Goal: Task Accomplishment & Management: Complete application form

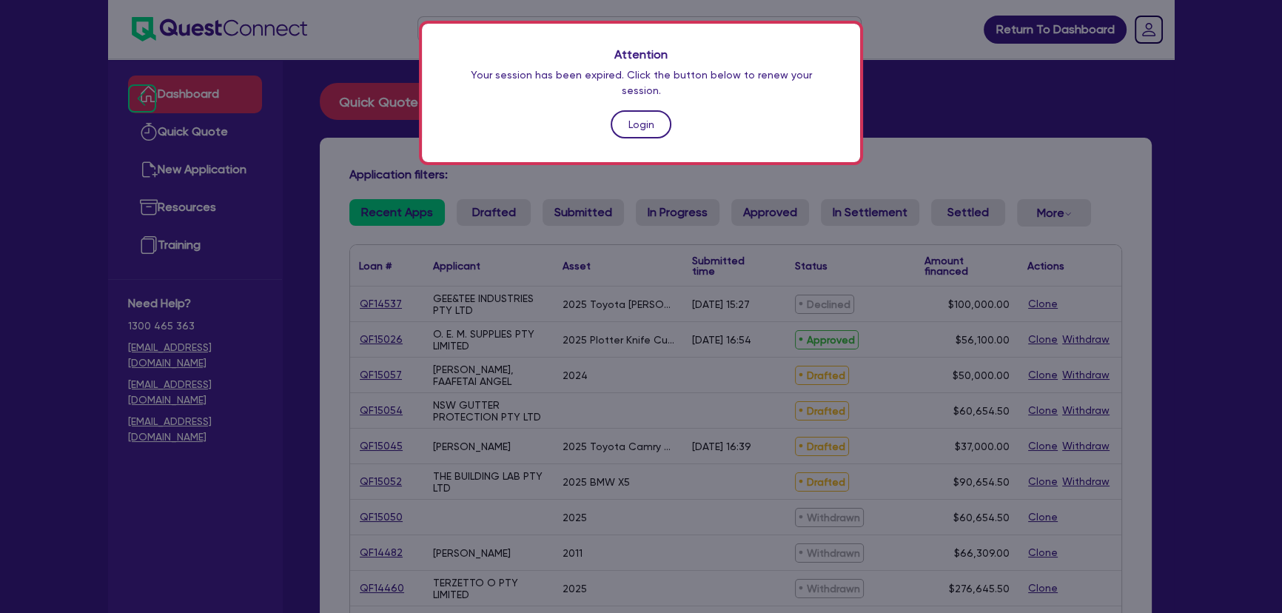
click at [658, 110] on link "Login" at bounding box center [641, 124] width 61 height 28
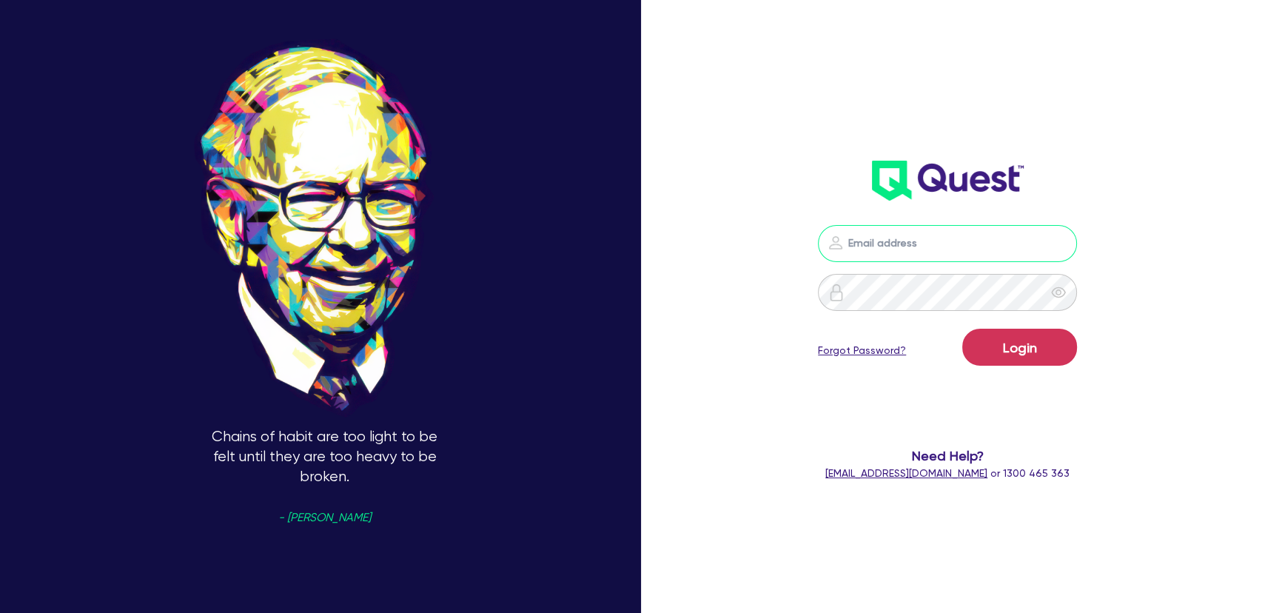
type input "[PERSON_NAME][EMAIL_ADDRESS][PERSON_NAME][DOMAIN_NAME]"
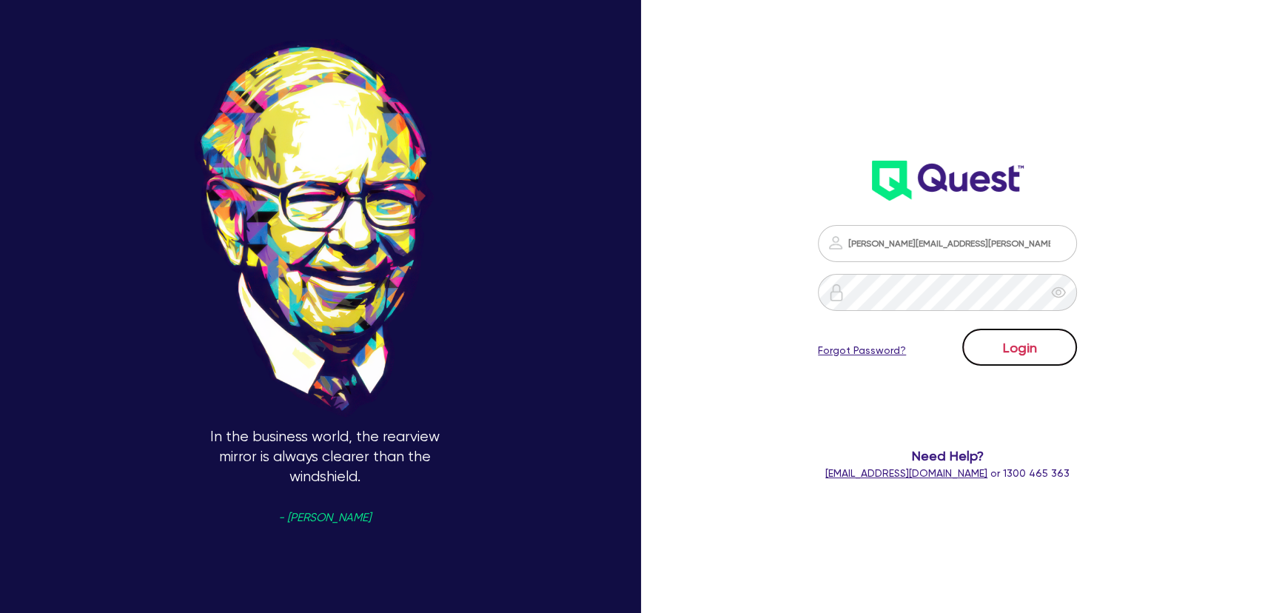
click at [1014, 341] on button "Login" at bounding box center [1019, 347] width 115 height 37
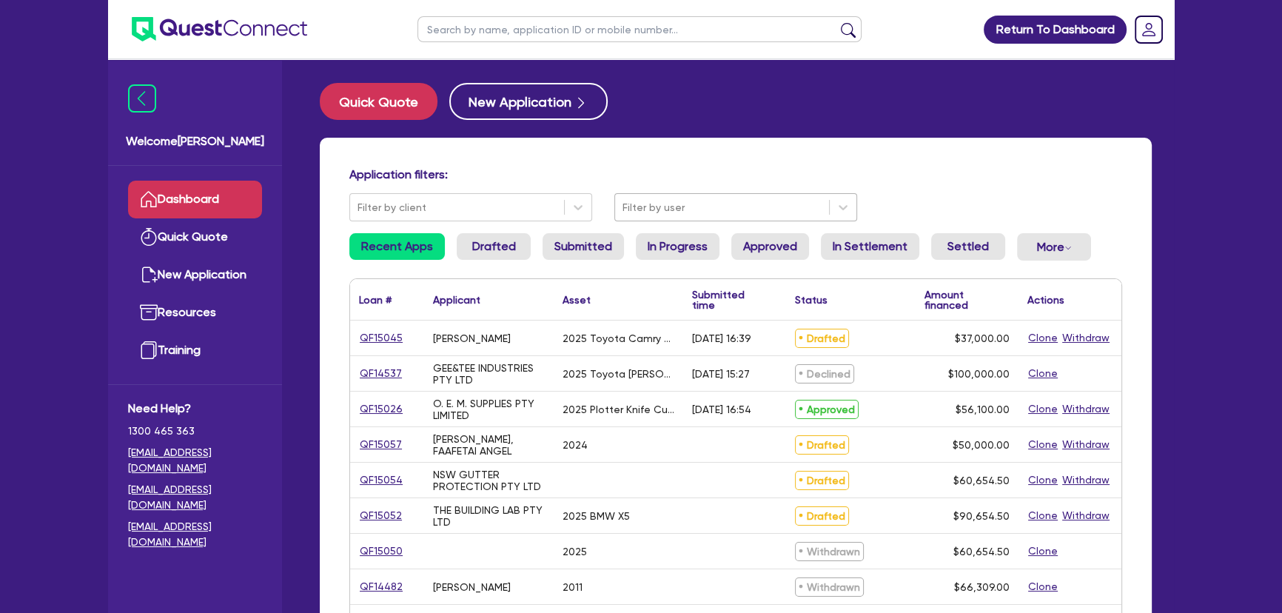
click at [636, 198] on div at bounding box center [721, 207] width 199 height 19
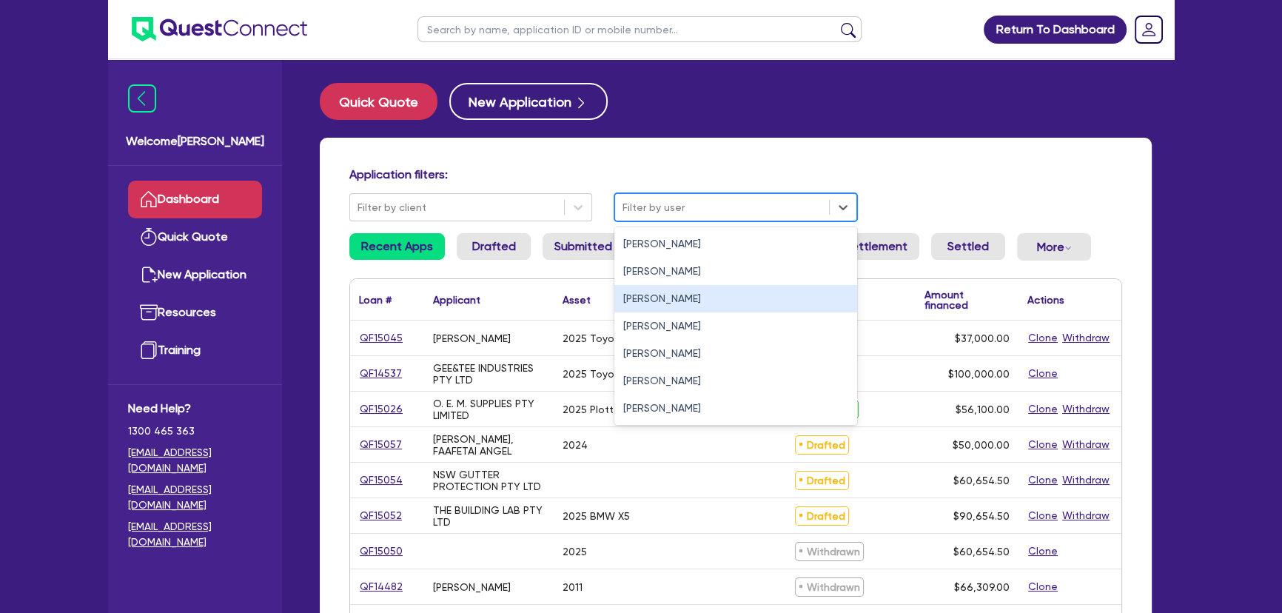
click at [627, 296] on div "Joel Harding" at bounding box center [735, 298] width 243 height 27
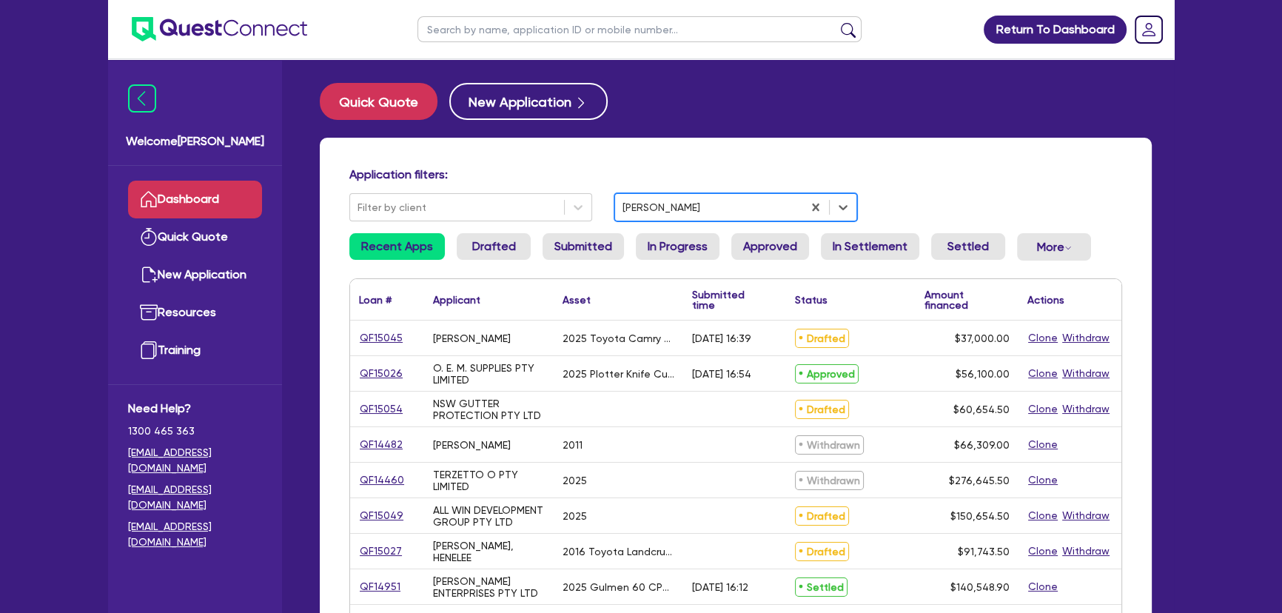
click at [457, 29] on input "text" at bounding box center [639, 29] width 444 height 26
type input "kaper"
click at [836, 22] on button "submit" at bounding box center [848, 32] width 24 height 21
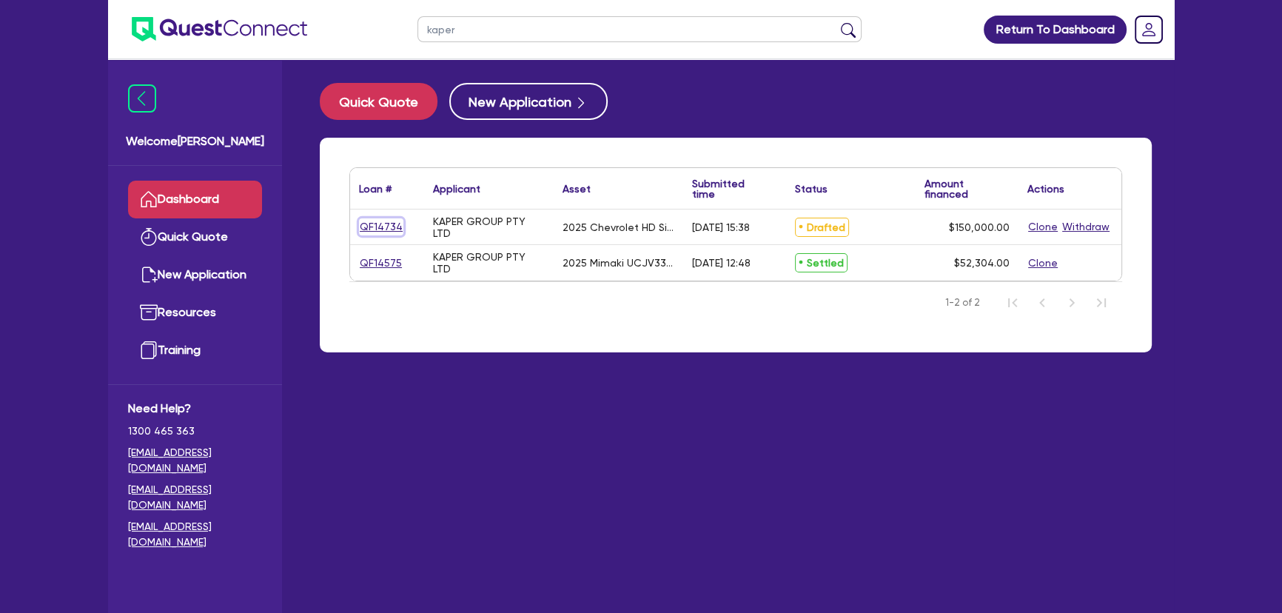
click at [369, 229] on link "QF14734" at bounding box center [381, 226] width 44 height 17
select select "CARS_AND_LIGHT_TRUCKS"
select select "PASSENGER_VEHICLES"
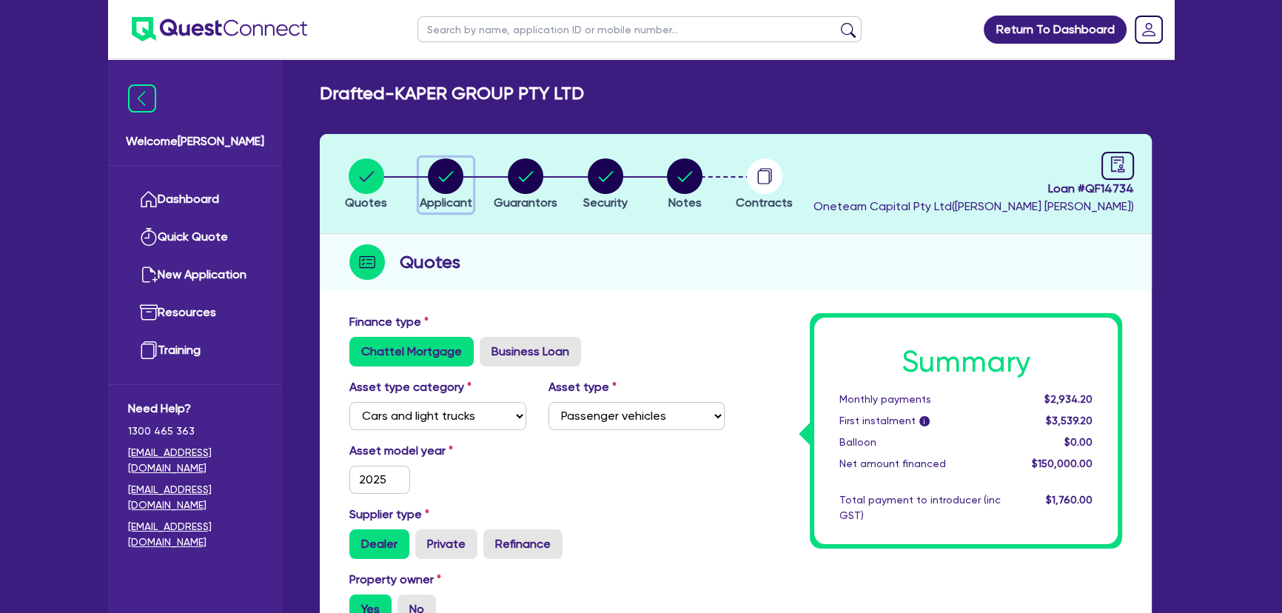
click at [452, 177] on circle "button" at bounding box center [446, 176] width 36 height 36
select select "COMPANY"
select select "BUILDING_CONSTRUCTION"
select select "BUSINESSES_CONSTRUCTION_SERVICES"
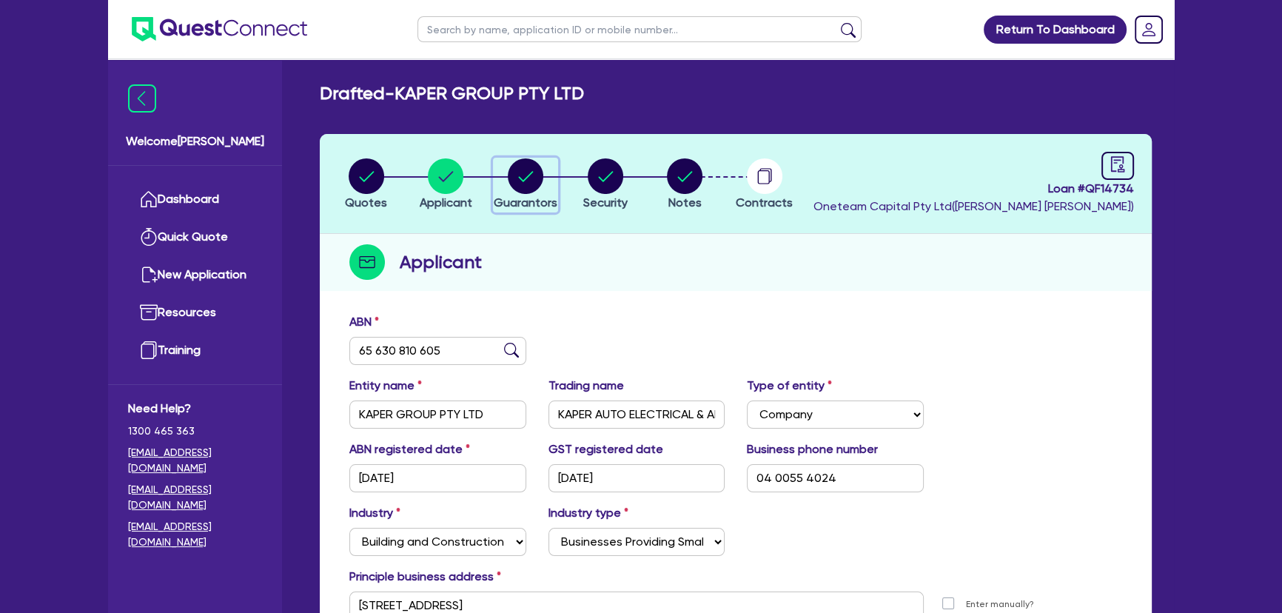
click at [525, 167] on circle "button" at bounding box center [526, 176] width 36 height 36
select select "MR"
select select "[GEOGRAPHIC_DATA]"
select select "MARRIED"
select select "PROPERTY"
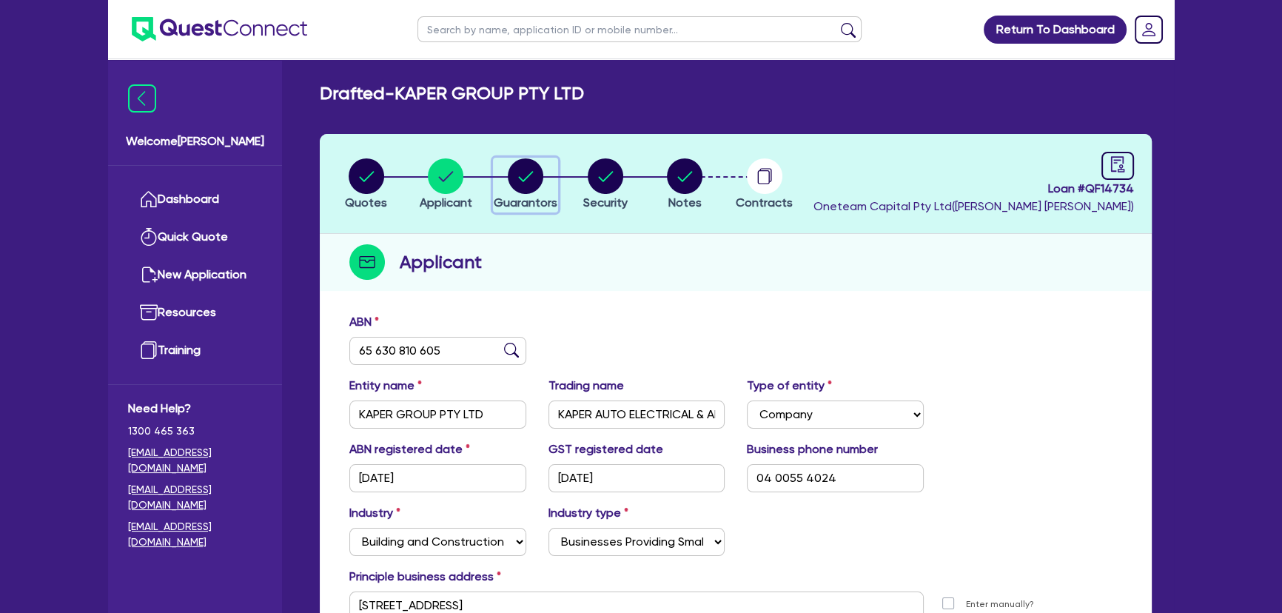
select select "VEHICLE"
select select "OTHER"
select select "VEHICLE"
select select "CASH"
select select "MORTGAGE"
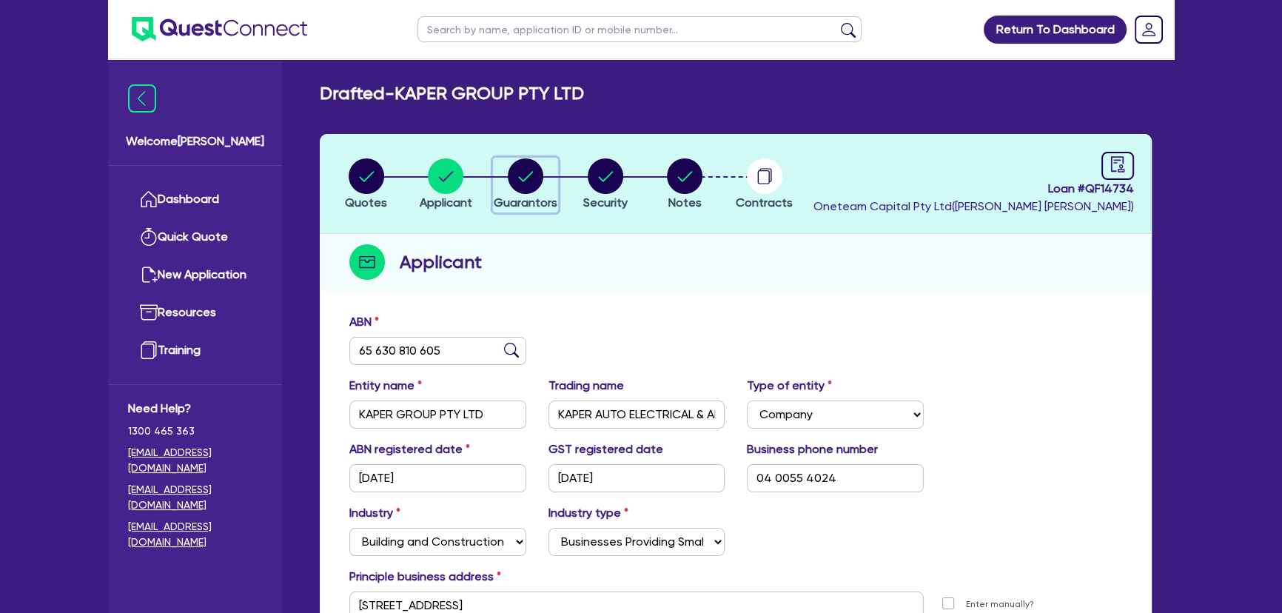
select select "VEHICLE_LOAN"
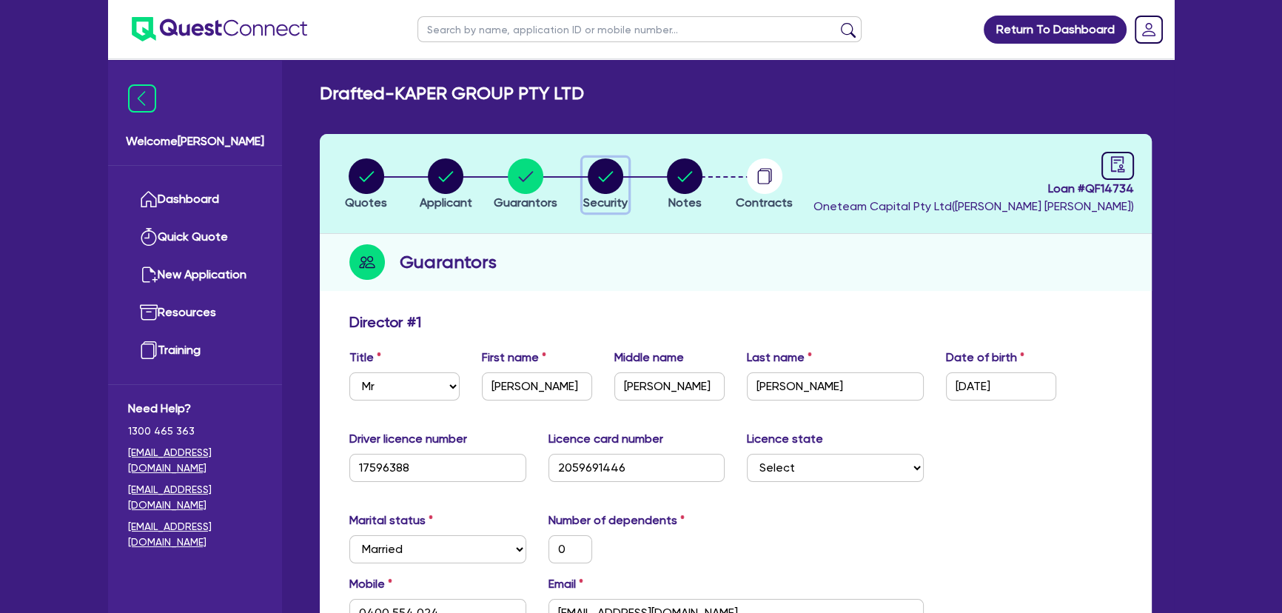
click at [591, 164] on icon "button" at bounding box center [606, 176] width 36 height 36
select select "CARS_AND_LIGHT_TRUCKS"
select select "PASSENGER_VEHICLES"
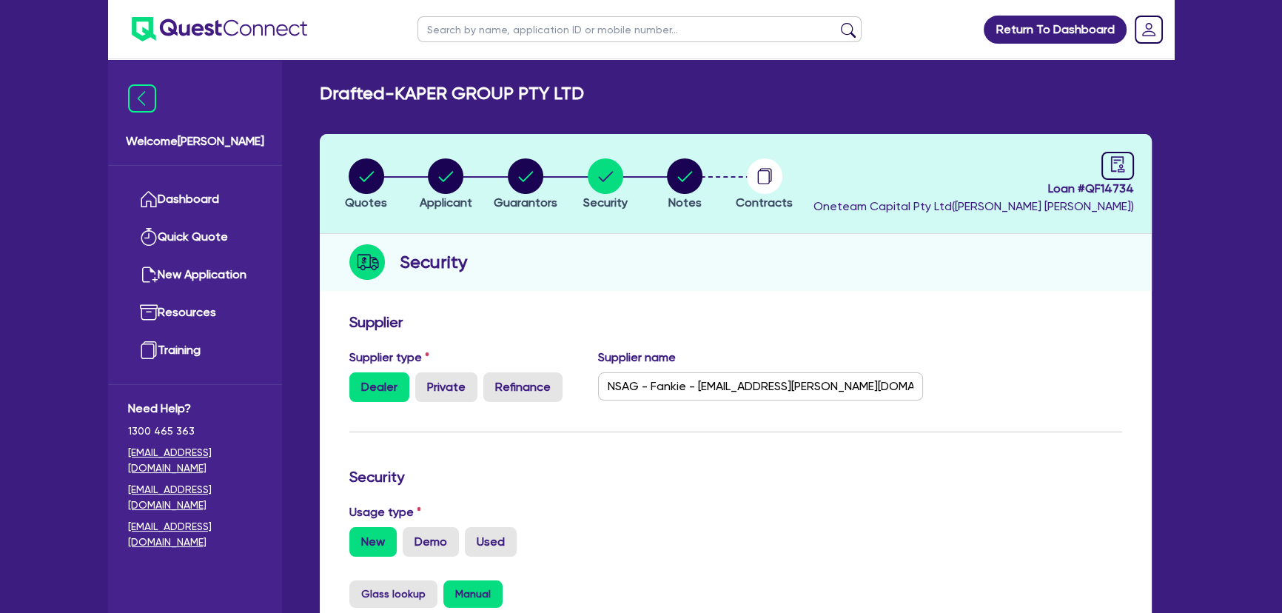
drag, startPoint x: 659, startPoint y: 181, endPoint x: 679, endPoint y: 181, distance: 20.0
click at [661, 181] on li "Notes" at bounding box center [685, 184] width 80 height 52
click at [679, 181] on circle "button" at bounding box center [685, 176] width 36 height 36
select select "Other"
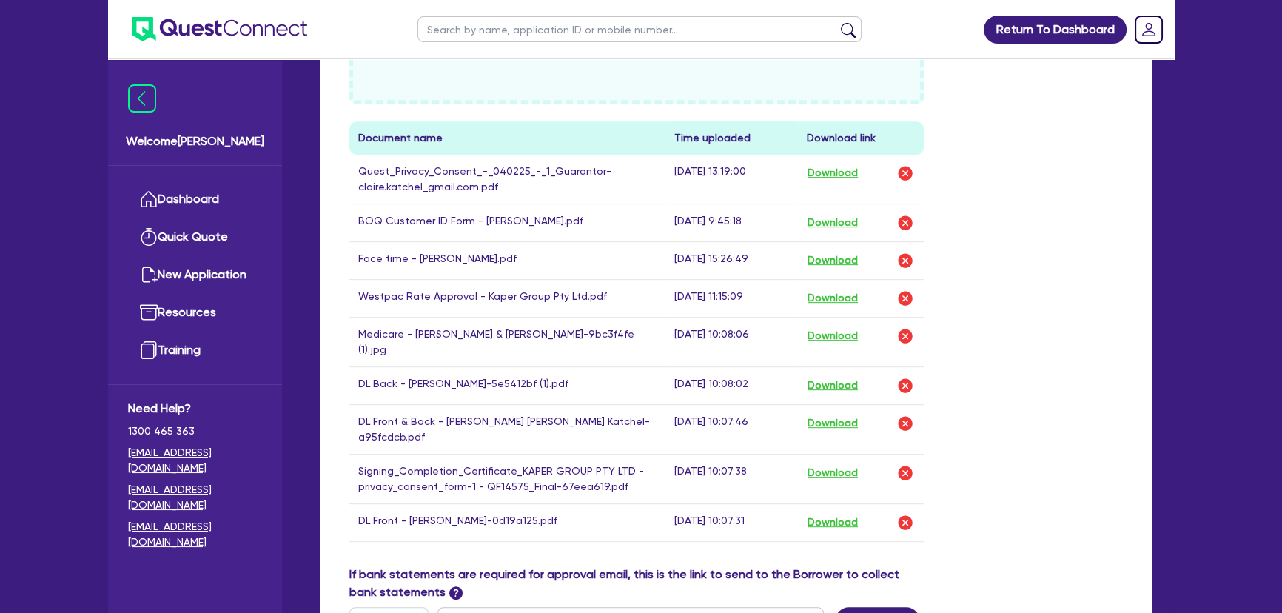
scroll to position [538, 0]
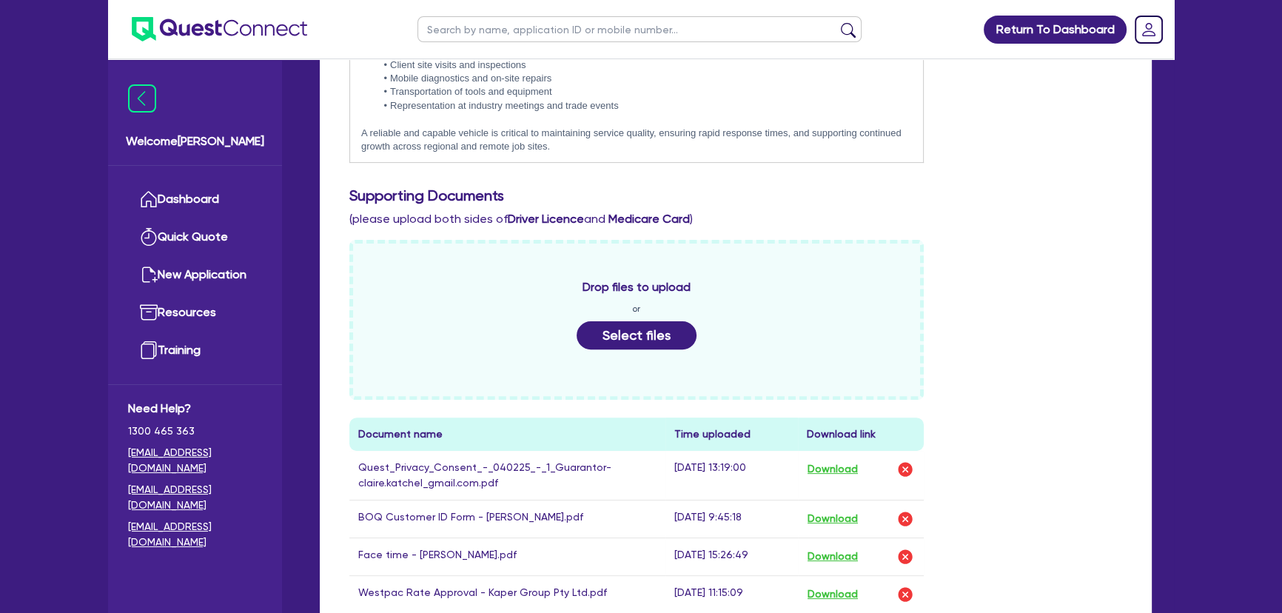
click at [641, 339] on div "Drop files to upload or Select files" at bounding box center [636, 320] width 574 height 160
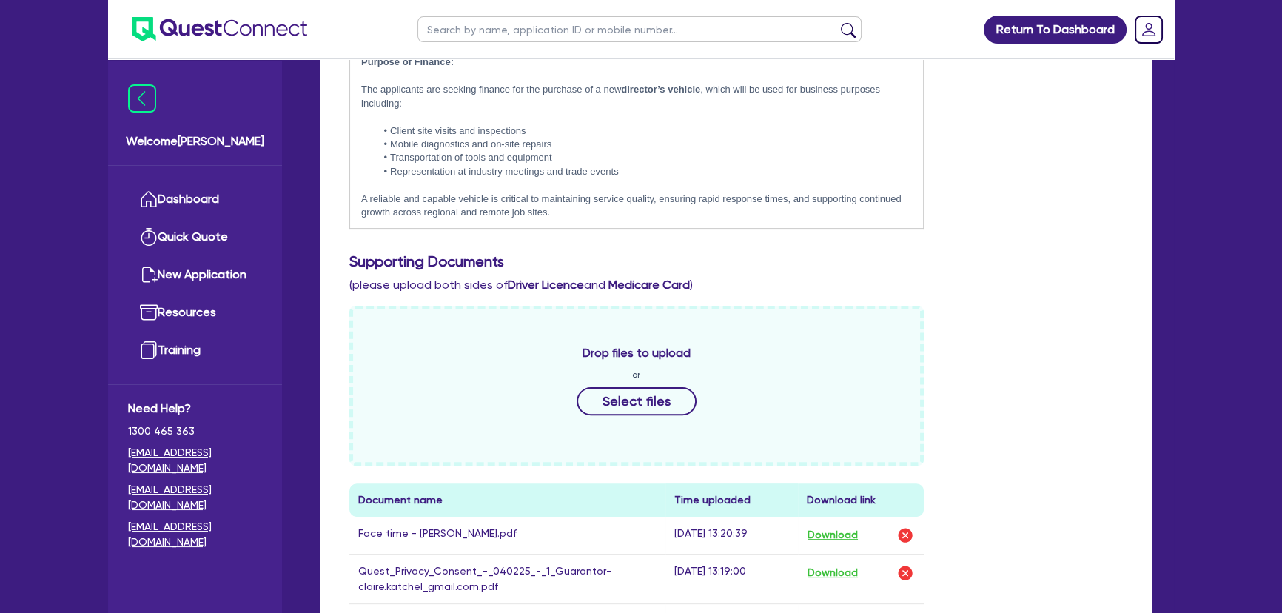
scroll to position [336, 0]
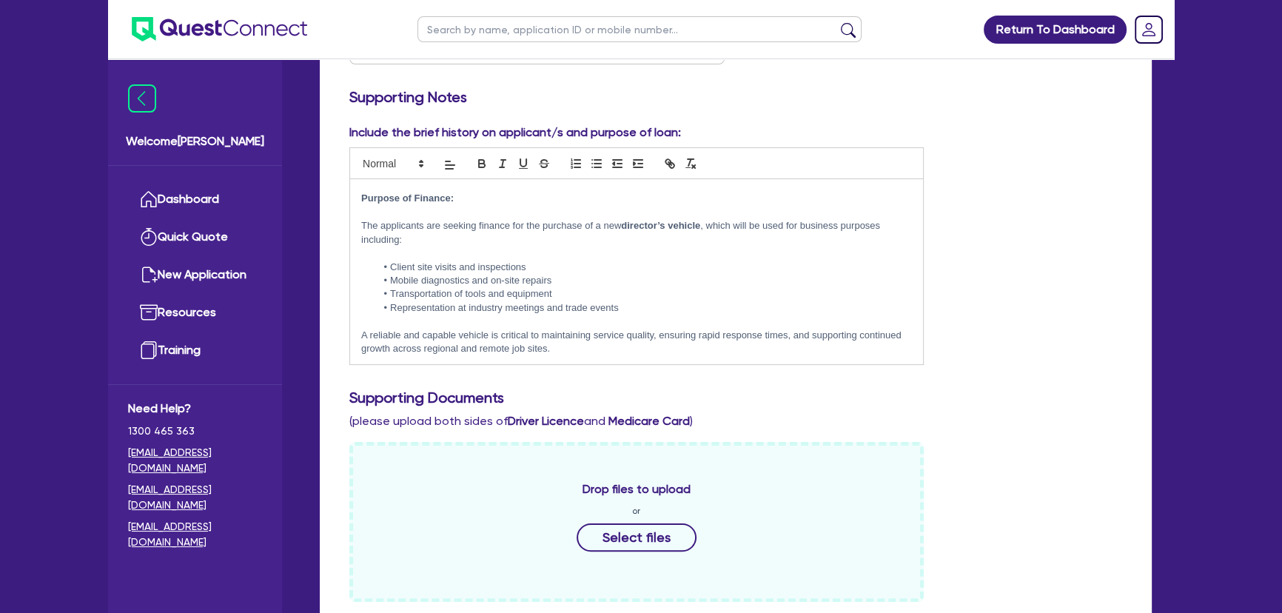
click at [192, 36] on img at bounding box center [219, 29] width 175 height 24
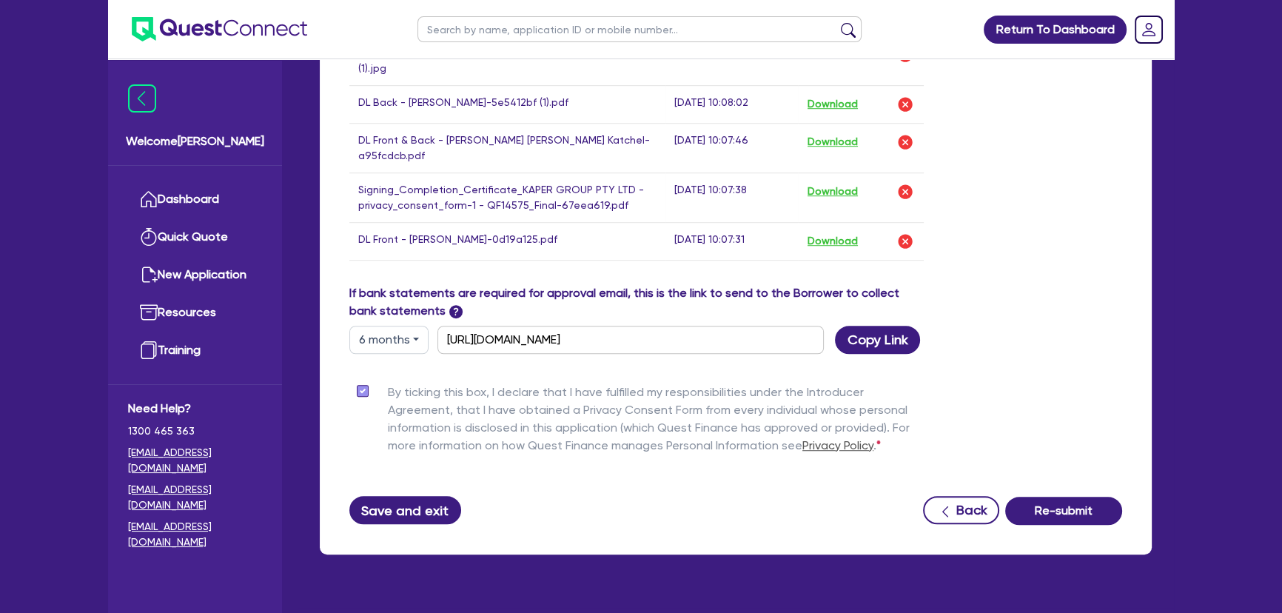
scroll to position [1233, 0]
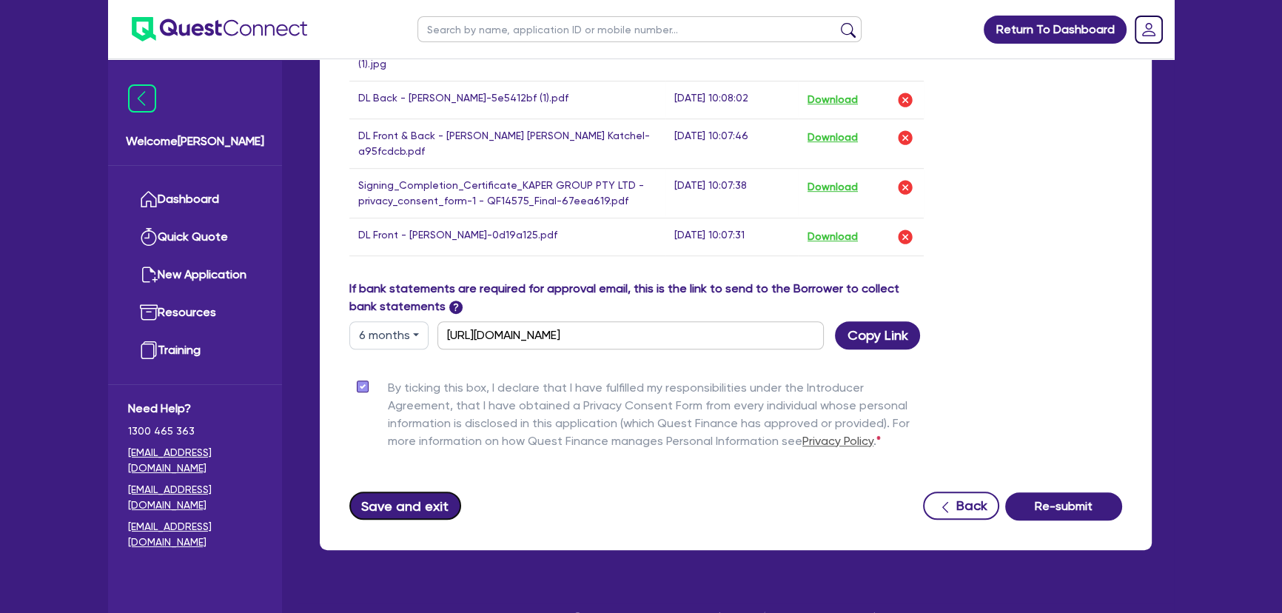
click at [413, 491] on button "Save and exit" at bounding box center [405, 505] width 112 height 28
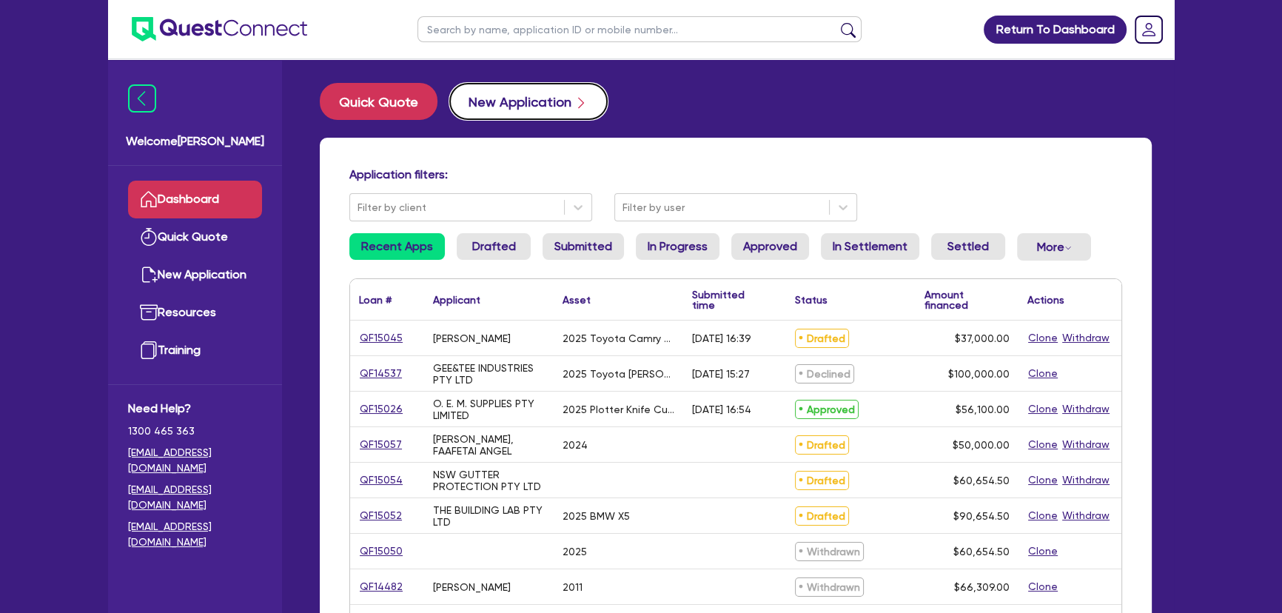
click at [491, 110] on button "New Application" at bounding box center [528, 101] width 158 height 37
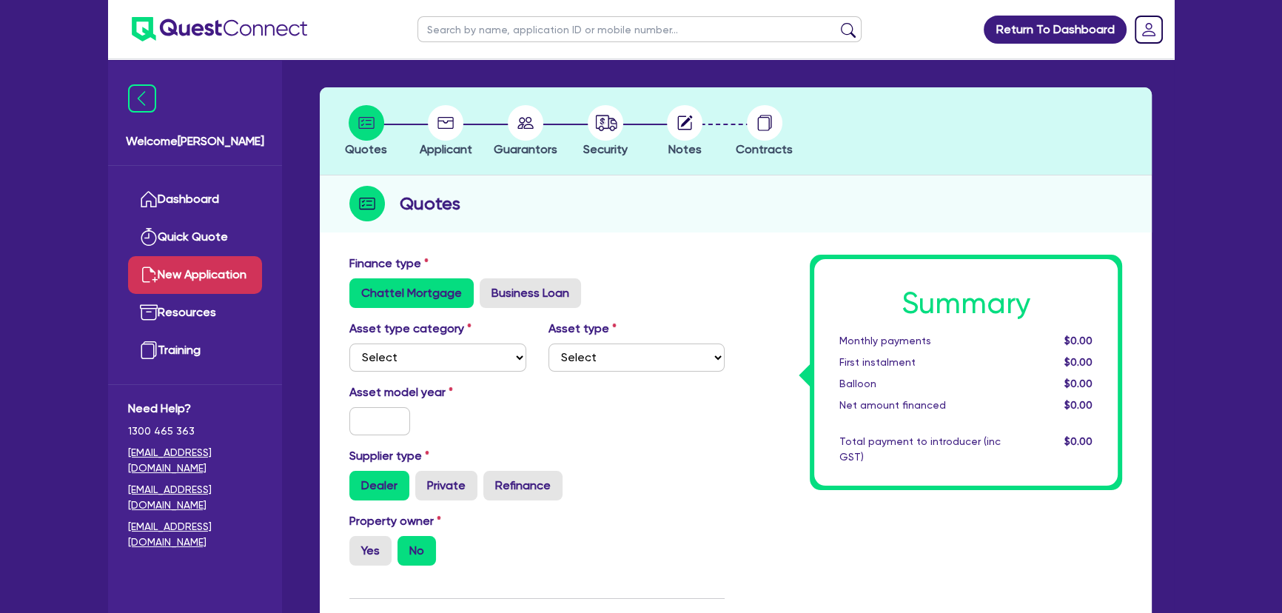
scroll to position [67, 0]
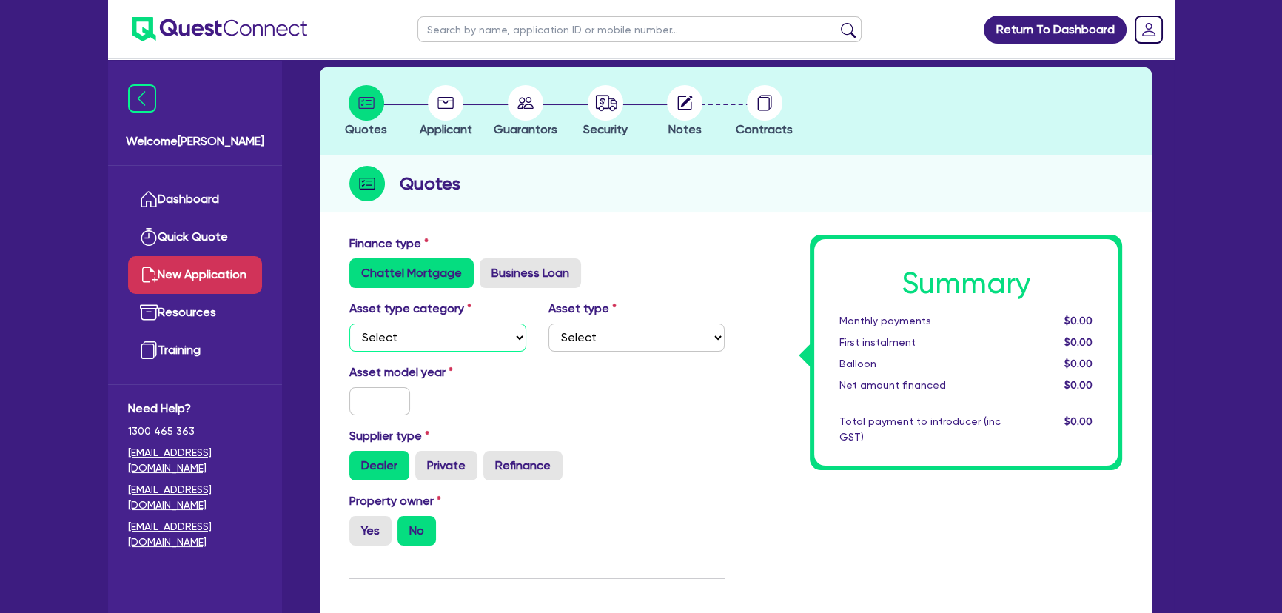
click at [402, 343] on select "Select Cars and light trucks Primary assets Secondary assets Tertiary assets" at bounding box center [437, 337] width 177 height 28
click at [389, 323] on select "Select Cars and light trucks Primary assets Secondary assets Tertiary assets" at bounding box center [437, 337] width 177 height 28
select select "SECONDARY_ASSETS"
click at [349, 323] on select "Select Cars and light trucks Primary assets Secondary assets Tertiary assets" at bounding box center [437, 337] width 177 height 28
click at [580, 324] on select "Select Generators and compressors Engineering and toolmaking Woodworking and me…" at bounding box center [636, 337] width 177 height 28
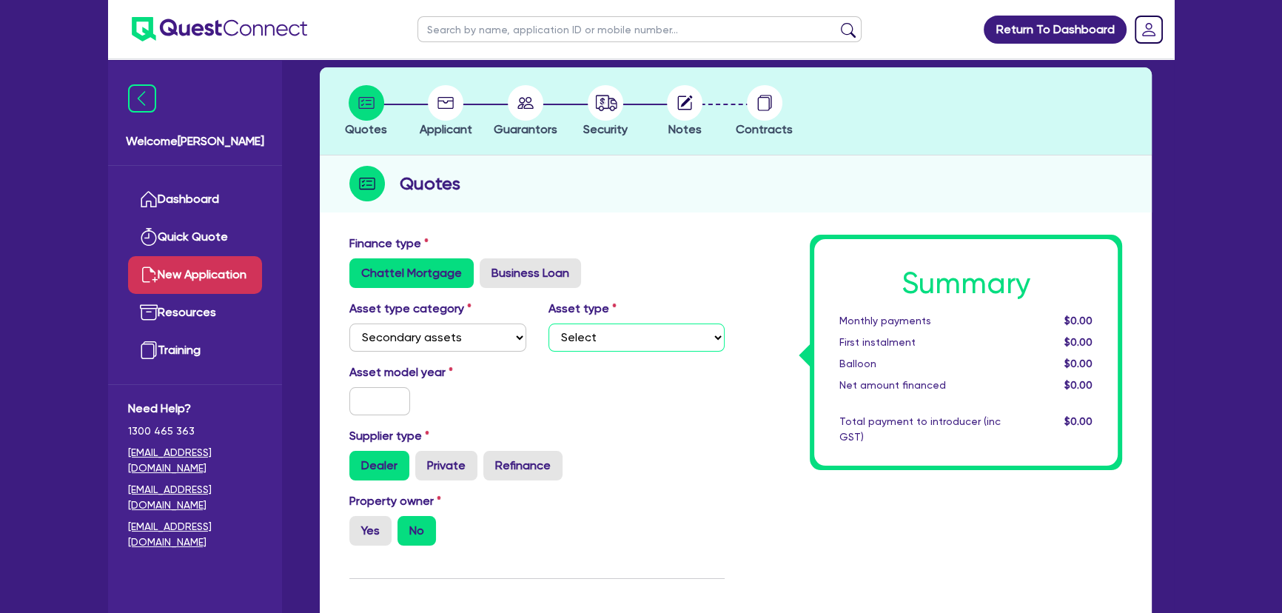
select select "PRINTING_AND_PACKAGING_EQUIPMENT"
click at [548, 323] on select "Select Generators and compressors Engineering and toolmaking Woodworking and me…" at bounding box center [636, 337] width 177 height 28
click at [381, 404] on input "text" at bounding box center [379, 401] width 61 height 28
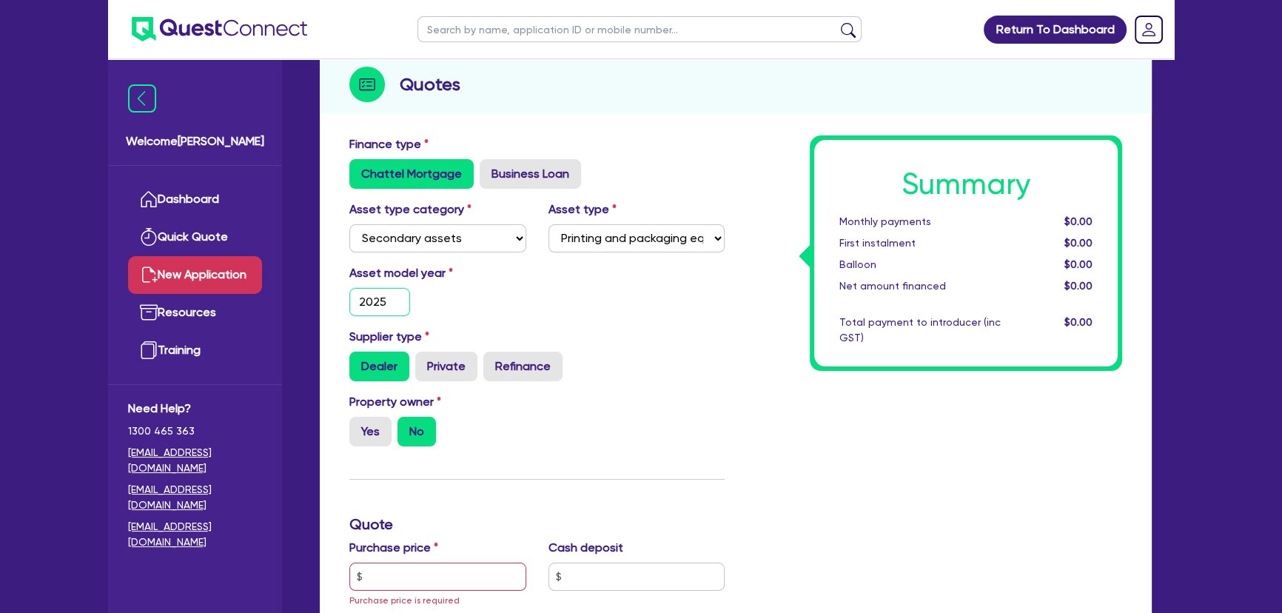
scroll to position [269, 0]
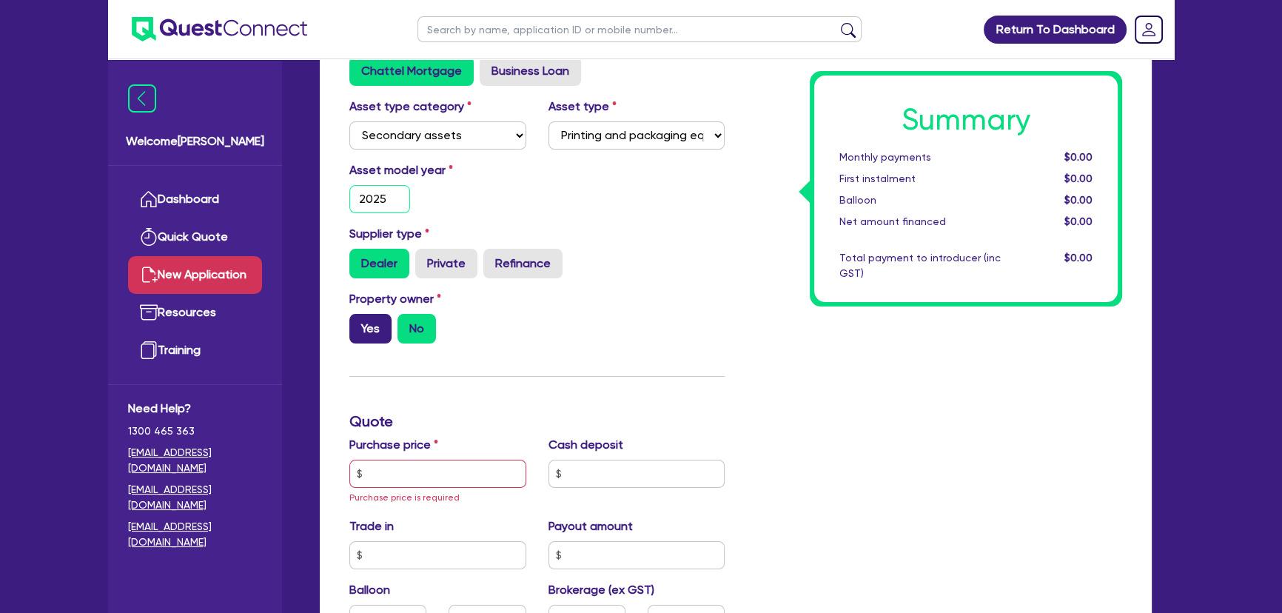
type input "2025"
click at [369, 337] on label "Yes" at bounding box center [370, 329] width 42 height 30
click at [359, 323] on input "Yes" at bounding box center [354, 319] width 10 height 10
radio input "true"
click at [403, 469] on input "text" at bounding box center [437, 474] width 177 height 28
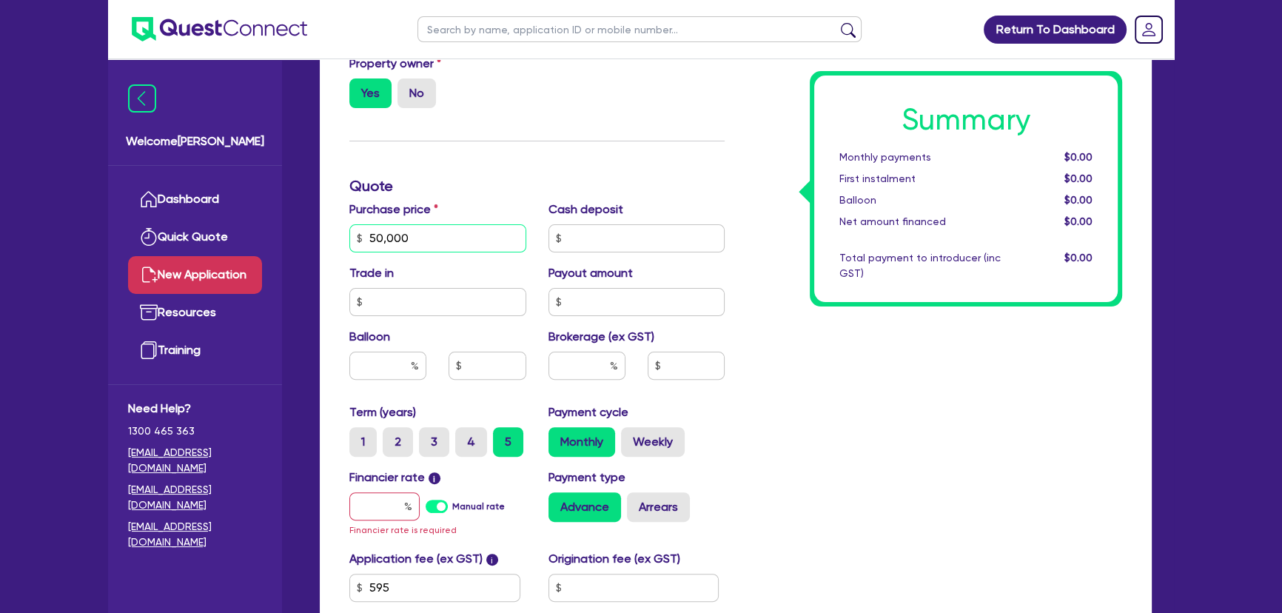
scroll to position [673, 0]
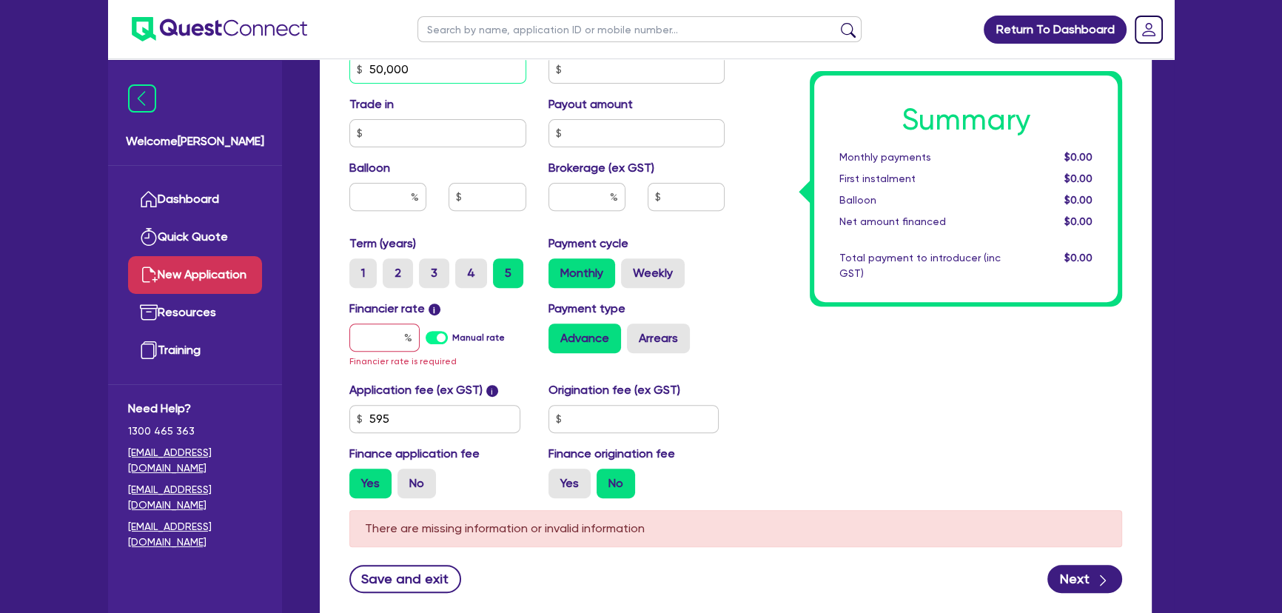
type input "50,000"
click at [401, 340] on input "text" at bounding box center [384, 337] width 70 height 28
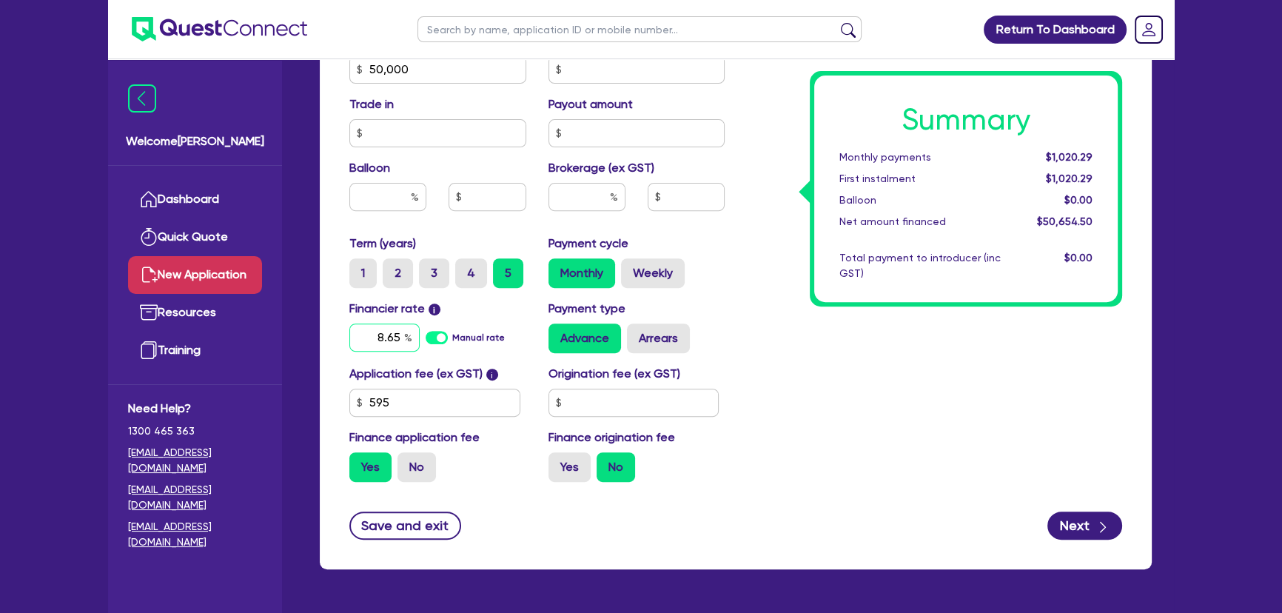
type input "8.65"
drag, startPoint x: 615, startPoint y: 221, endPoint x: 601, endPoint y: 198, distance: 26.9
click at [614, 218] on div at bounding box center [586, 203] width 99 height 40
click at [601, 198] on input "text" at bounding box center [586, 197] width 77 height 28
type input "4"
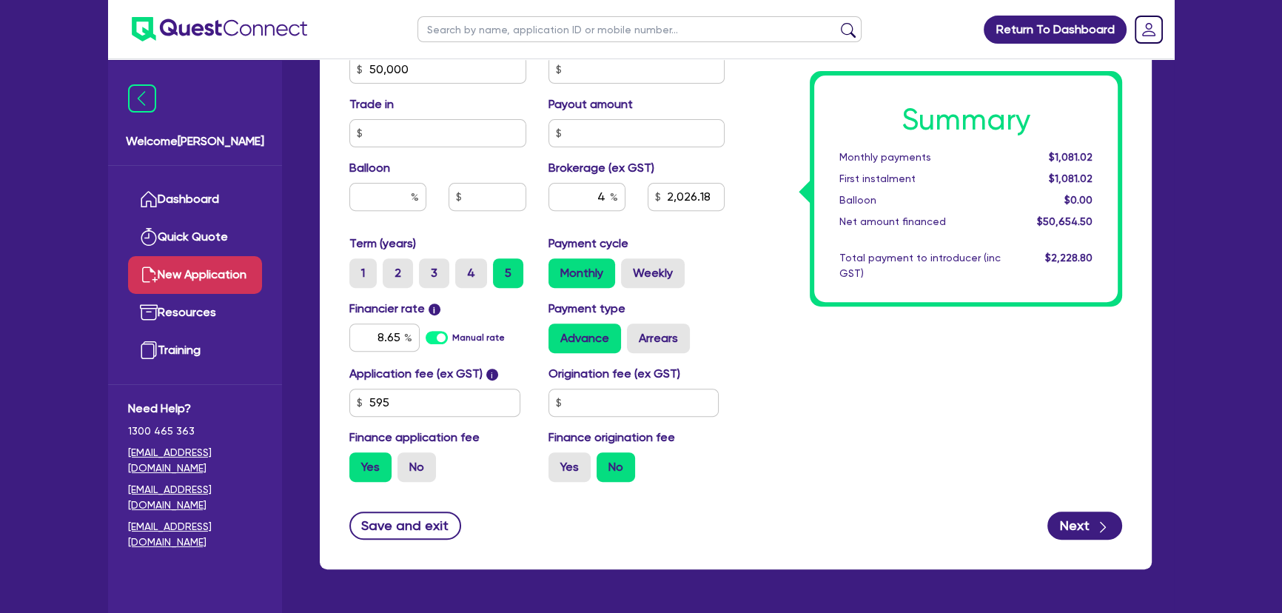
drag, startPoint x: 945, startPoint y: 420, endPoint x: 932, endPoint y: 414, distance: 14.3
click at [944, 420] on div "Summary Monthly payments $1,081.02 First instalment $1,081.02 Balloon $0.00 Net…" at bounding box center [934, 60] width 397 height 865
click at [1061, 530] on button "Next" at bounding box center [1084, 525] width 75 height 28
type input "2,026.18"
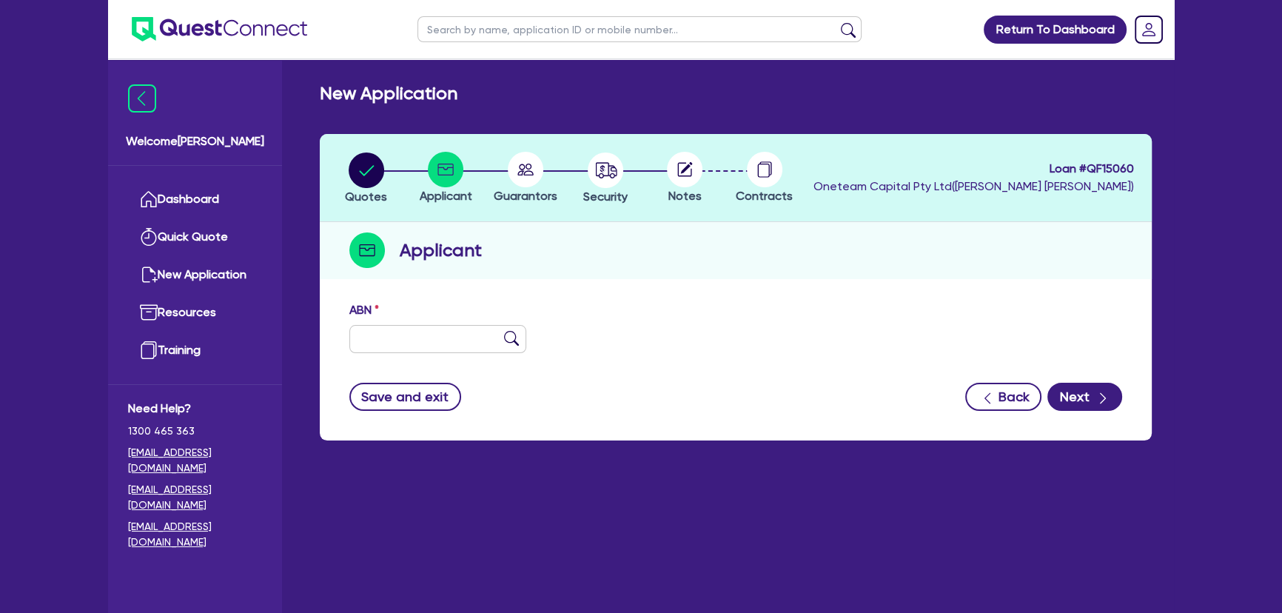
click at [371, 312] on label "ABN" at bounding box center [364, 310] width 30 height 18
click at [407, 349] on input "text" at bounding box center [437, 339] width 177 height 28
paste input "37 120 412 884"
type input "37 120 412 884"
click at [507, 332] on img at bounding box center [511, 338] width 15 height 15
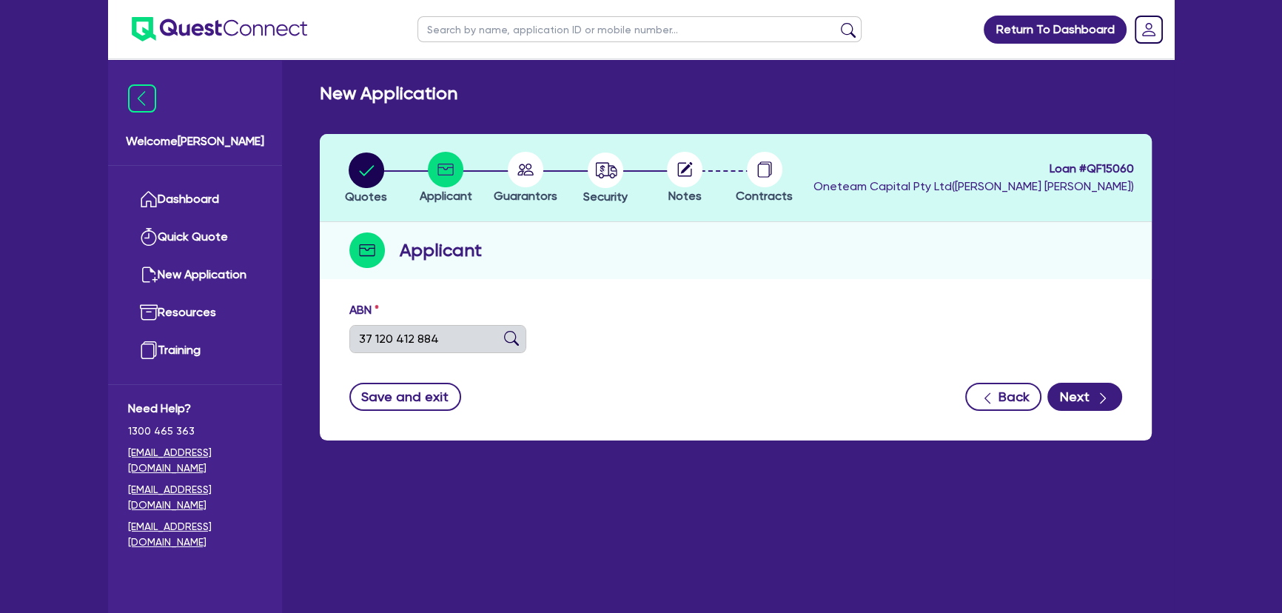
type input "GULMEN DIGITAL MACHINERY & SUPPLIES PTY LTD"
select select "COMPANY"
type input "27/06/2006"
type input "26/06/2015"
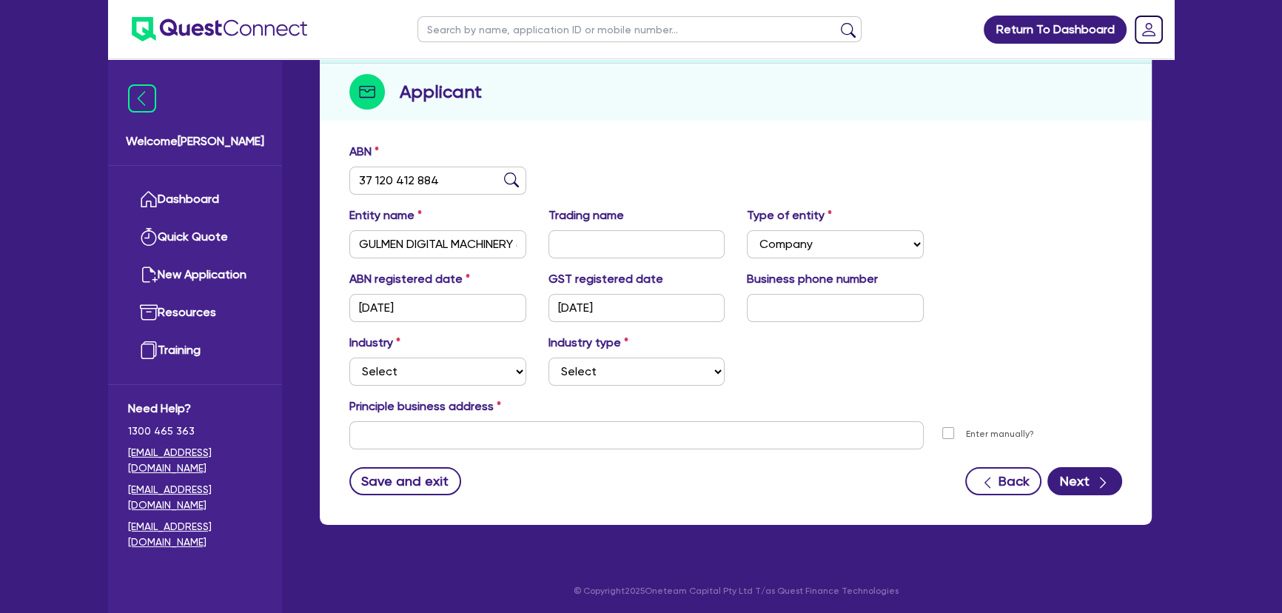
scroll to position [160, 0]
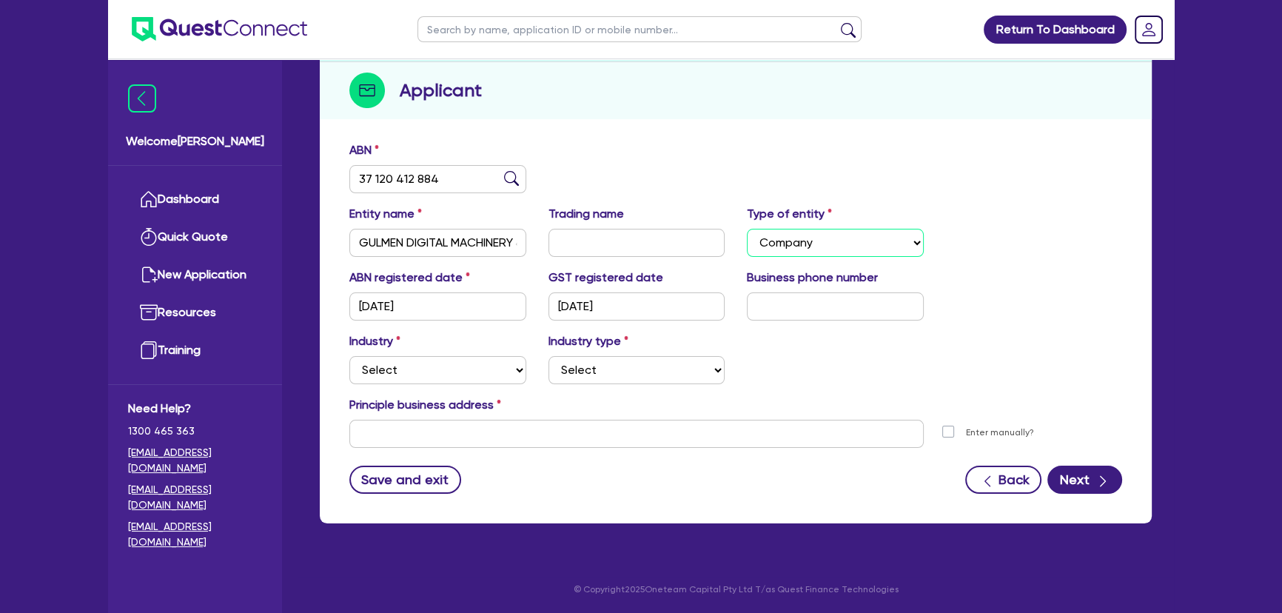
click at [878, 243] on select "Select Sole Trader Company Partnership Trust" at bounding box center [835, 243] width 177 height 28
click at [747, 229] on select "Select Sole Trader Company Partnership Trust" at bounding box center [835, 243] width 177 height 28
click at [682, 306] on input "26/06/2015" at bounding box center [636, 306] width 177 height 28
click at [805, 303] on input "text" at bounding box center [835, 306] width 177 height 28
click at [508, 429] on input "text" at bounding box center [636, 434] width 574 height 28
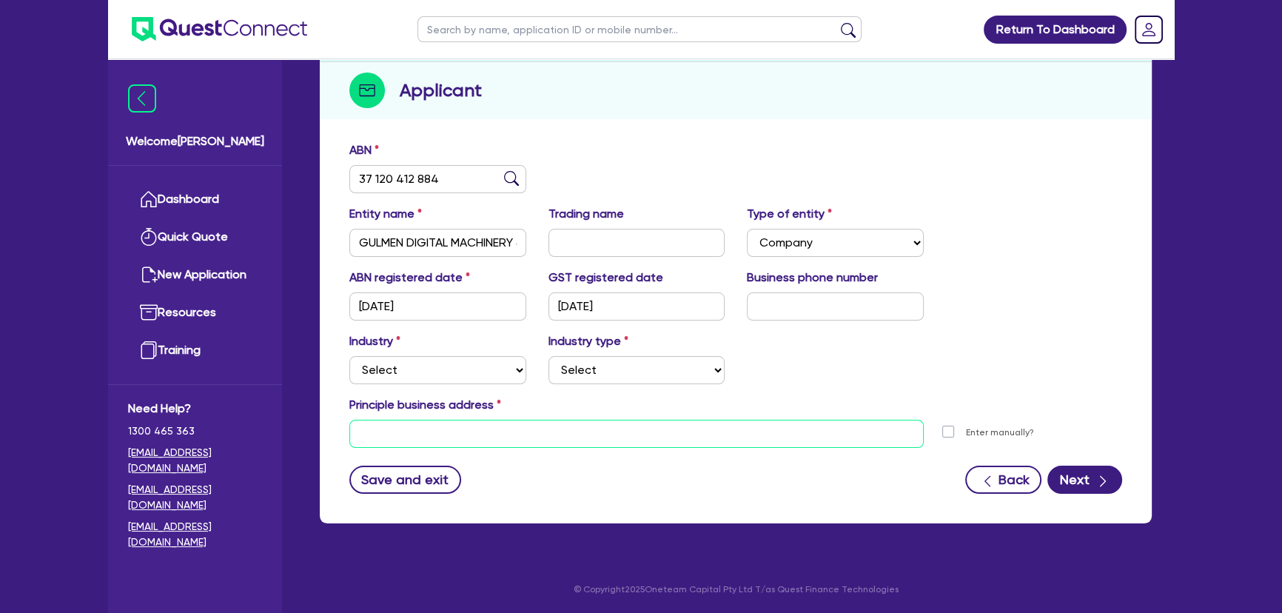
click at [475, 429] on input "text" at bounding box center [636, 434] width 574 height 28
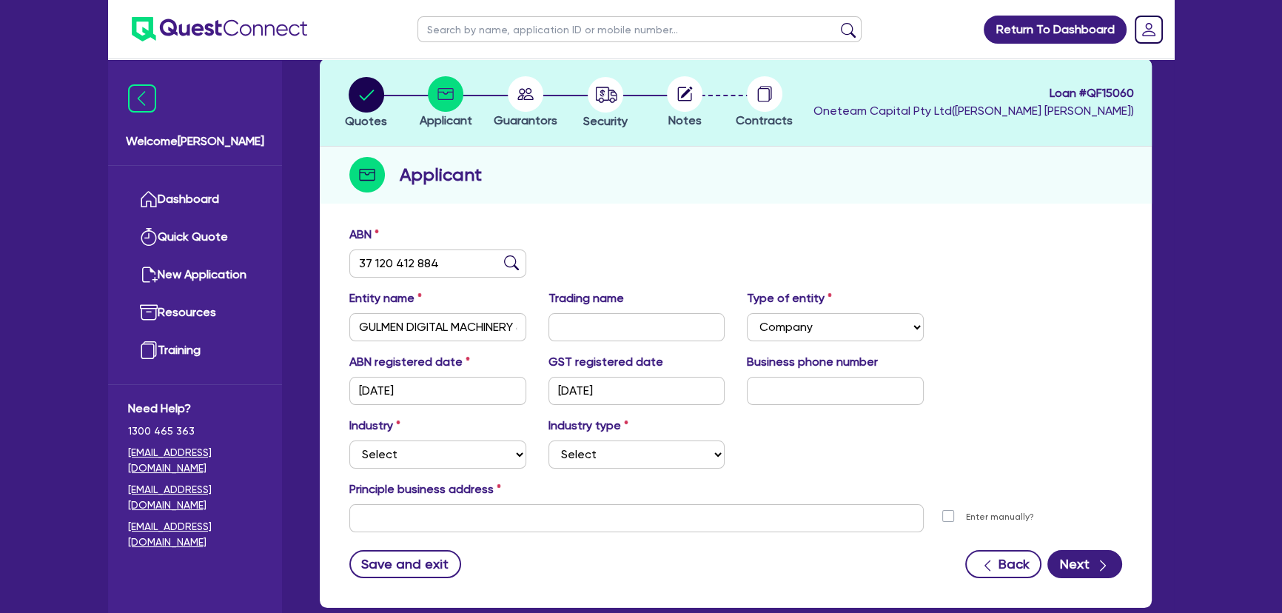
scroll to position [134, 0]
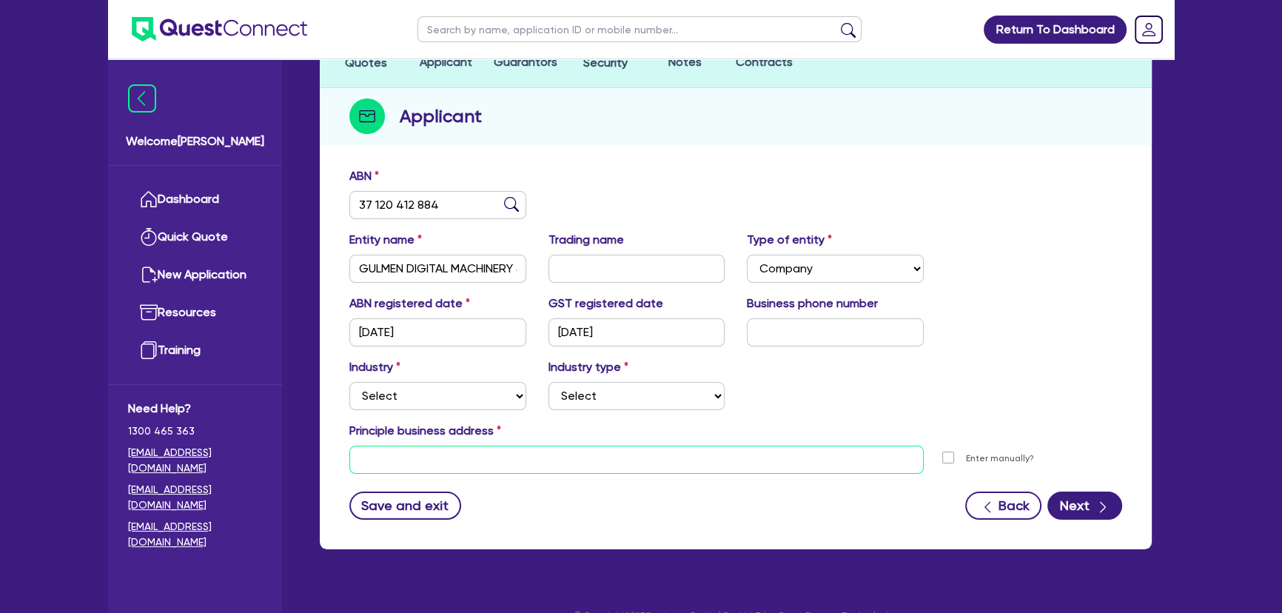
click at [547, 465] on input "text" at bounding box center [636, 460] width 574 height 28
paste input "Unit 5/61 Wattle Rd, Maidstone VIC 3012"
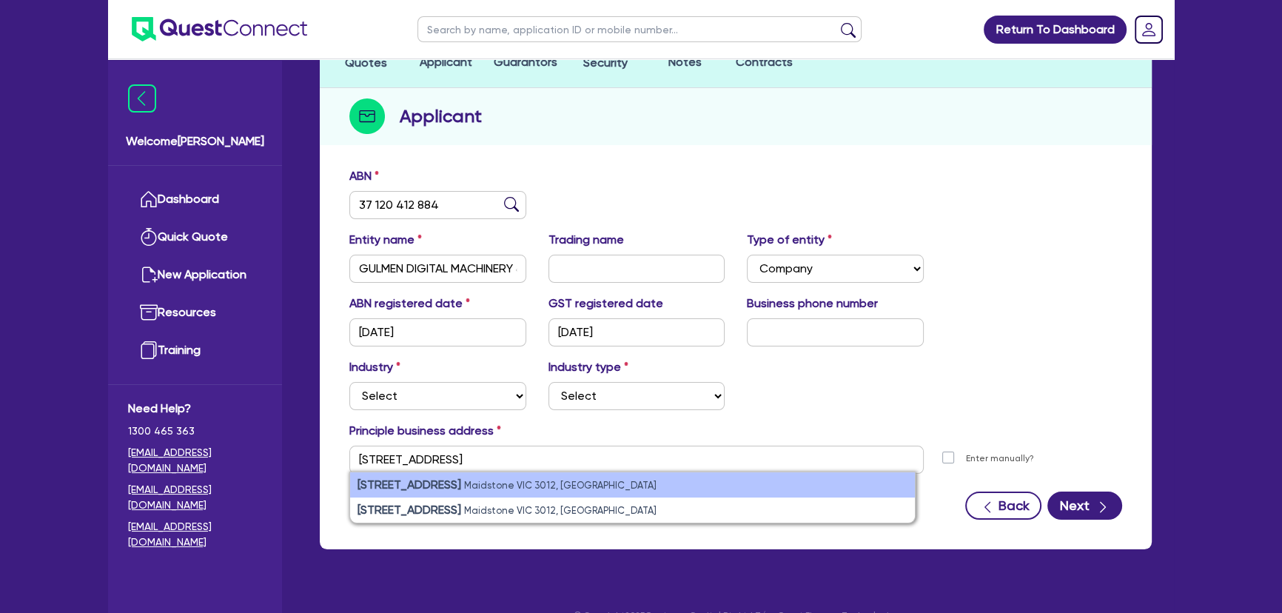
click at [525, 486] on small "Maidstone VIC 3012, Australia" at bounding box center [560, 485] width 192 height 11
type input "unit 5 61 Wattle Rd Maidstone VIC 3012"
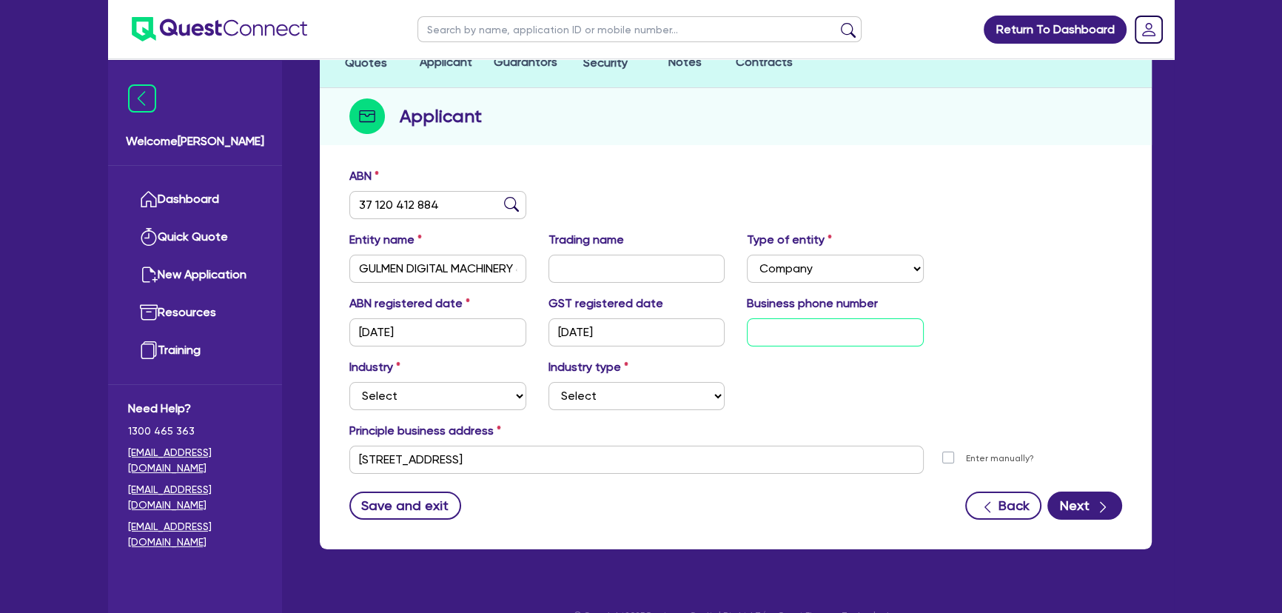
click at [784, 327] on input "text" at bounding box center [835, 332] width 177 height 28
click at [760, 346] on div "ABN registered date 27/06/2006 GST registered date 26/06/2015 Business phone nu…" at bounding box center [735, 327] width 795 height 64
click at [770, 330] on input "text" at bounding box center [835, 332] width 177 height 28
paste input "4 3840 0402"
type input "04 3840 0402"
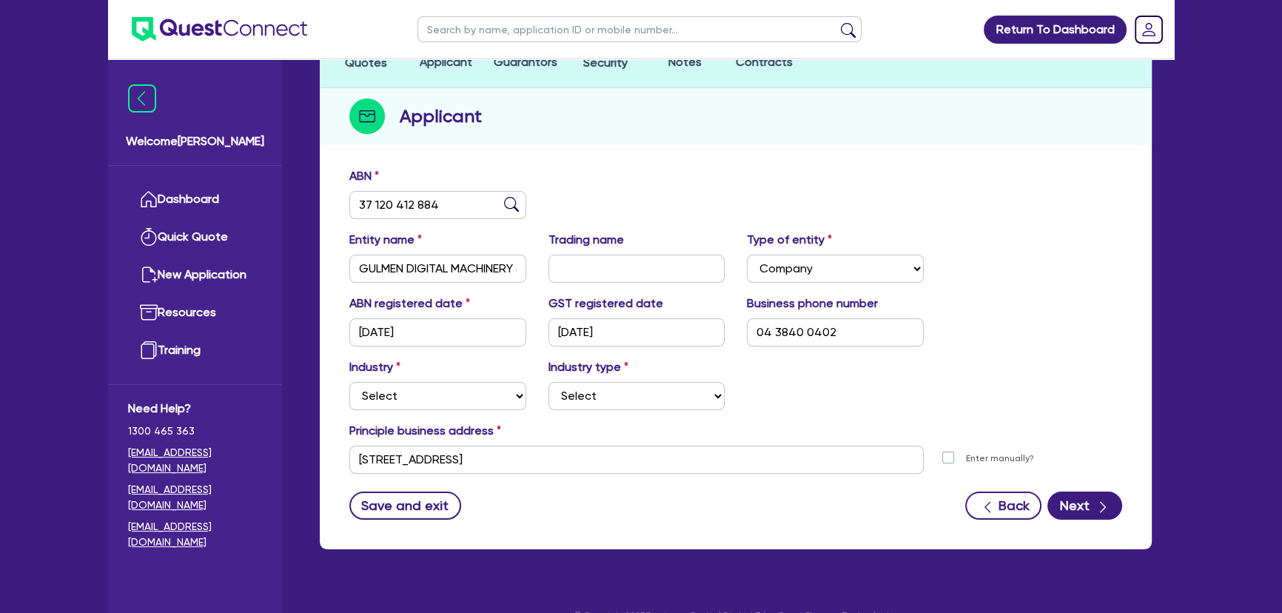
click at [783, 380] on div "Industry Select Accomodation & Food Services Administrative & Support Services …" at bounding box center [735, 390] width 795 height 64
click at [496, 408] on select "Select Accomodation & Food Services Administrative & Support Services Agricultu…" at bounding box center [437, 396] width 177 height 28
click at [445, 382] on select "Select Accomodation & Food Services Administrative & Support Services Agricultu…" at bounding box center [437, 396] width 177 height 28
select select "MANUFACTURING"
click at [349, 382] on select "Select Accomodation & Food Services Administrative & Support Services Agricultu…" at bounding box center [437, 396] width 177 height 28
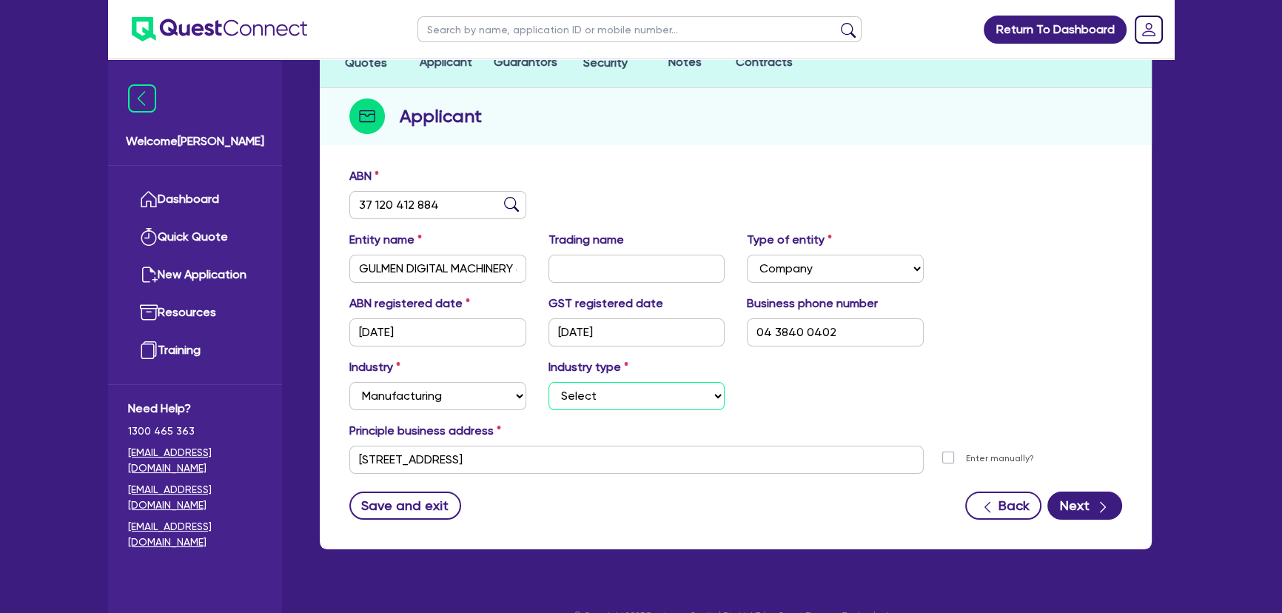
click at [597, 403] on select "Select Food Processing & Manufacturing Bottled Drinks & Brewed Beverages Textil…" at bounding box center [636, 396] width 177 height 28
select select "PRINTING"
click at [548, 382] on select "Select Food Processing & Manufacturing Bottled Drinks & Brewed Beverages Textil…" at bounding box center [636, 396] width 177 height 28
click at [1109, 511] on icon "button" at bounding box center [1102, 507] width 15 height 15
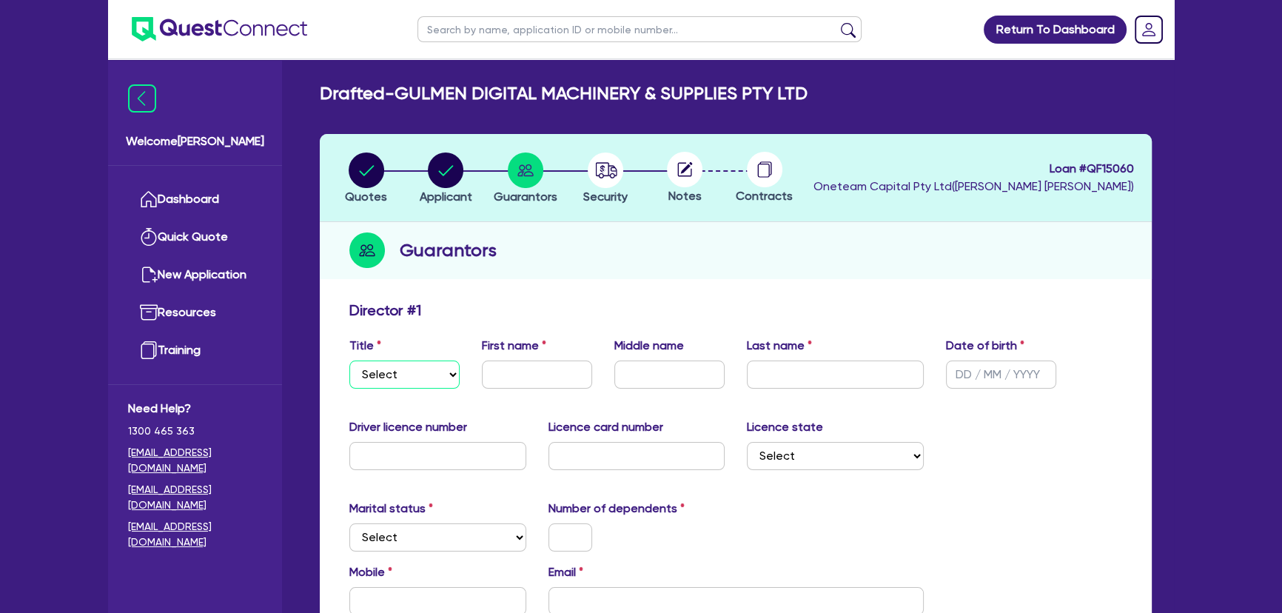
click at [398, 376] on select "Select Mr Mrs Ms Miss Dr" at bounding box center [404, 374] width 110 height 28
select select "MR"
click at [349, 360] on select "Select Mr Mrs Ms Miss Dr" at bounding box center [404, 374] width 110 height 28
click at [502, 383] on input "text" at bounding box center [537, 374] width 110 height 28
click at [252, 30] on img at bounding box center [219, 29] width 175 height 24
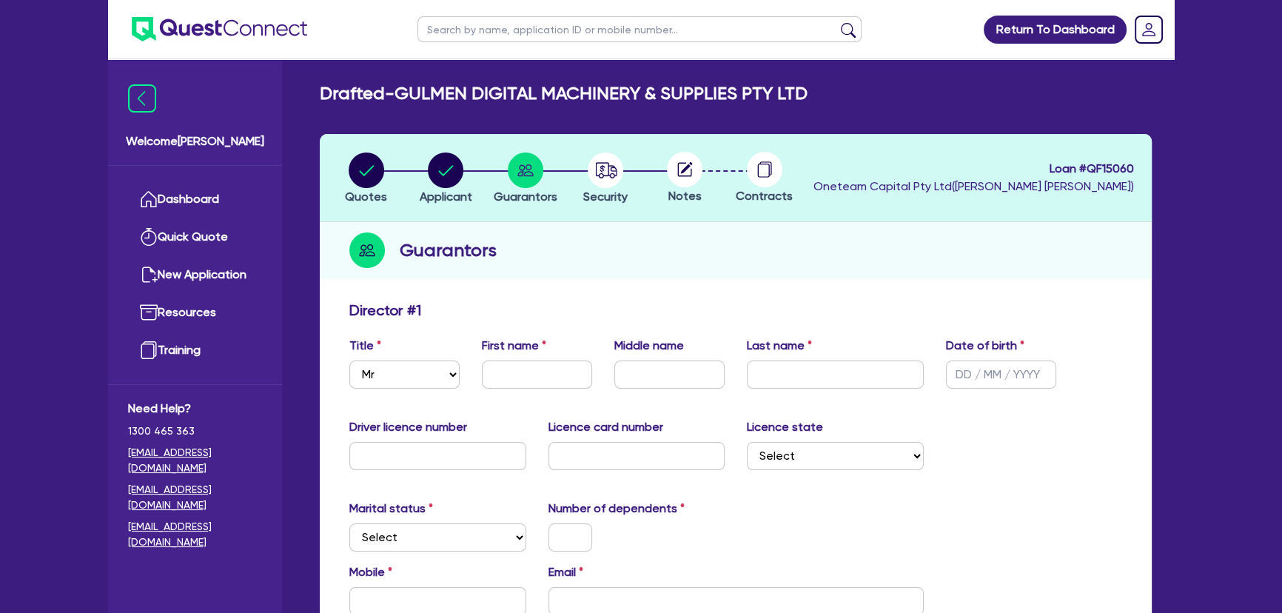
click at [389, 392] on div "Title Select Mr Mrs Ms Miss Dr First name Middle name Last name Date of birth" at bounding box center [735, 369] width 795 height 64
click at [392, 377] on select "Select Mr Mrs Ms Miss Dr" at bounding box center [404, 374] width 110 height 28
click at [508, 380] on input "text" at bounding box center [537, 374] width 110 height 28
click at [246, 41] on ul at bounding box center [207, 29] width 199 height 58
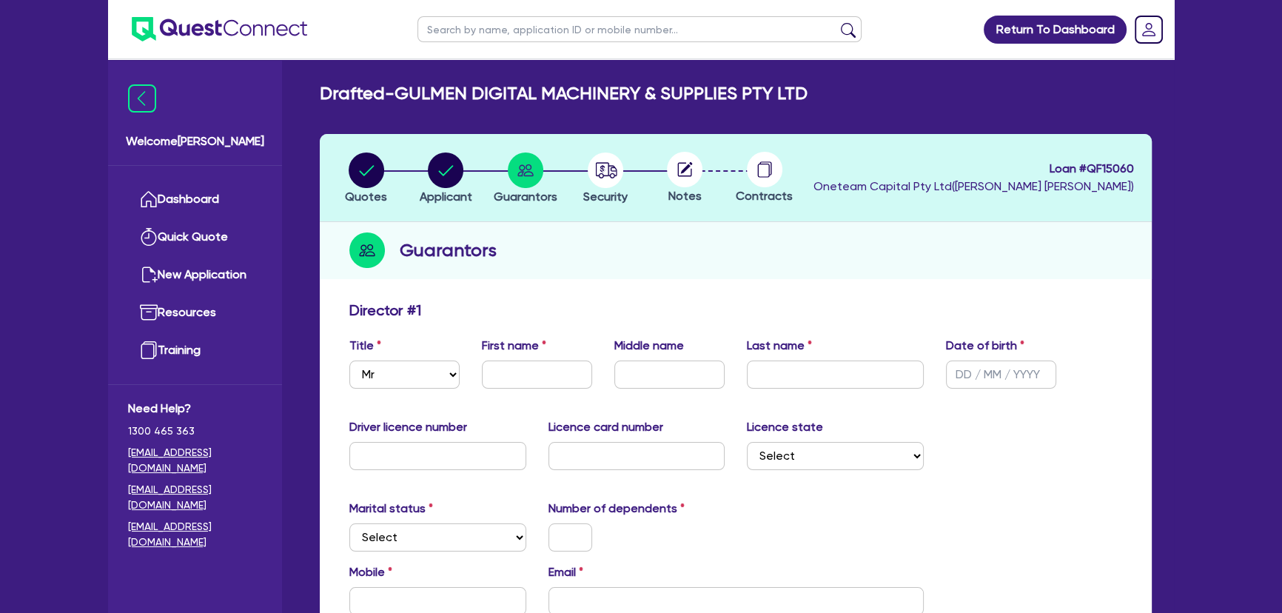
click at [238, 33] on img at bounding box center [219, 29] width 175 height 24
click at [245, 22] on img at bounding box center [219, 29] width 175 height 24
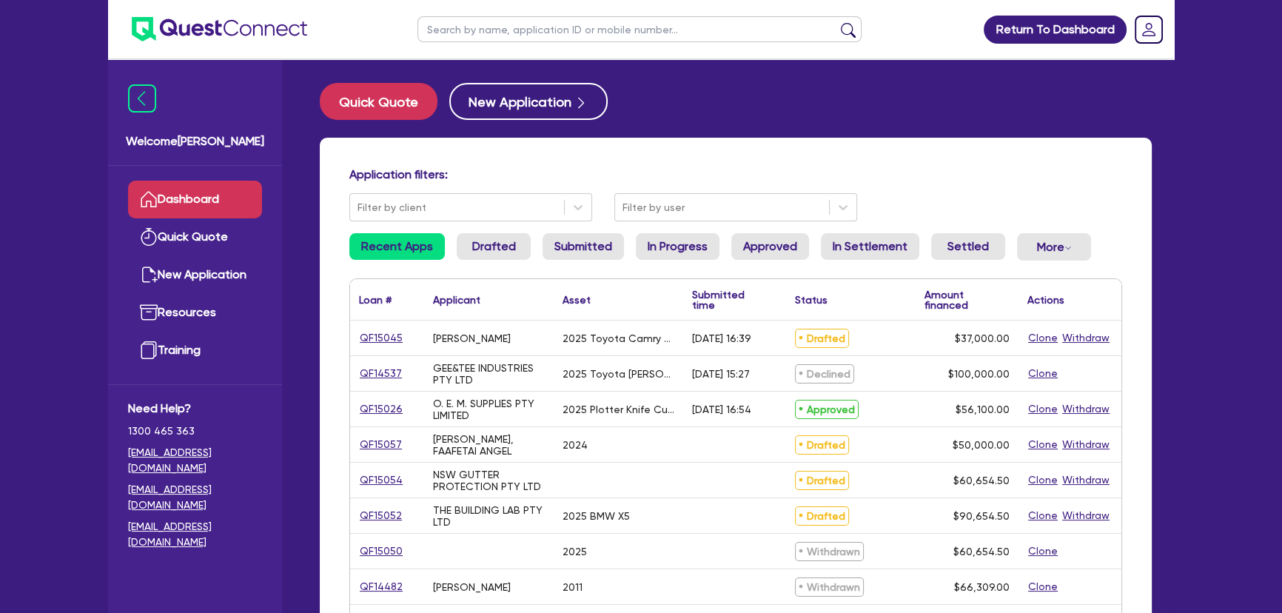
click at [667, 222] on div "Application filters: Filter by client Filter by user Recent Apps Drafted Submit…" at bounding box center [736, 621] width 832 height 967
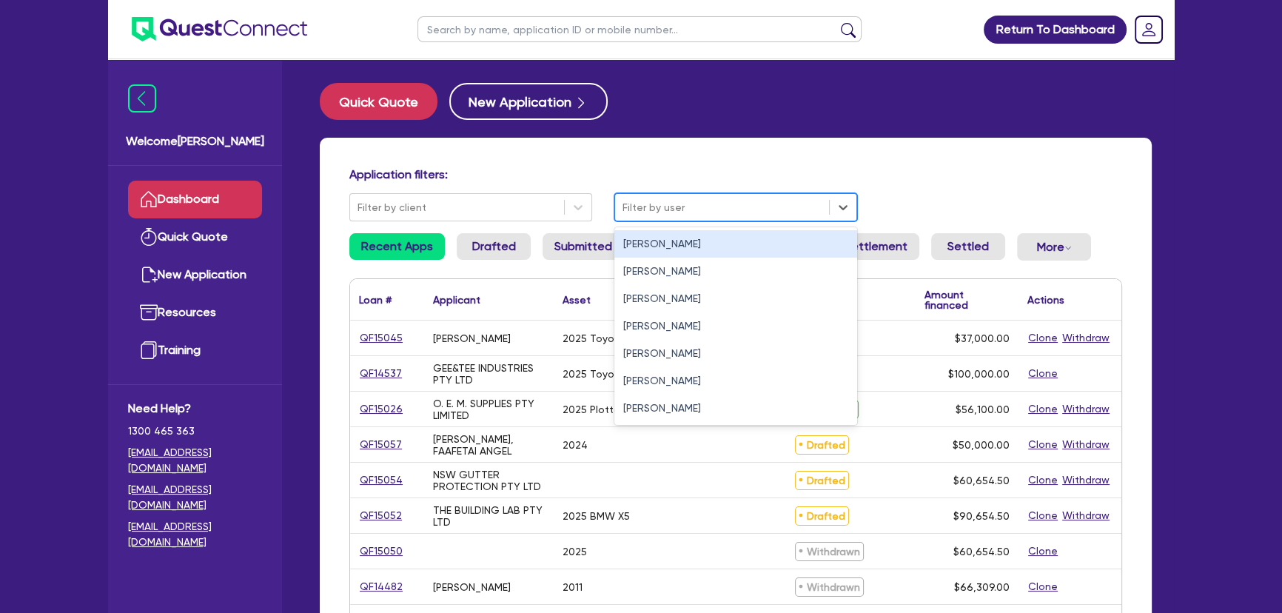
click at [662, 210] on div at bounding box center [721, 207] width 199 height 19
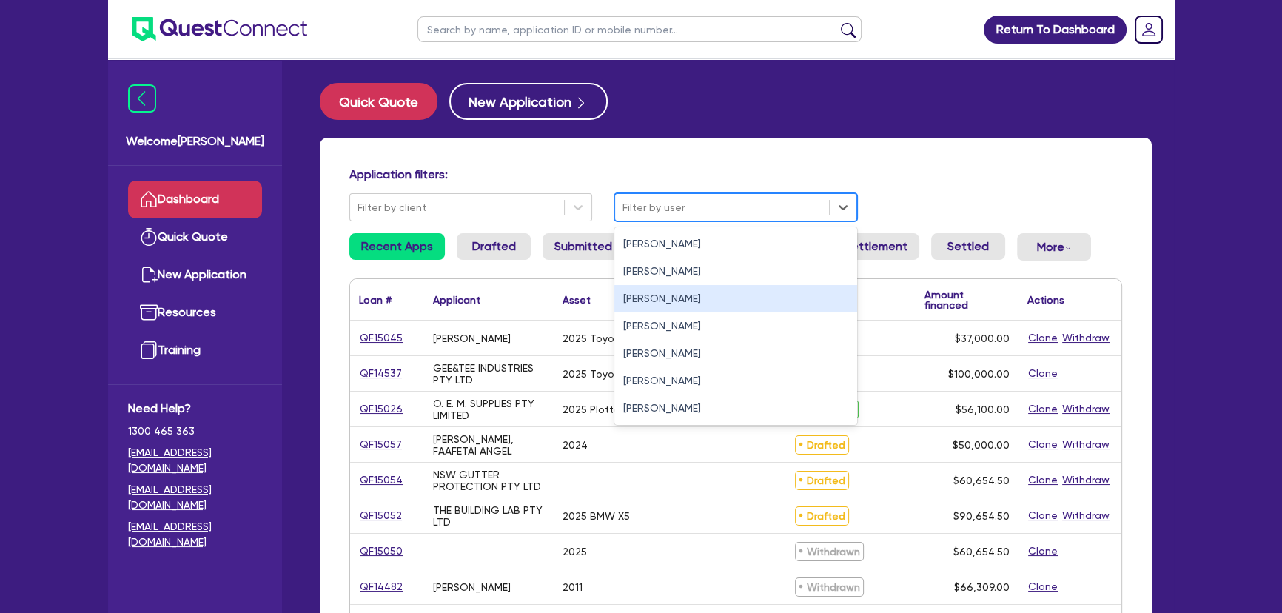
click at [652, 296] on div "Joel Harding" at bounding box center [735, 298] width 243 height 27
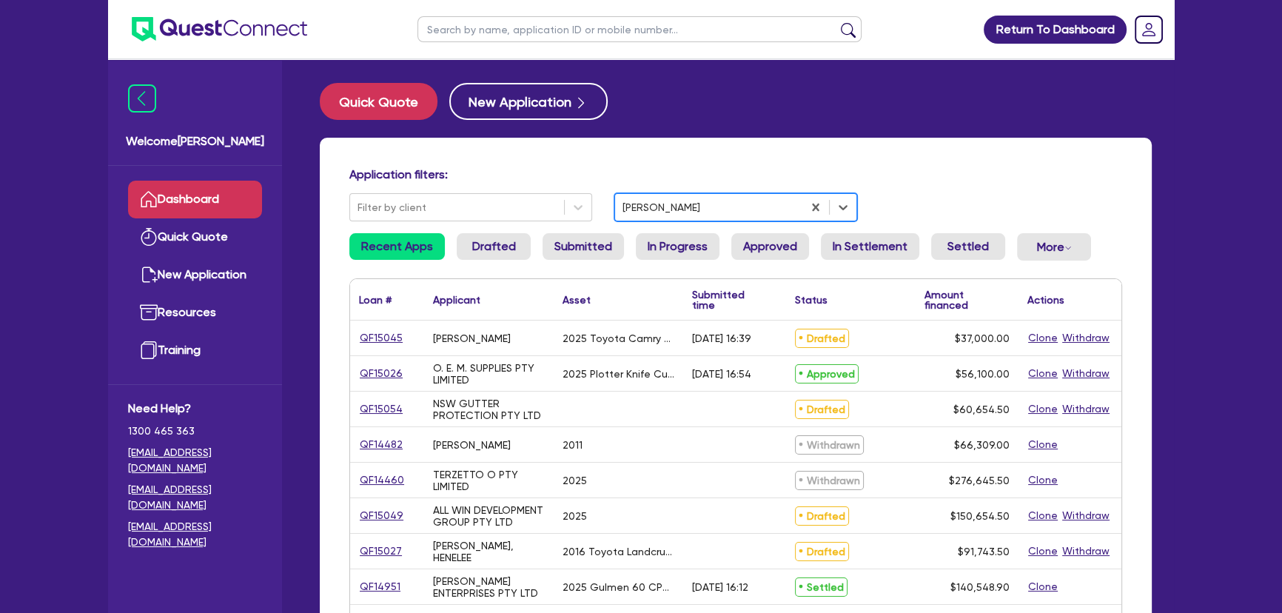
click at [456, 41] on input "text" at bounding box center [639, 29] width 444 height 26
type input "edward"
click at [836, 22] on button "submit" at bounding box center [848, 32] width 24 height 21
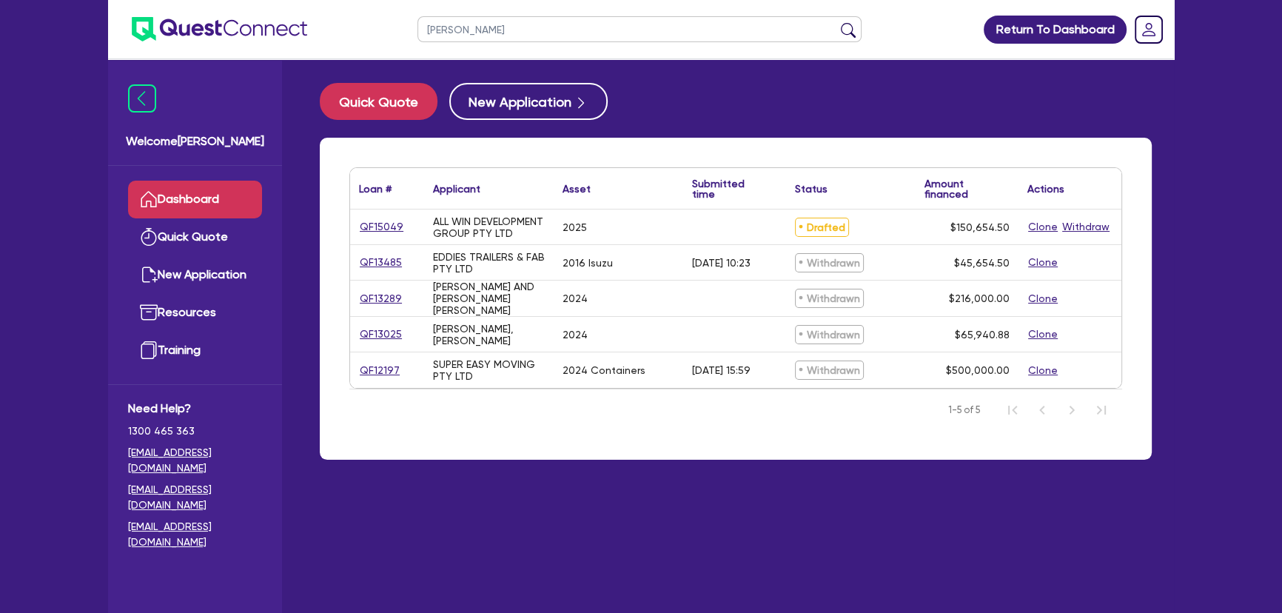
drag, startPoint x: 587, startPoint y: 30, endPoint x: 429, endPoint y: 33, distance: 158.4
click at [429, 33] on input "edward" at bounding box center [639, 29] width 444 height 26
click at [480, 33] on input "text" at bounding box center [639, 29] width 444 height 26
click at [459, 24] on input "text" at bounding box center [639, 29] width 444 height 26
paste input "ALL WIN DEVELOPMENT GROUP PTY LTD"
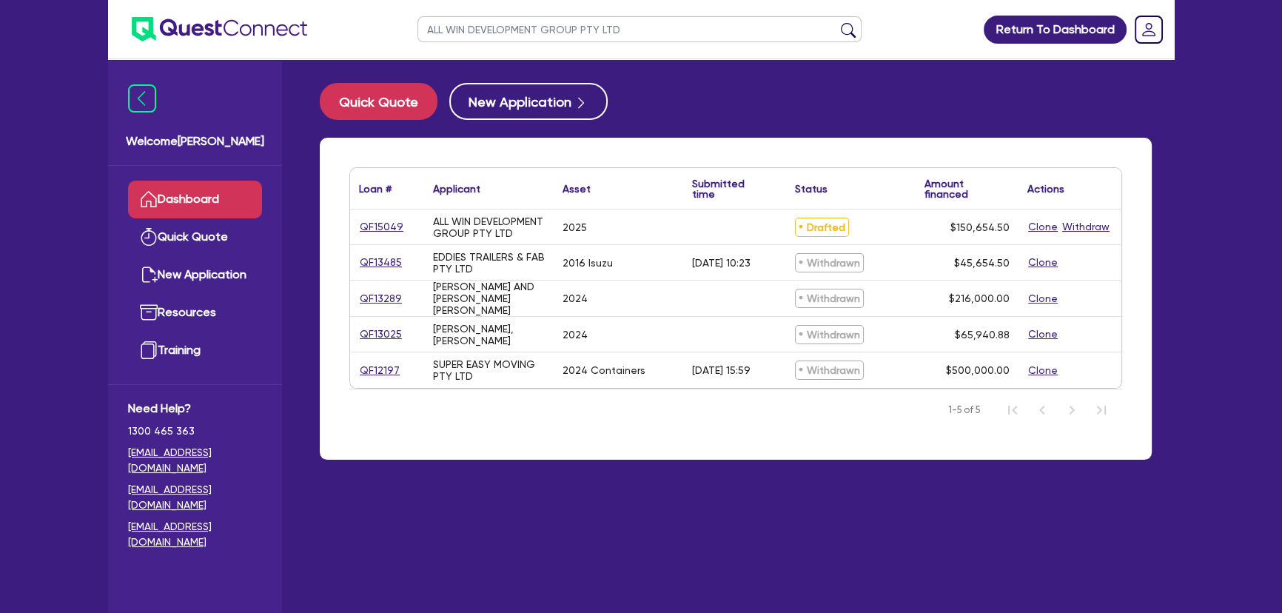
type input "ALL WIN DEVELOPMENT GROUP PTY LTD"
click at [836, 22] on button "submit" at bounding box center [848, 32] width 24 height 21
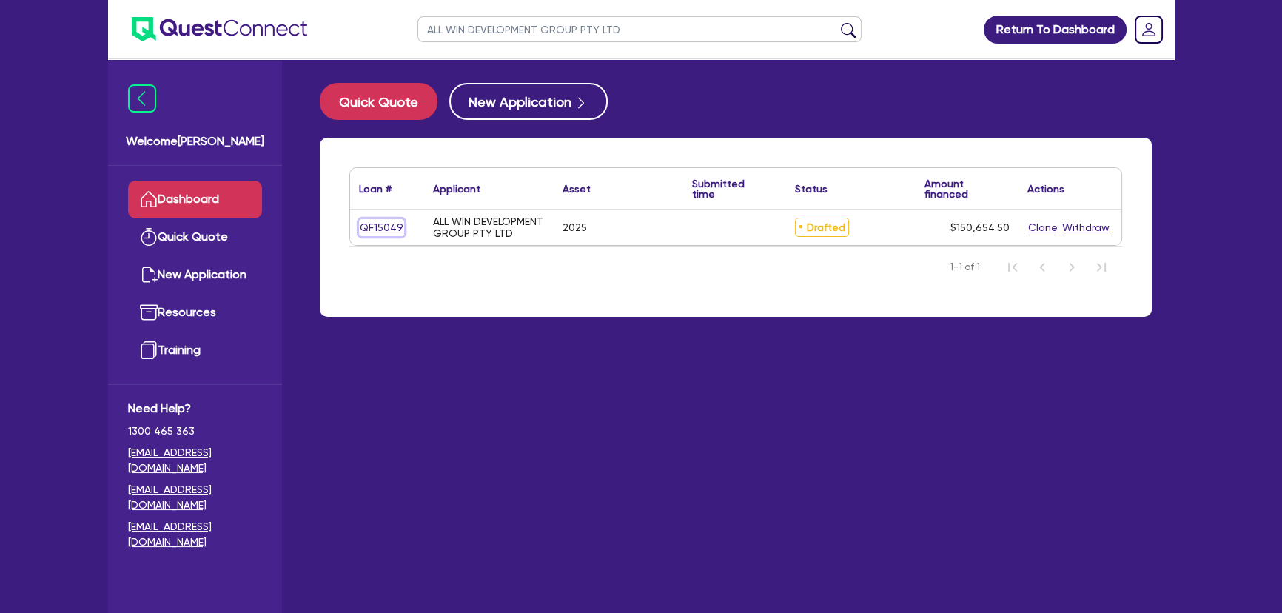
click at [389, 230] on link "QF15049" at bounding box center [381, 227] width 45 height 17
select select "CARS_AND_LIGHT_TRUCKS"
select select "PASSENGER_VEHICLES"
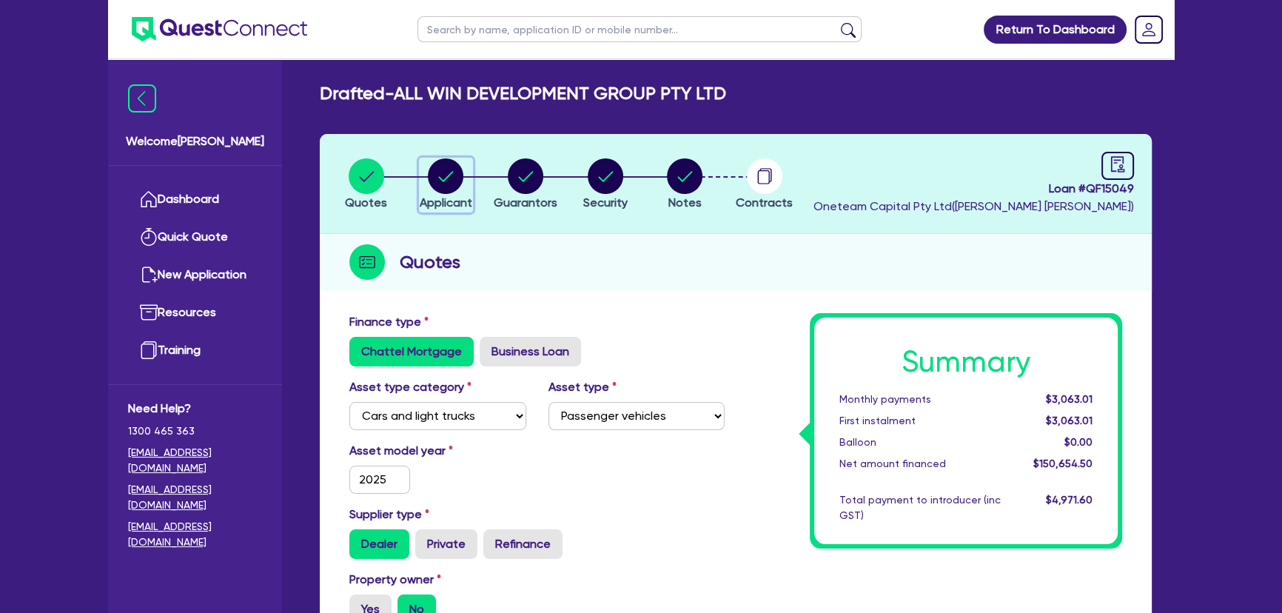
click at [427, 184] on div "button" at bounding box center [446, 176] width 53 height 36
select select "COMPANY"
select select "BUILDING_CONSTRUCTION"
select select "BUSINESSES_LARGE_CONSTRUCTION_PROJECTS"
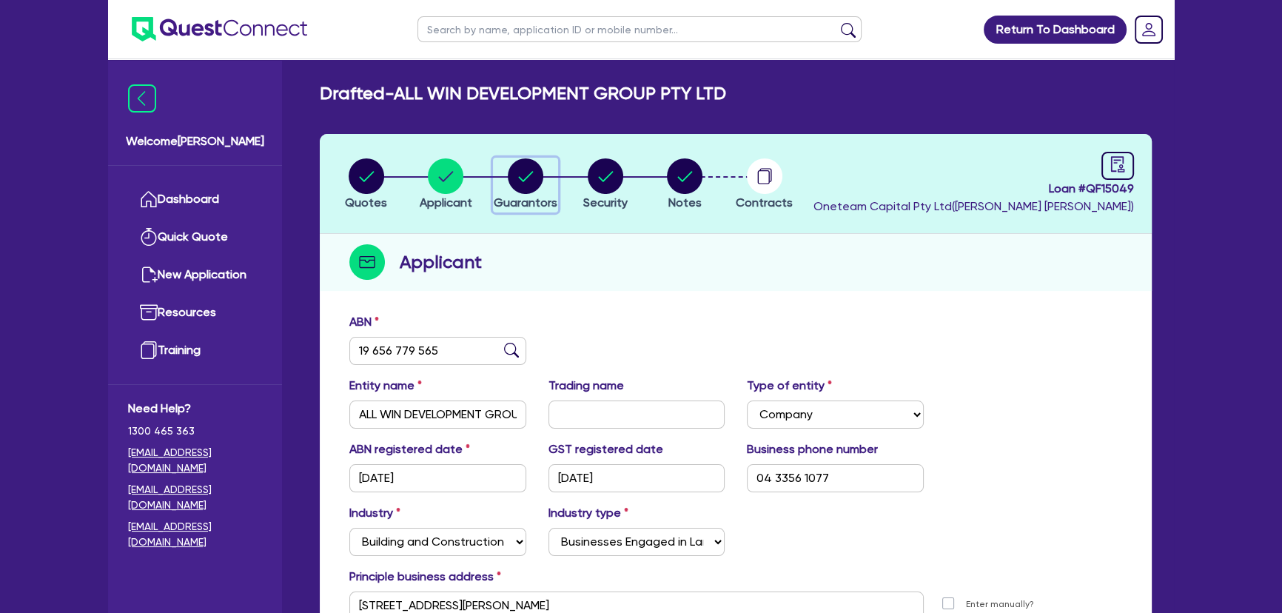
click at [523, 185] on circle "button" at bounding box center [526, 176] width 36 height 36
select select "MR"
select select "[GEOGRAPHIC_DATA]"
select select "SINGLE"
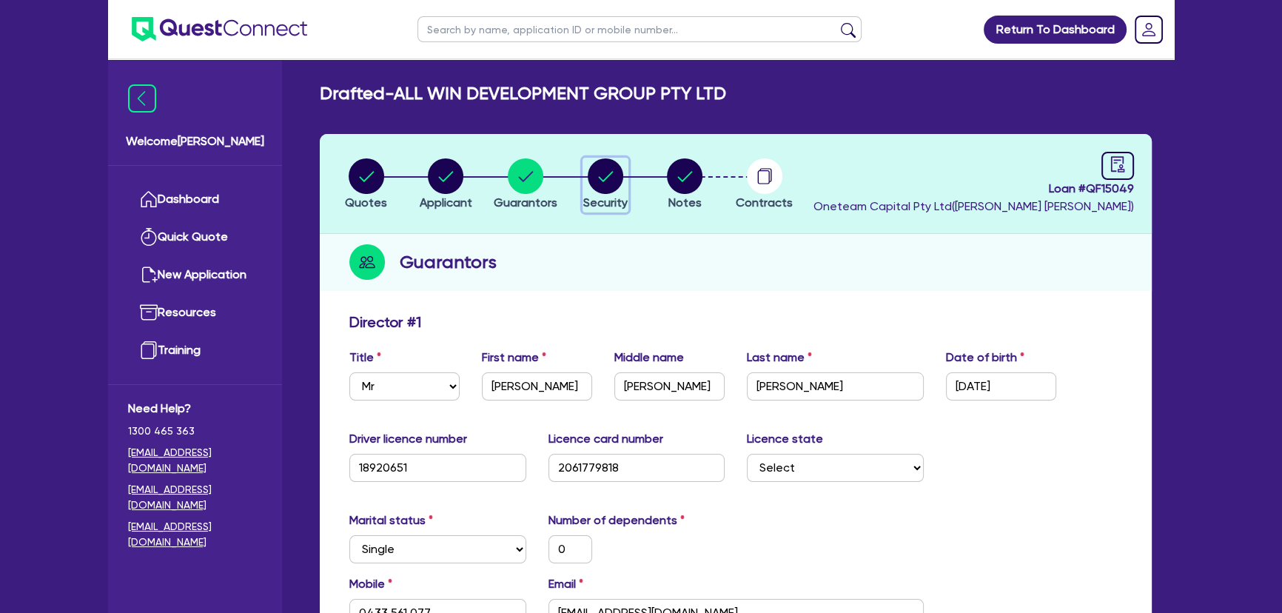
click at [599, 169] on circle "button" at bounding box center [606, 176] width 36 height 36
select select "CARS_AND_LIGHT_TRUCKS"
select select "PASSENGER_VEHICLES"
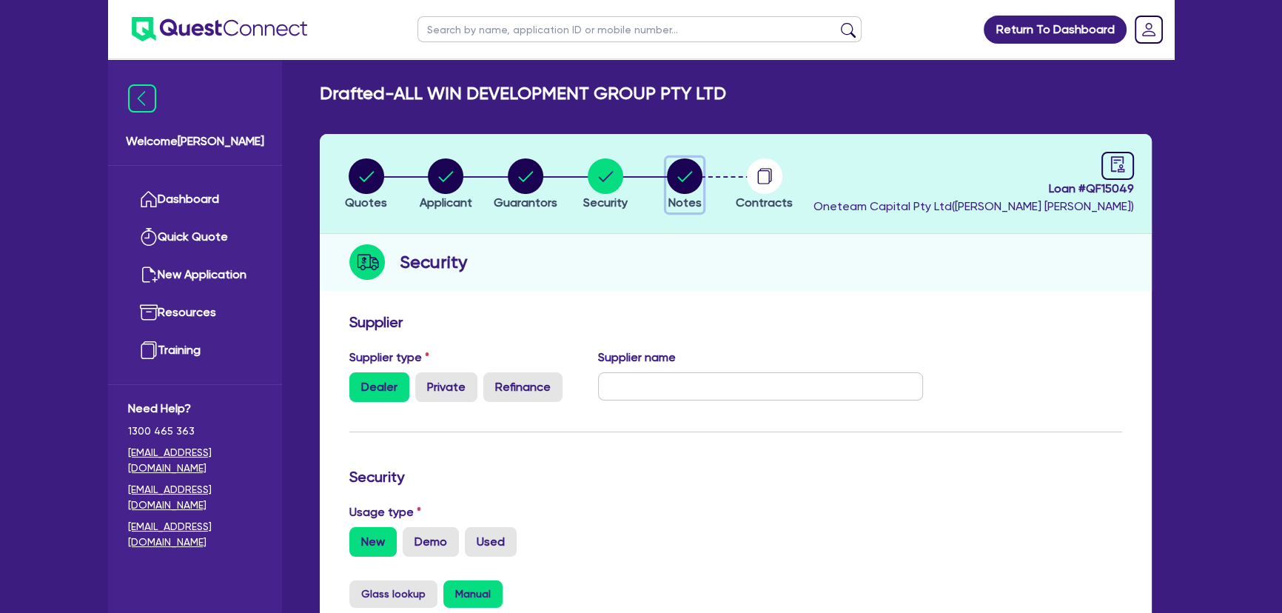
click at [686, 175] on circle "button" at bounding box center [685, 176] width 36 height 36
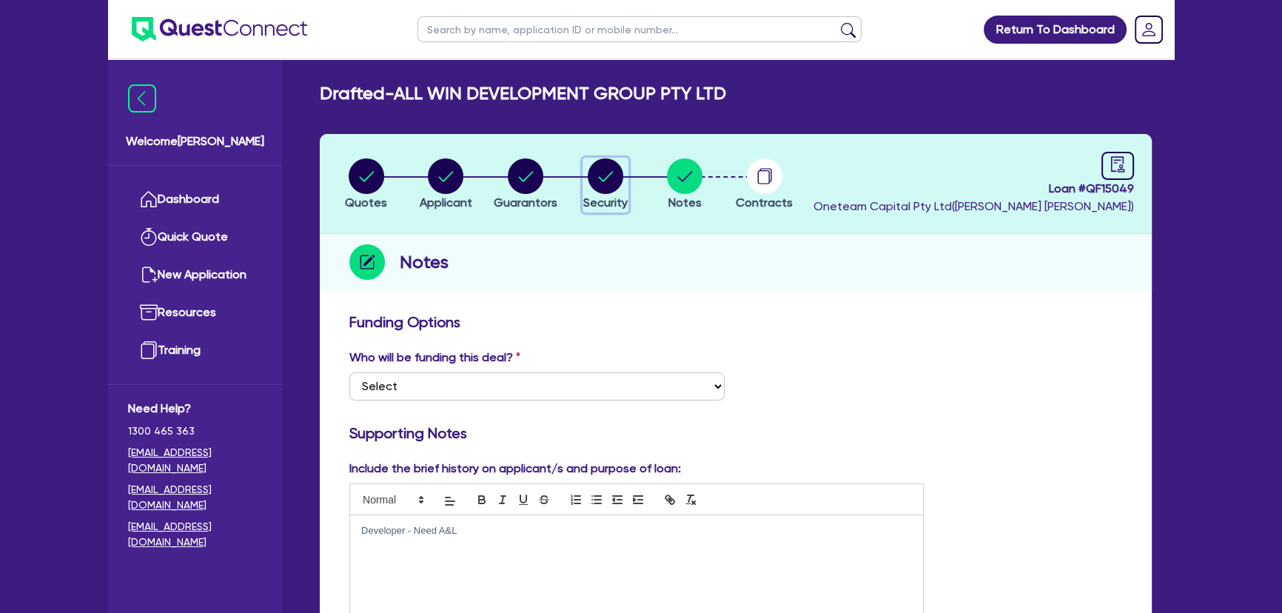
click at [607, 200] on span "Security" at bounding box center [605, 202] width 44 height 14
select select "CARS_AND_LIGHT_TRUCKS"
select select "PASSENGER_VEHICLES"
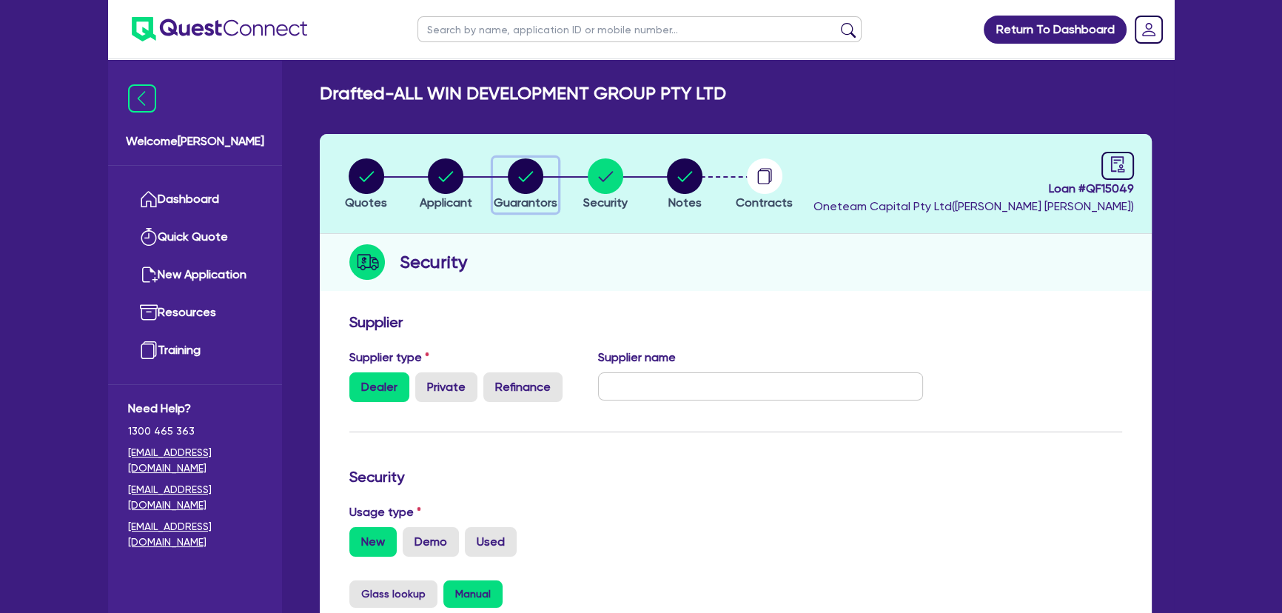
click at [518, 195] on span "Guarantors" at bounding box center [526, 202] width 64 height 14
select select "MR"
select select "NSW"
select select "SINGLE"
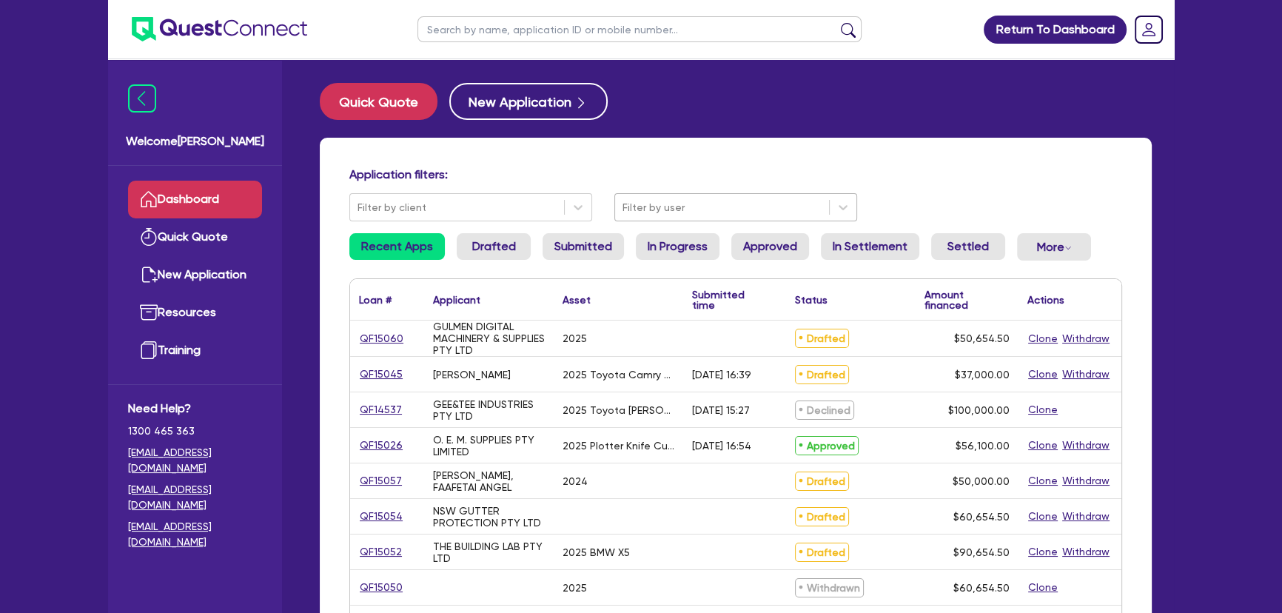
click at [707, 215] on div at bounding box center [721, 207] width 199 height 19
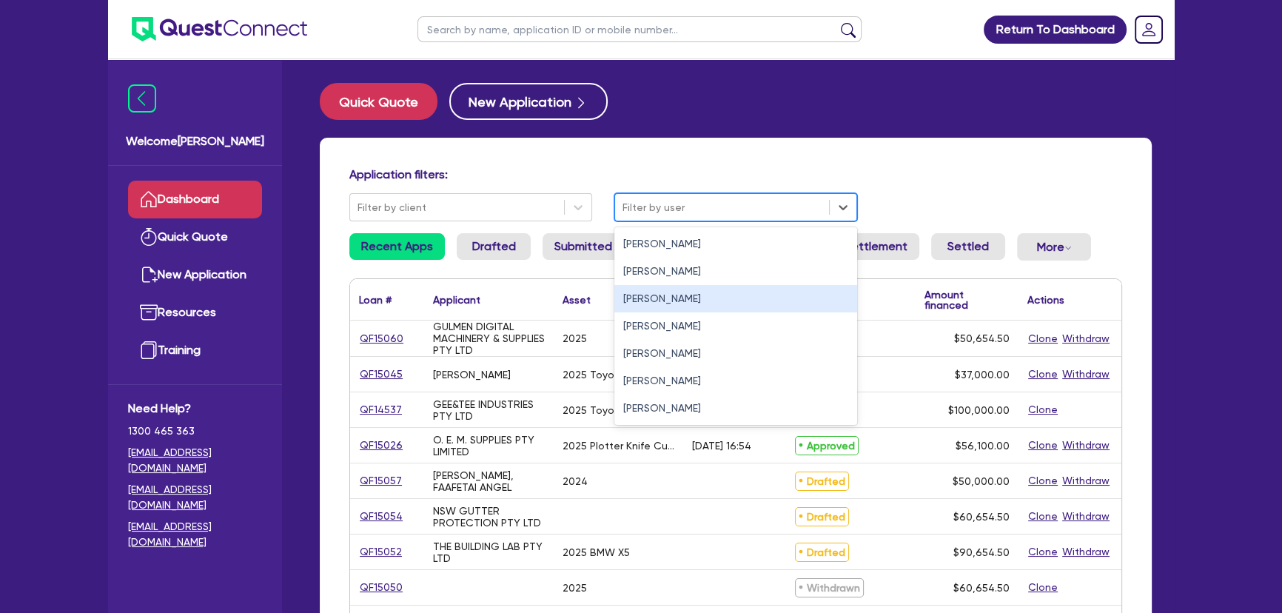
click at [691, 293] on div "Joel Harding" at bounding box center [735, 298] width 243 height 27
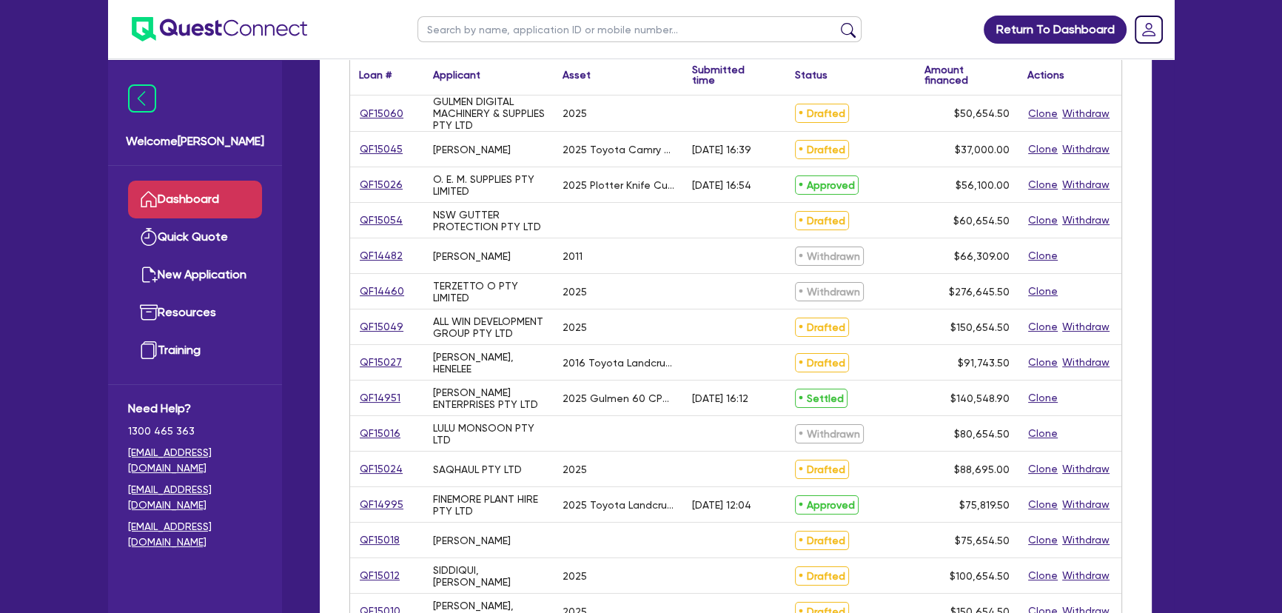
scroll to position [269, 0]
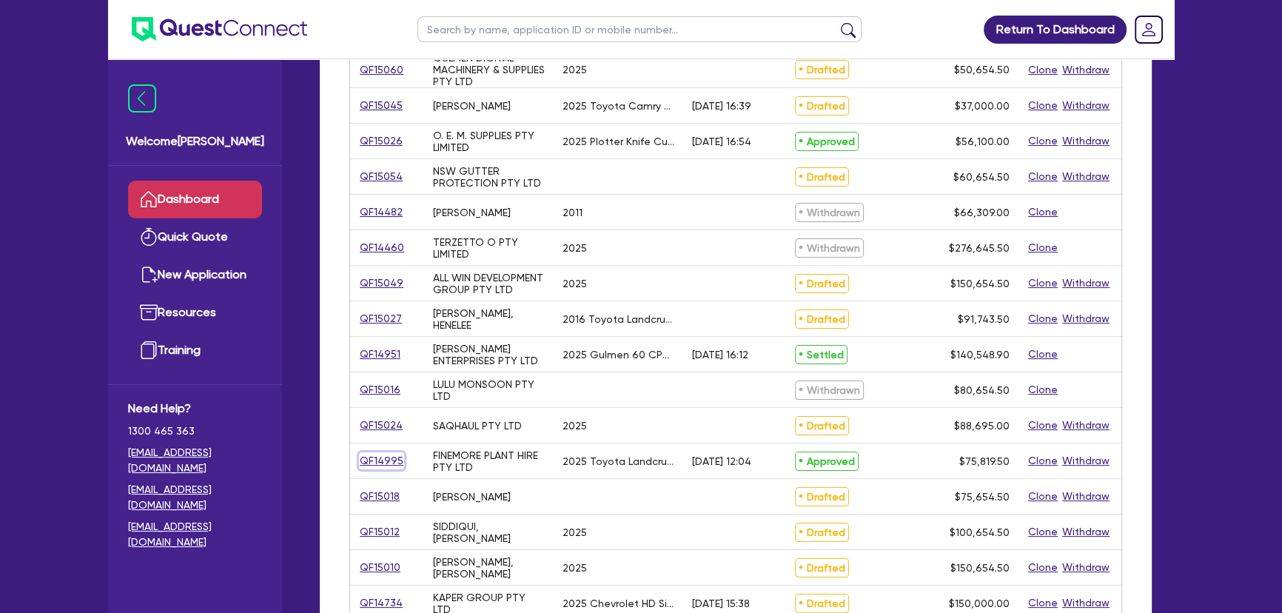
click at [392, 461] on link "QF14995" at bounding box center [381, 460] width 45 height 17
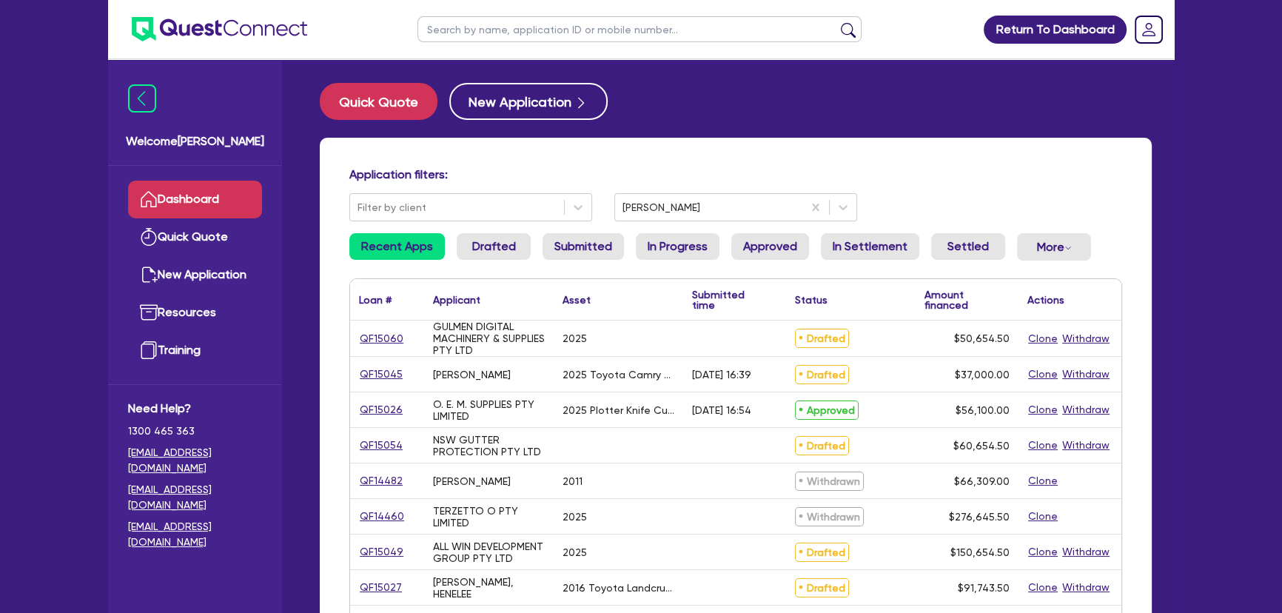
select select "CARS_AND_LIGHT_TRUCKS"
select select "VANS_AND_UTES"
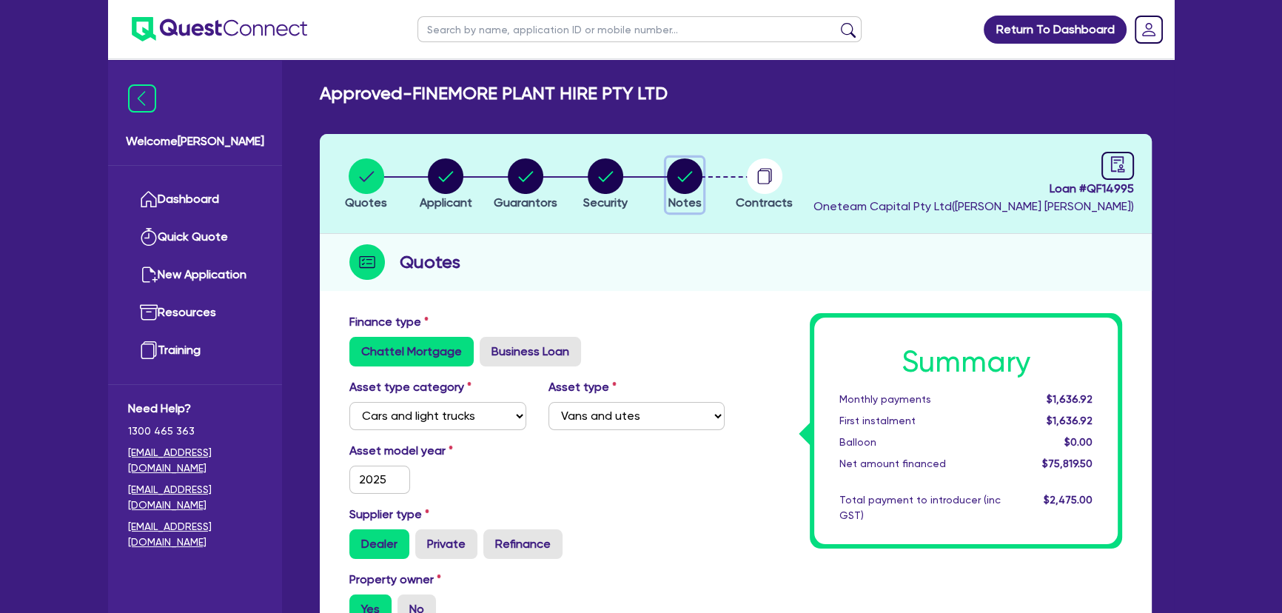
click at [677, 187] on circle "button" at bounding box center [685, 176] width 36 height 36
select select "Other"
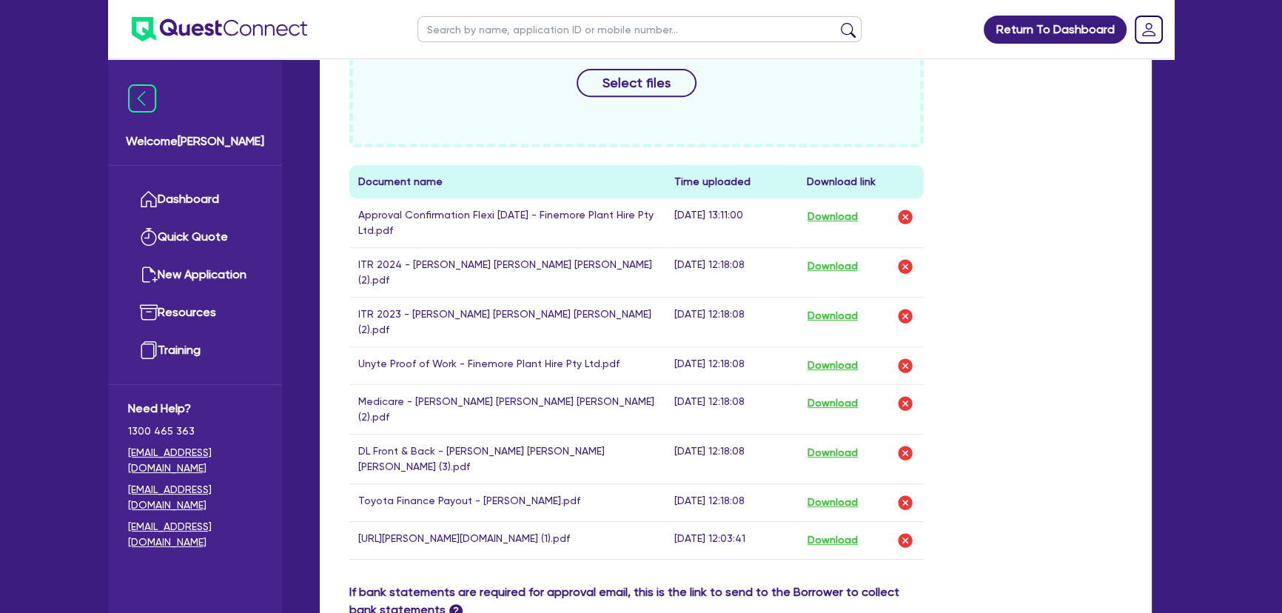
scroll to position [673, 0]
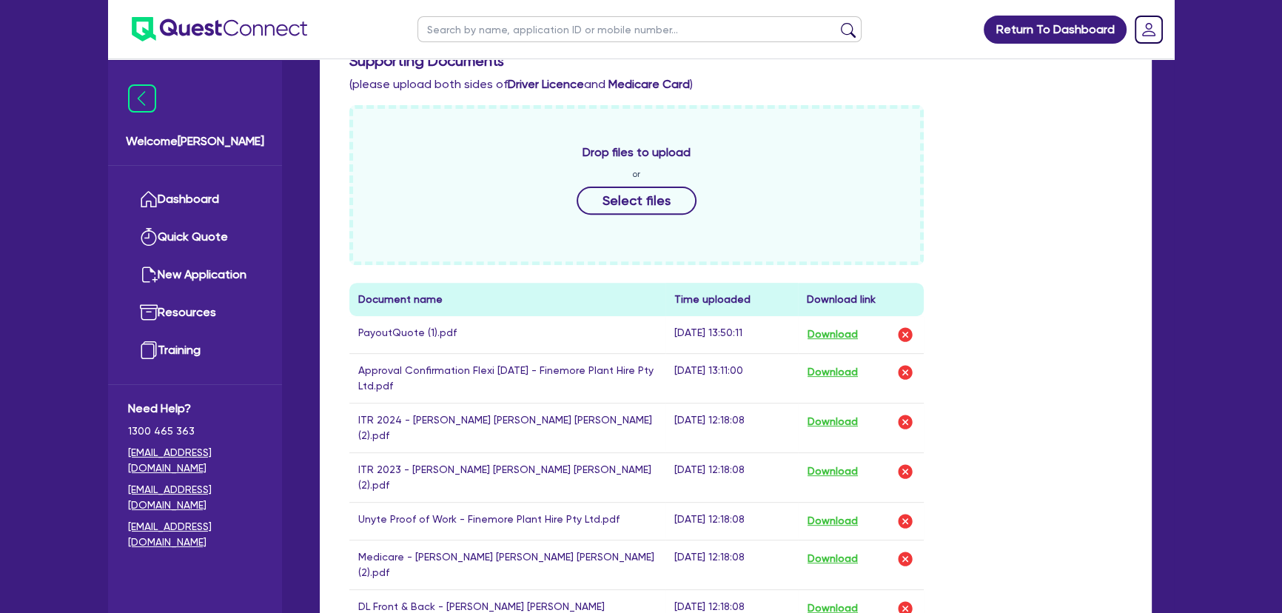
click at [1199, 446] on div "Return To Dashboard Edit Profile Logout Welcome Joel Dashboard Quick Quote New …" at bounding box center [641, 213] width 1282 height 1772
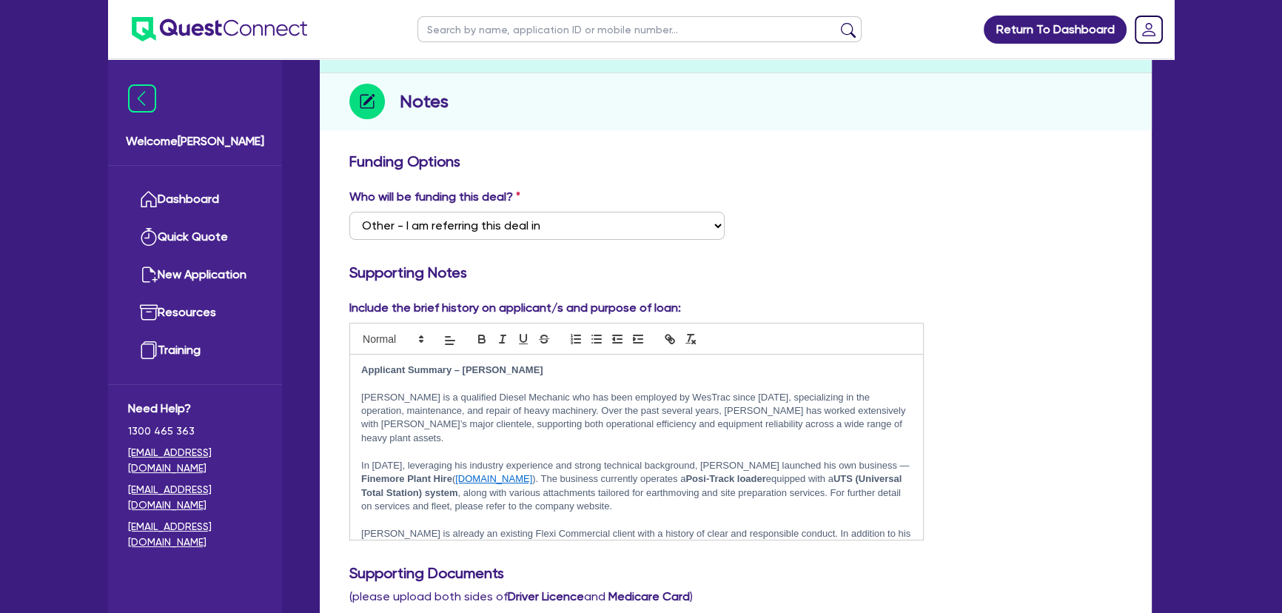
scroll to position [0, 0]
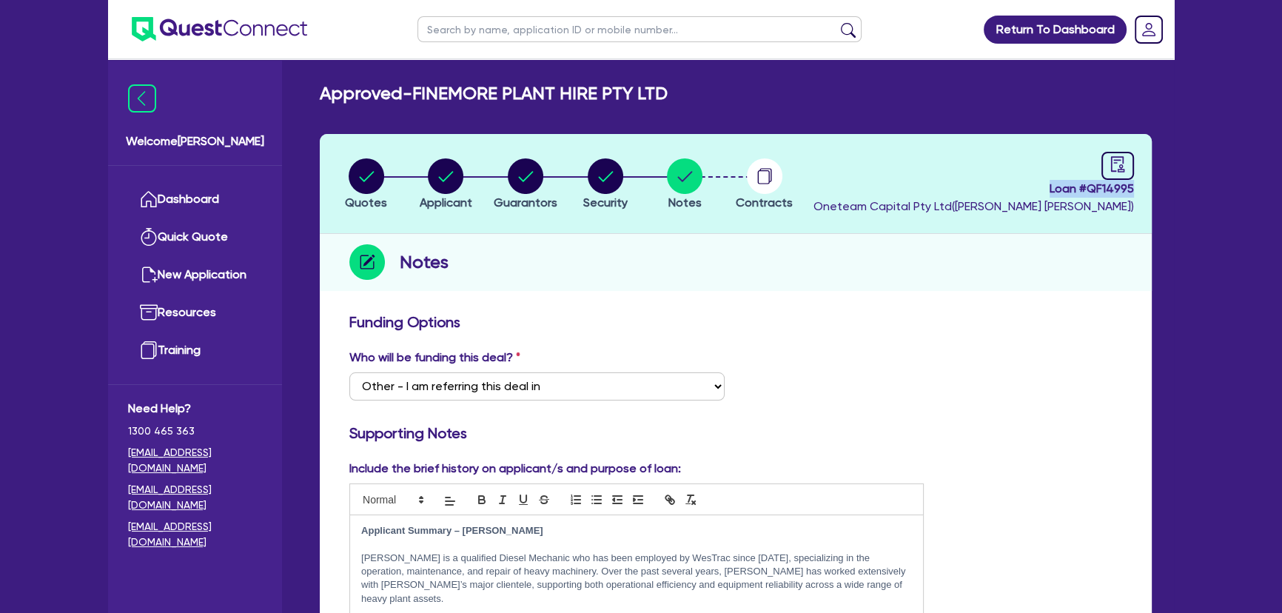
drag, startPoint x: 1018, startPoint y: 192, endPoint x: 1208, endPoint y: 189, distance: 190.2
copy span "Loan # QF14995"
click at [185, 21] on img at bounding box center [219, 29] width 175 height 24
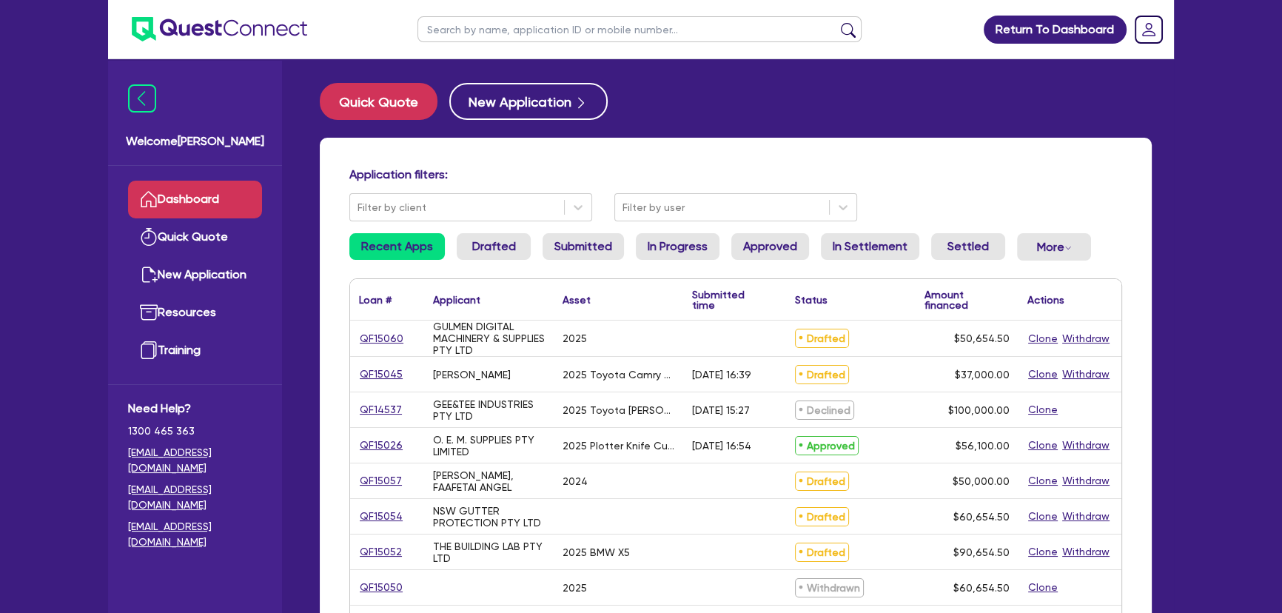
click at [578, 38] on input "text" at bounding box center [639, 29] width 444 height 26
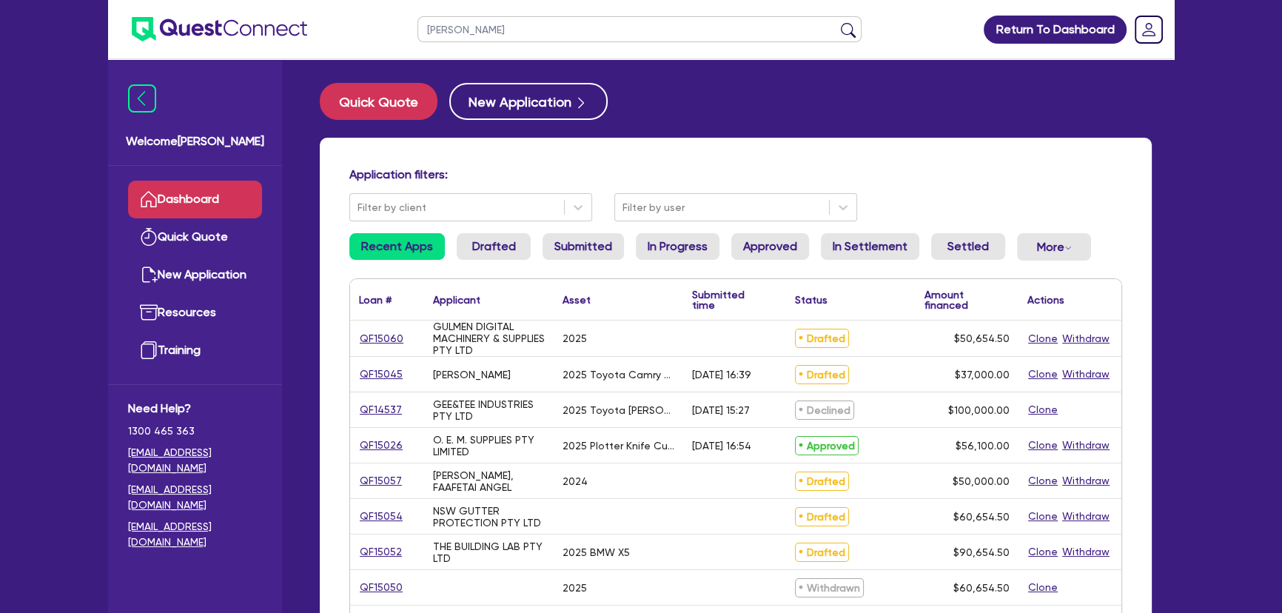
type input "[PERSON_NAME]"
click at [836, 22] on button "submit" at bounding box center [848, 32] width 24 height 21
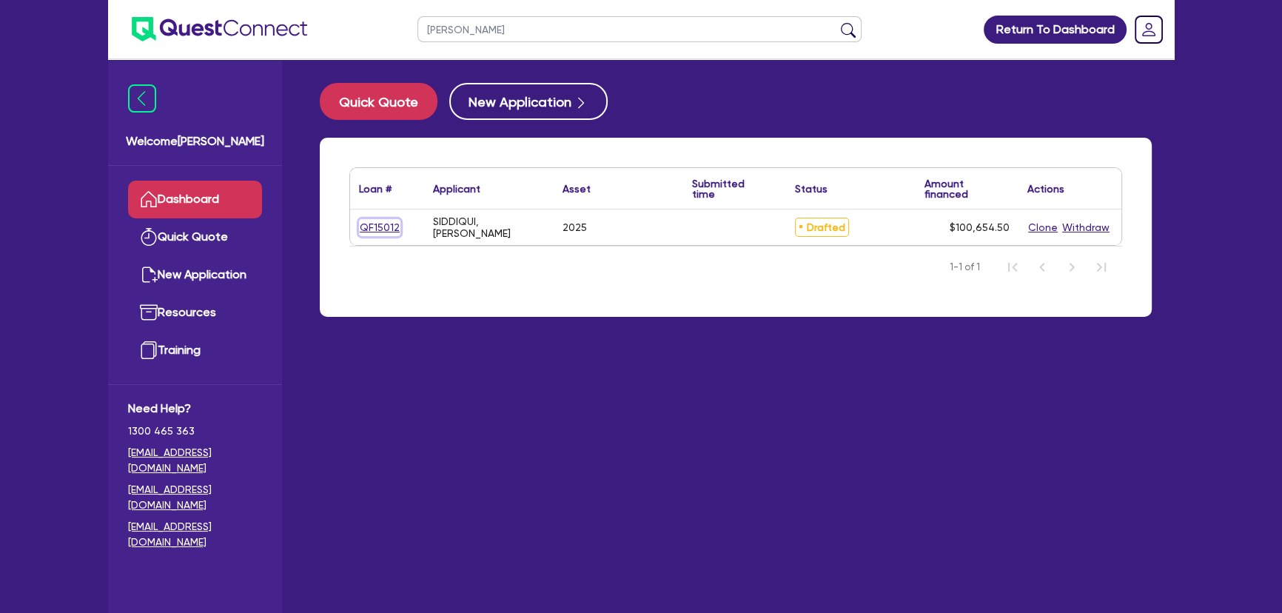
click at [373, 235] on link "QF15012" at bounding box center [379, 227] width 41 height 17
select select "CARS_AND_LIGHT_TRUCKS"
select select "PASSENGER_VEHICLES"
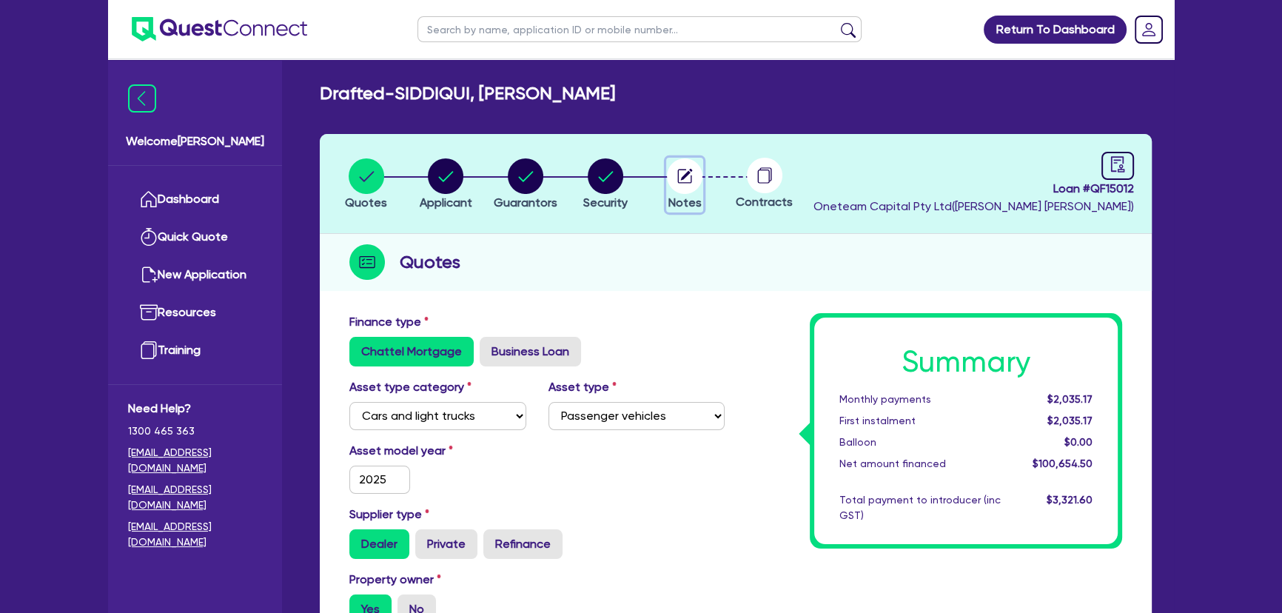
click at [694, 177] on circle "button" at bounding box center [685, 176] width 36 height 36
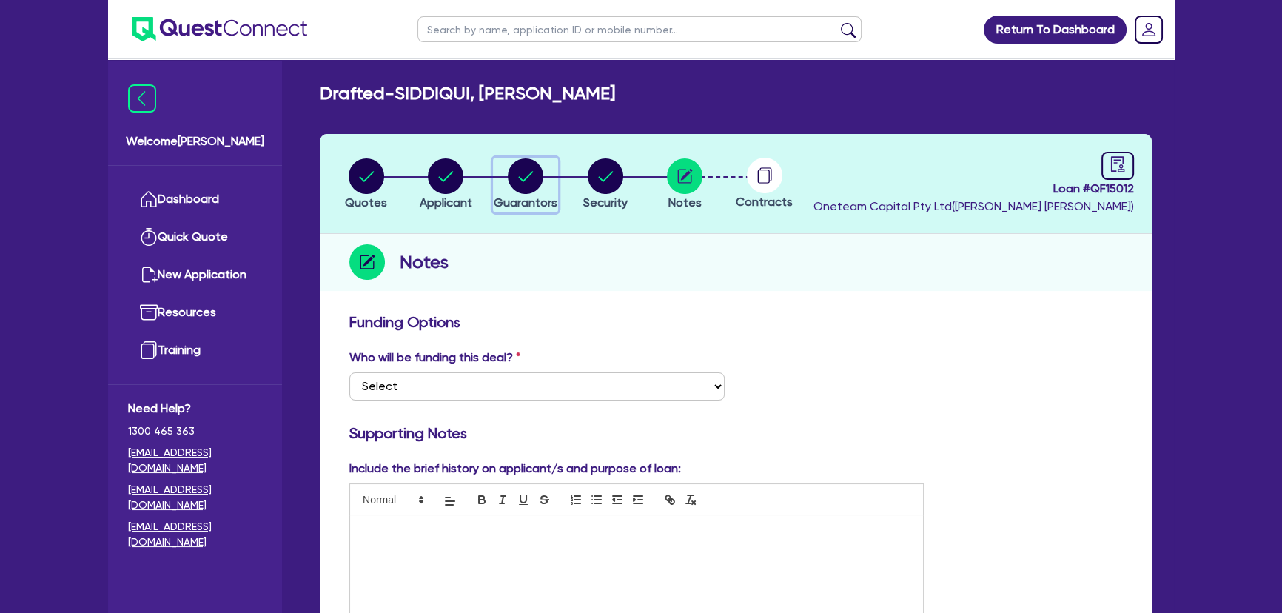
click at [519, 173] on circle "button" at bounding box center [526, 176] width 36 height 36
select select "MR"
select select "[GEOGRAPHIC_DATA]"
select select "SINGLE"
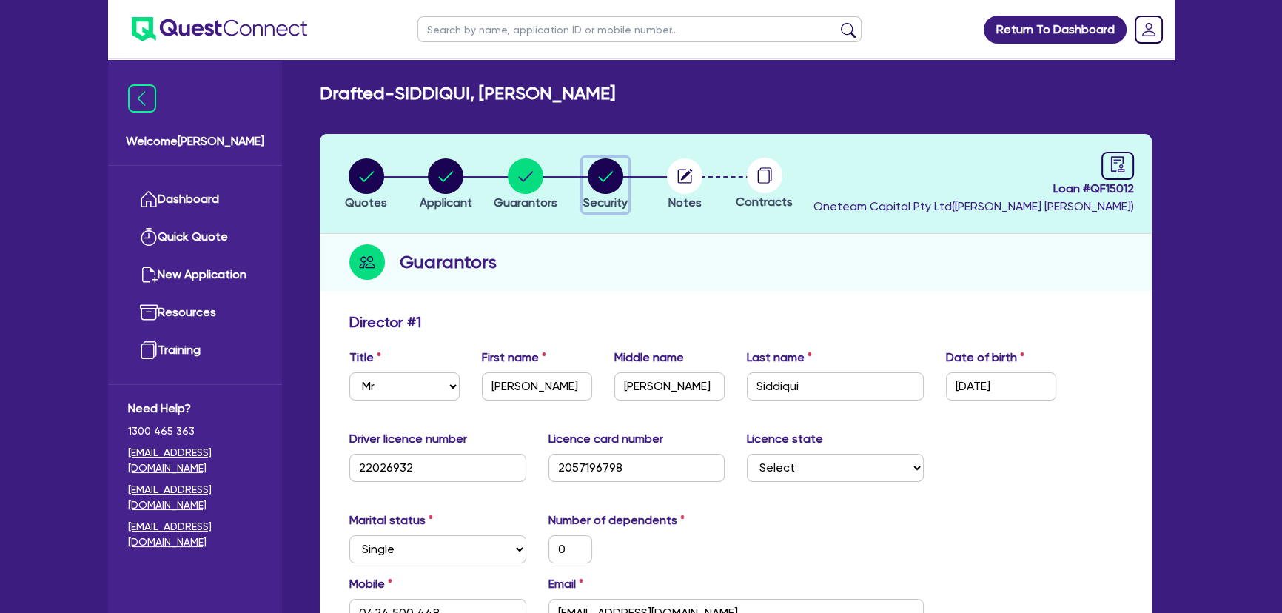
click at [613, 195] on span "Security" at bounding box center [605, 202] width 44 height 14
select select "CARS_AND_LIGHT_TRUCKS"
select select "PASSENGER_VEHICLES"
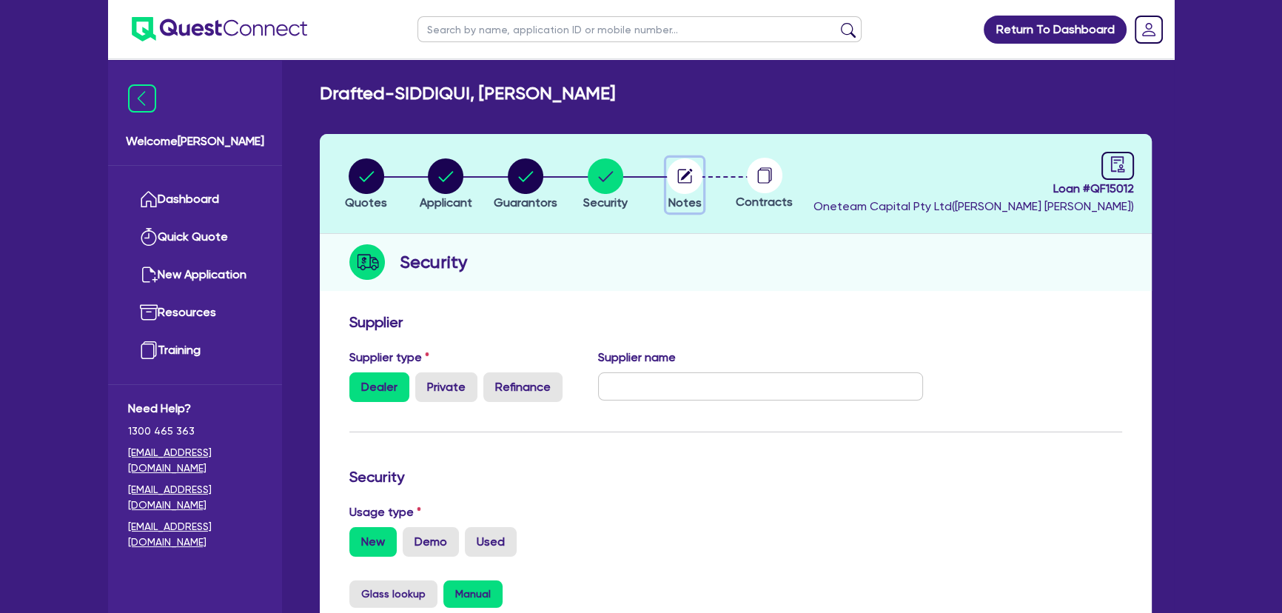
click at [693, 183] on circle "button" at bounding box center [685, 176] width 36 height 36
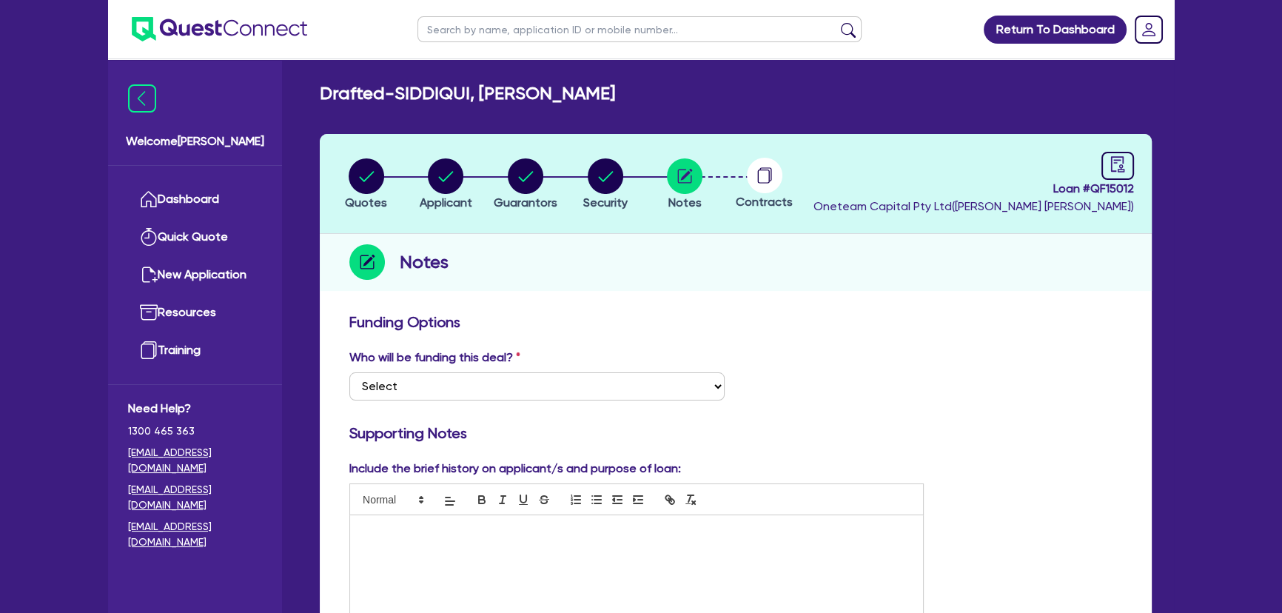
click at [229, 21] on img at bounding box center [219, 29] width 175 height 24
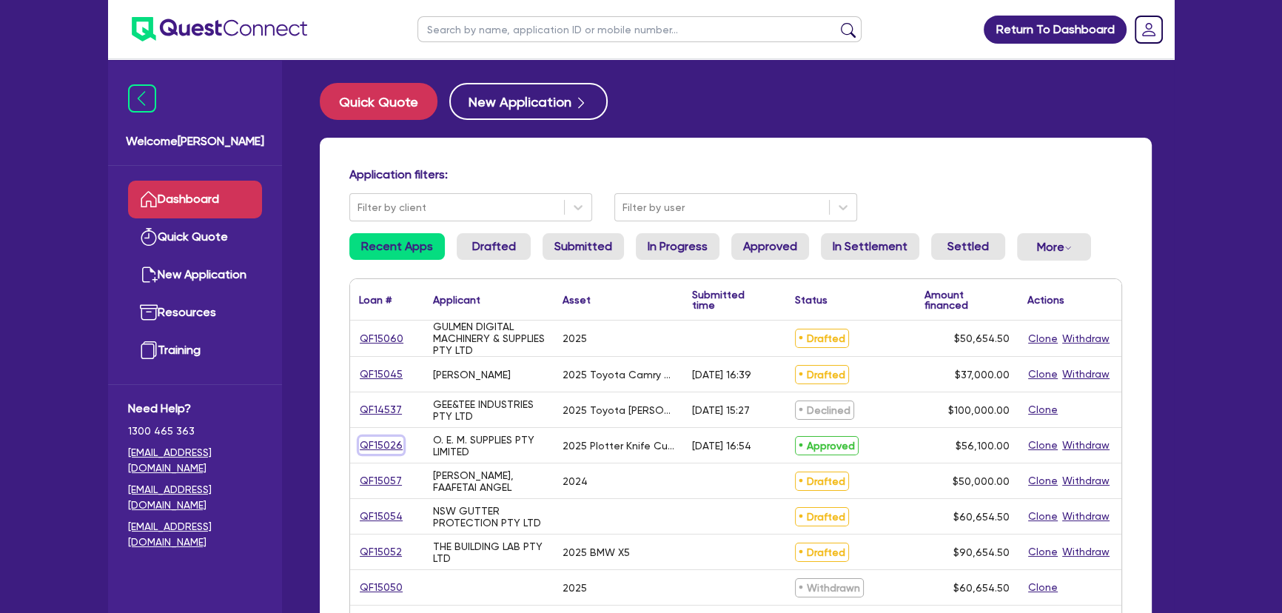
click at [390, 445] on link "QF15026" at bounding box center [381, 445] width 44 height 17
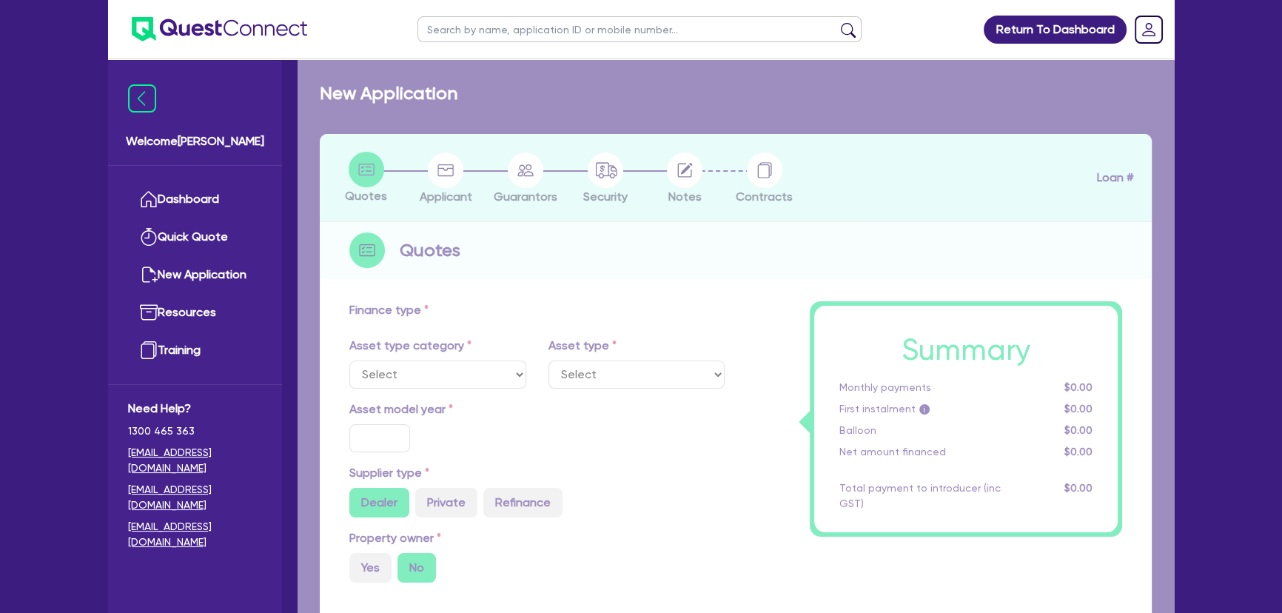
select select "SECONDARY_ASSETS"
type input "2025"
radio input "true"
type input "55,000"
type input "6.99"
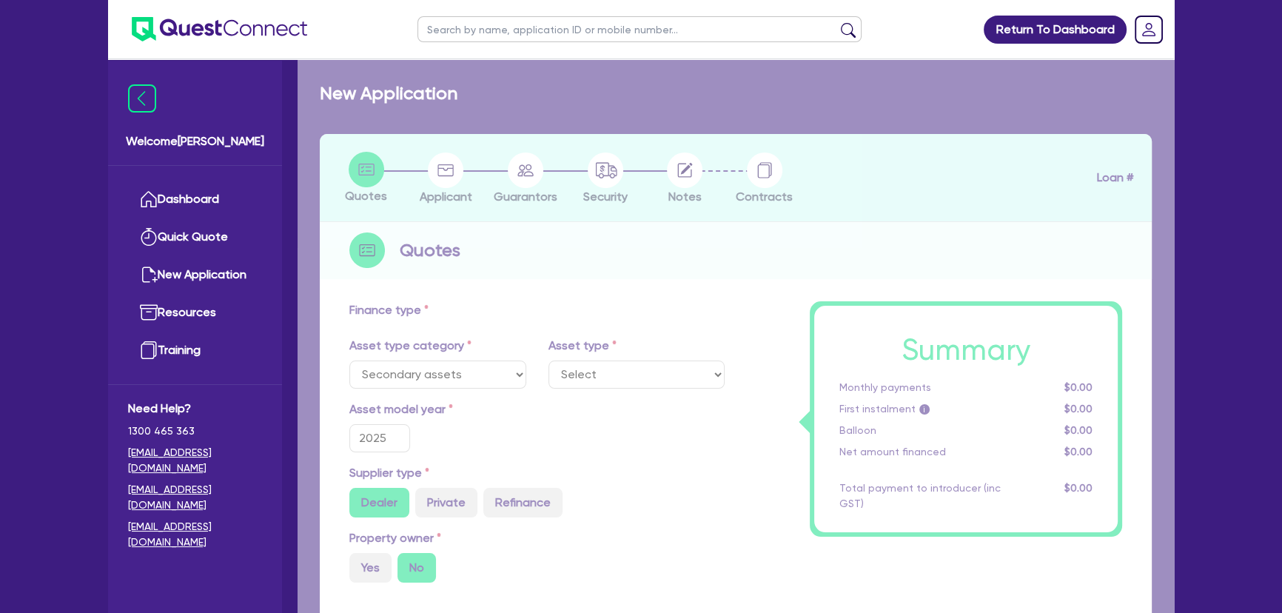
type input "649"
type input "1,000"
select select "PRINTING_AND_PACKAGING_EQUIPMENT"
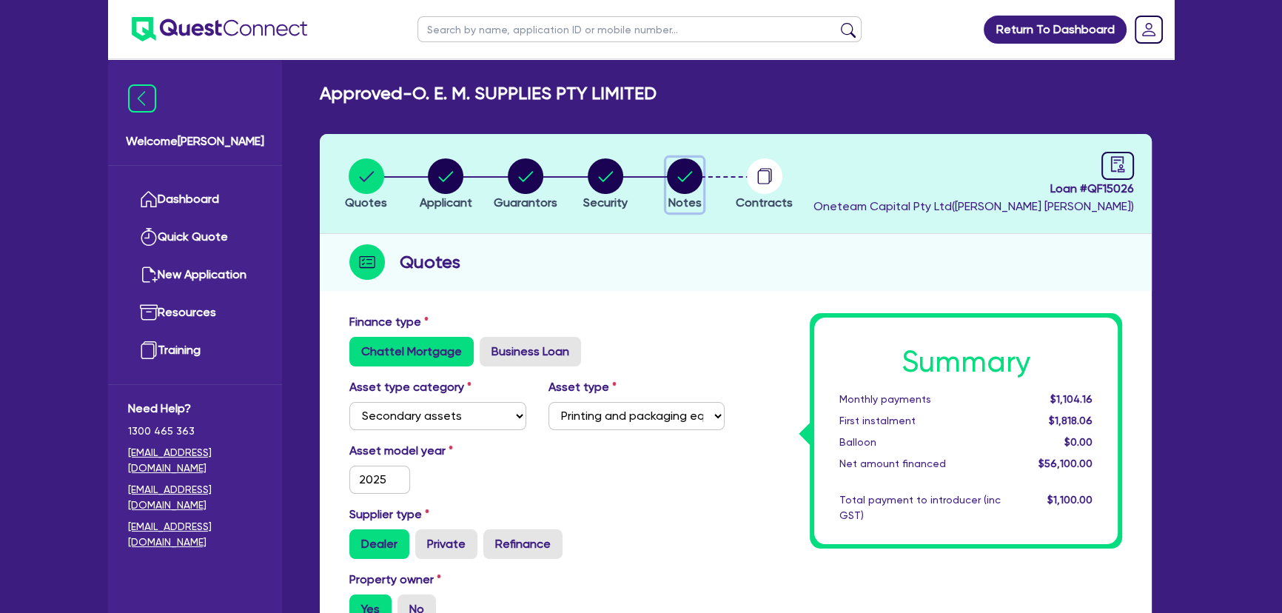
click at [676, 182] on circle "button" at bounding box center [685, 176] width 36 height 36
select select "Other"
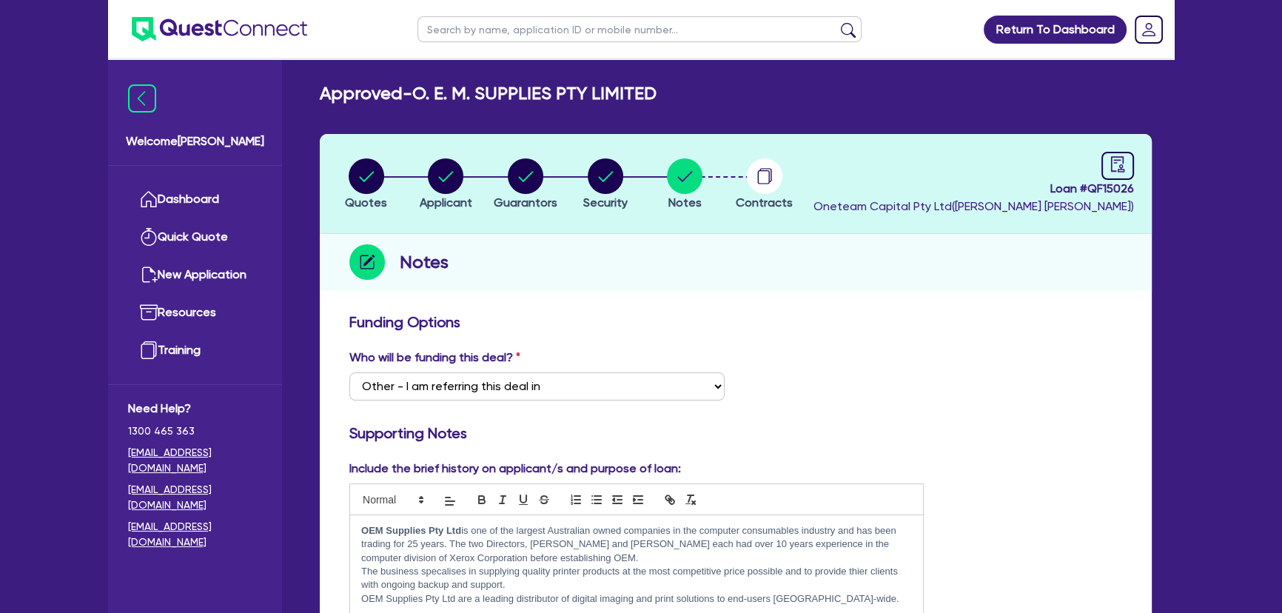
click at [734, 181] on li "Contracts" at bounding box center [765, 184] width 80 height 52
click at [764, 183] on icon "button" at bounding box center [763, 177] width 12 height 14
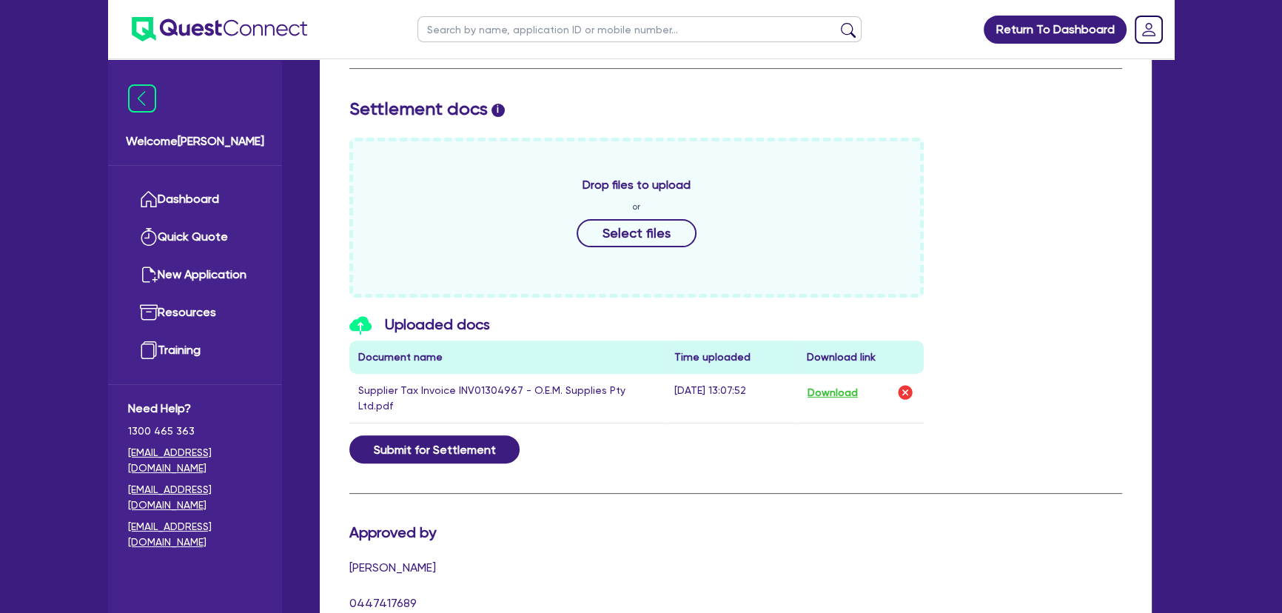
scroll to position [605, 0]
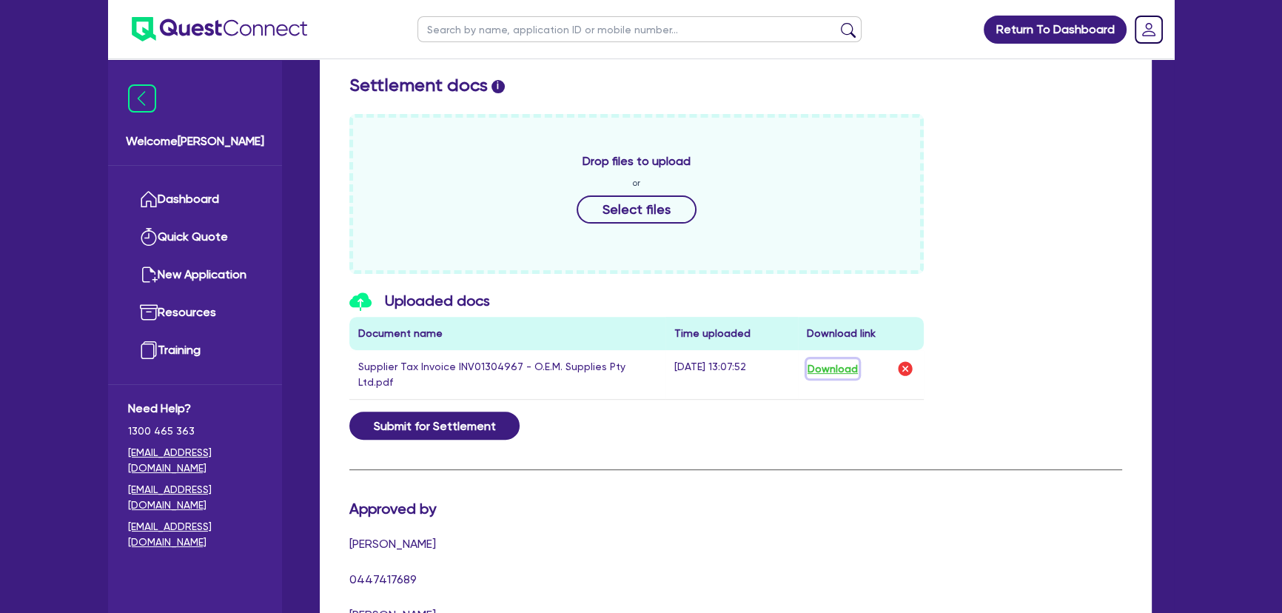
click at [826, 365] on button "Download" at bounding box center [833, 368] width 52 height 19
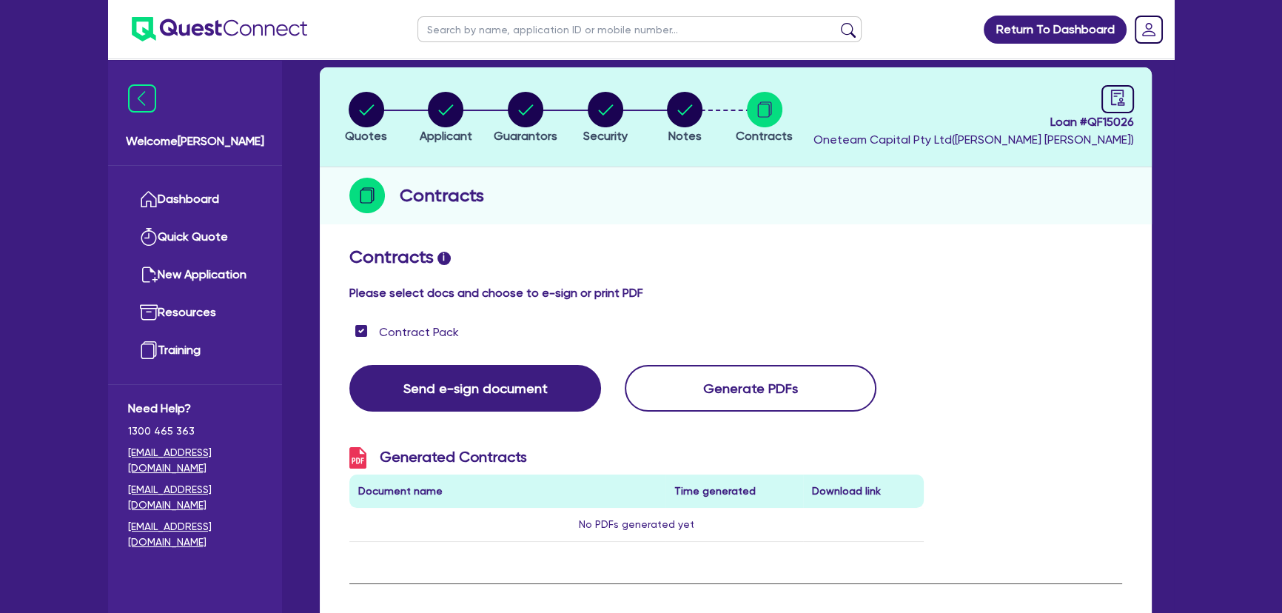
scroll to position [0, 0]
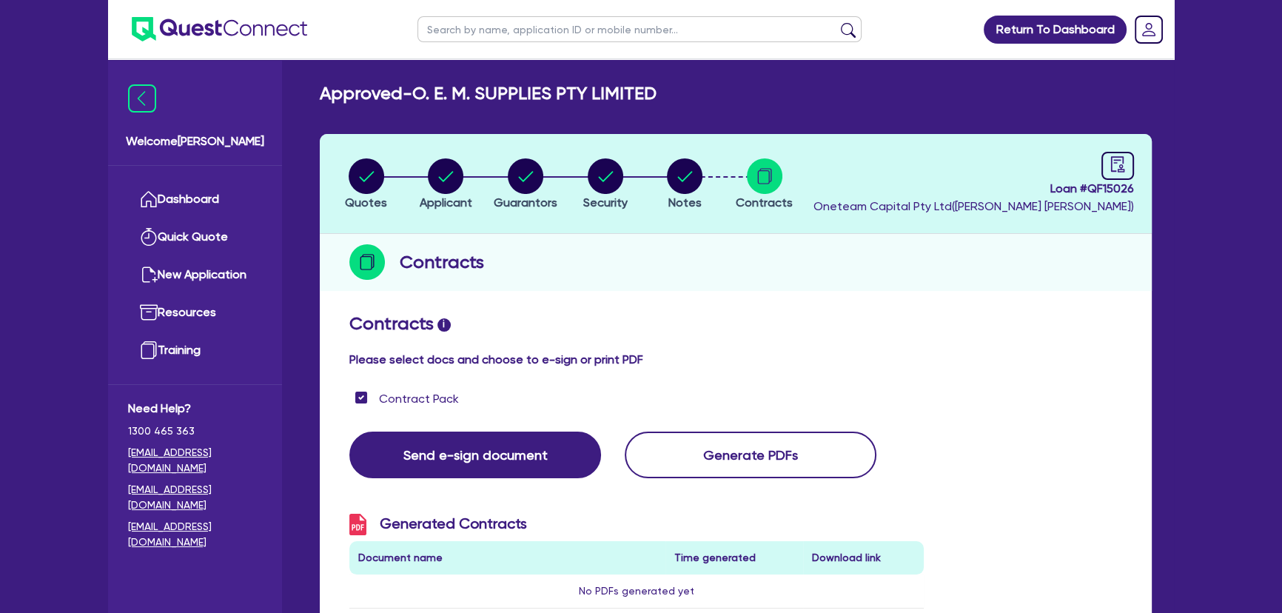
click at [220, 39] on img at bounding box center [219, 29] width 175 height 24
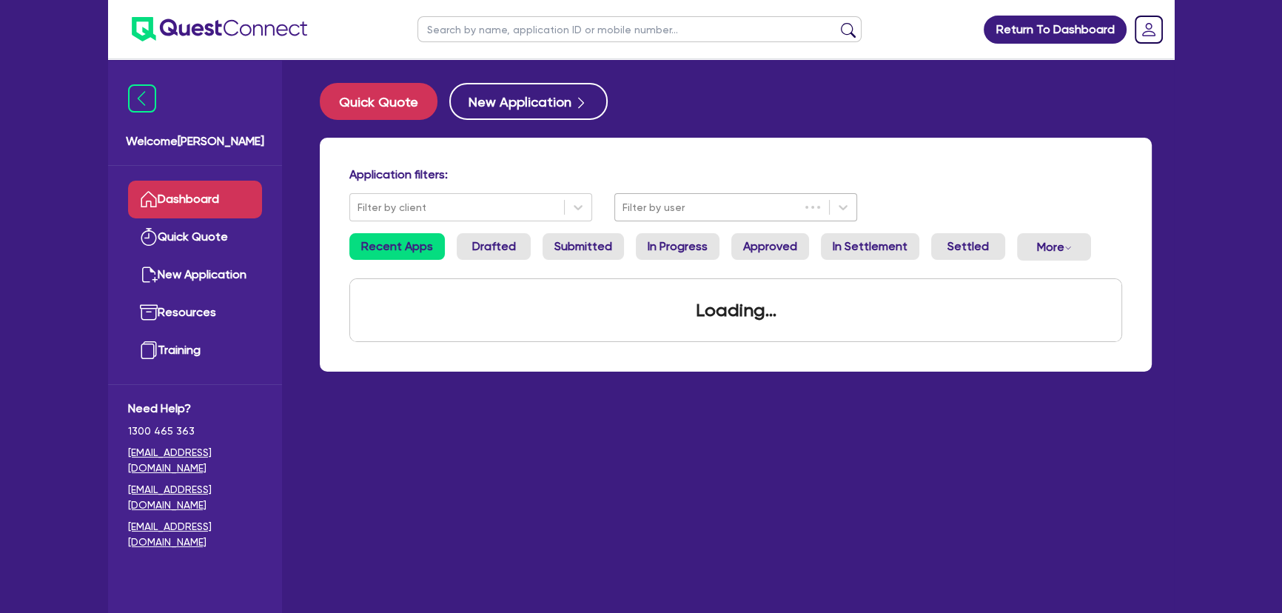
click at [737, 211] on div at bounding box center [706, 207] width 169 height 19
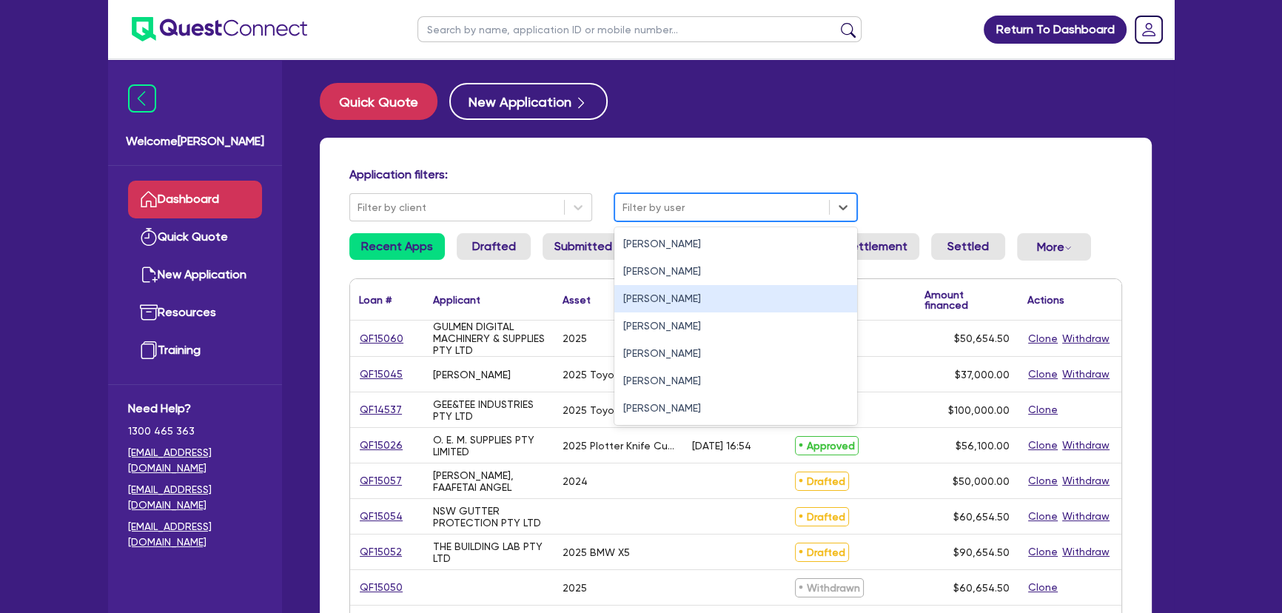
click at [680, 309] on div "Joel Harding" at bounding box center [735, 298] width 243 height 27
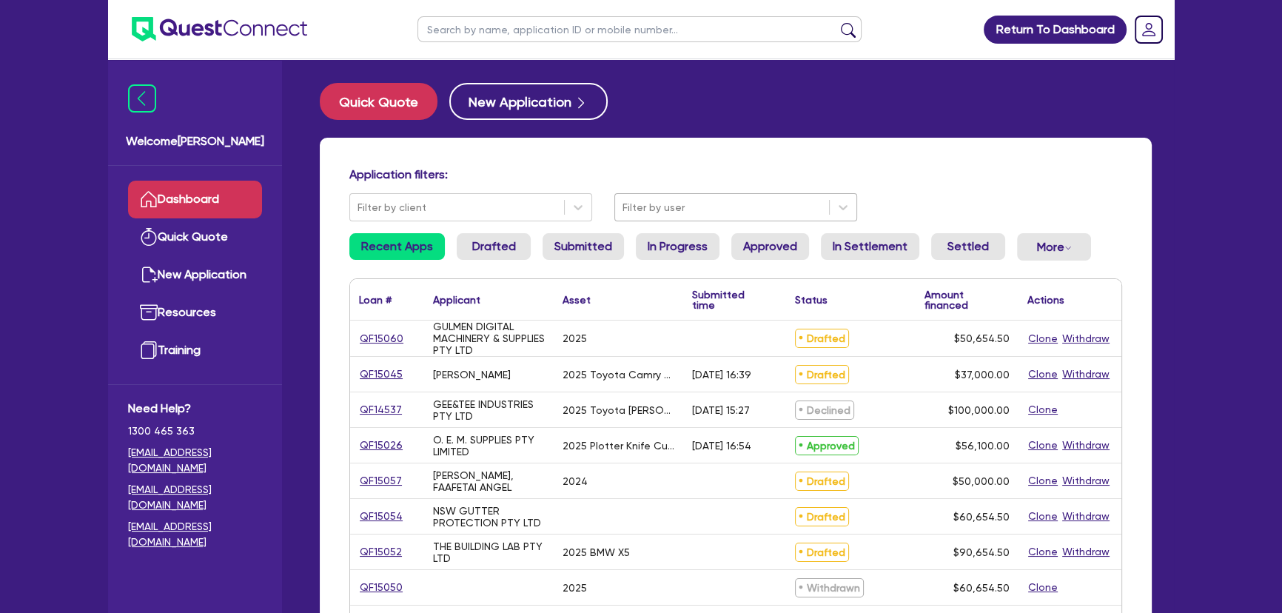
click at [690, 195] on div "Filter by user" at bounding box center [722, 207] width 214 height 24
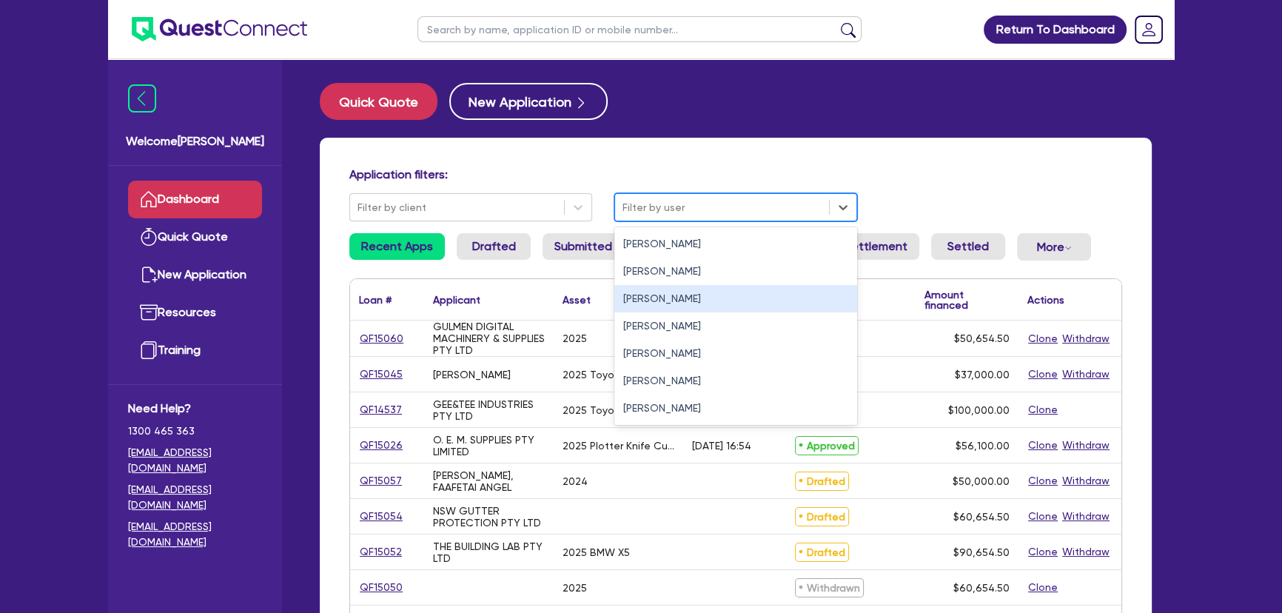
click at [631, 295] on div "[PERSON_NAME]" at bounding box center [735, 298] width 243 height 27
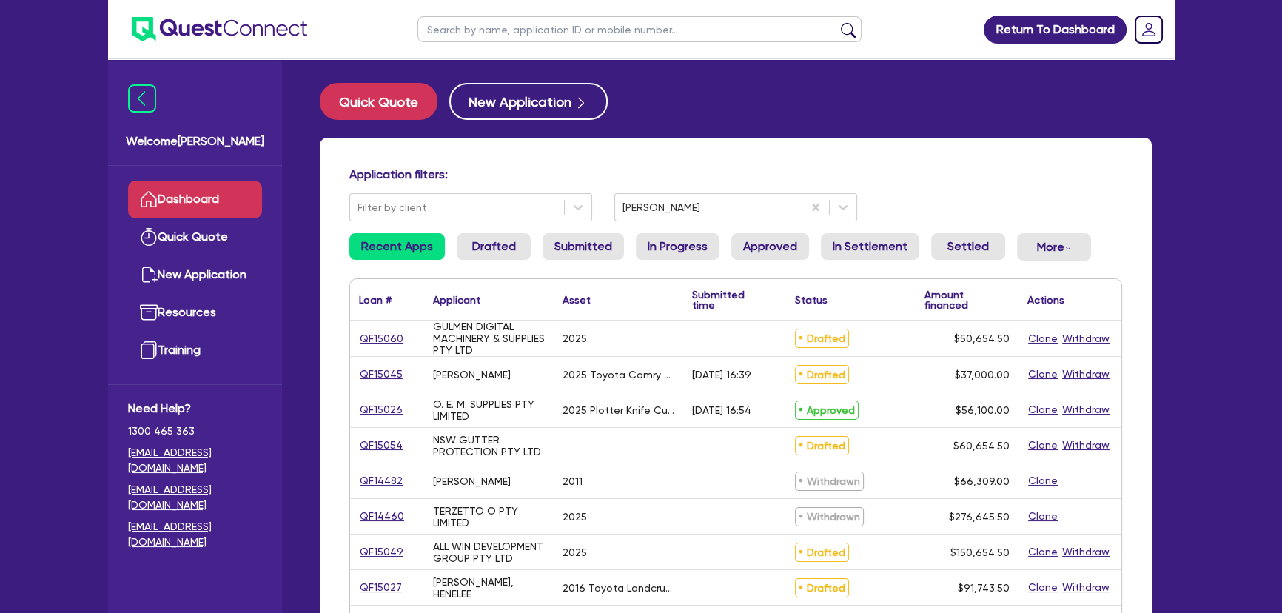
click at [491, 27] on input "text" at bounding box center [639, 29] width 444 height 26
type input "[PERSON_NAME]"
click at [836, 22] on button "submit" at bounding box center [848, 32] width 24 height 21
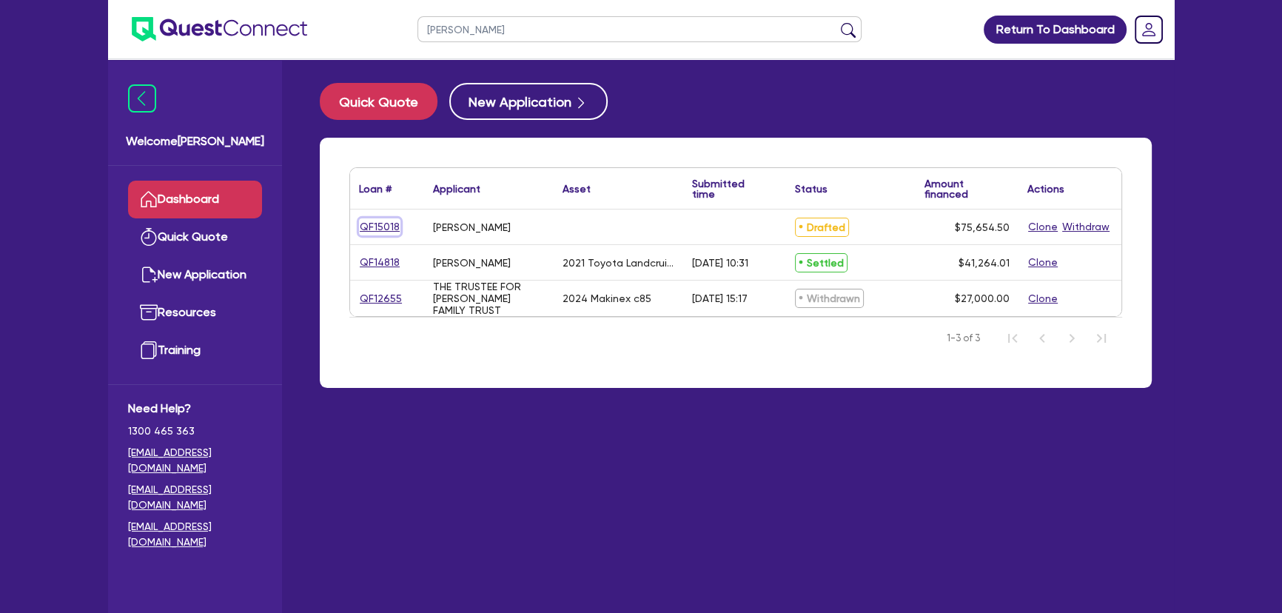
click at [380, 229] on link "QF15018" at bounding box center [379, 226] width 41 height 17
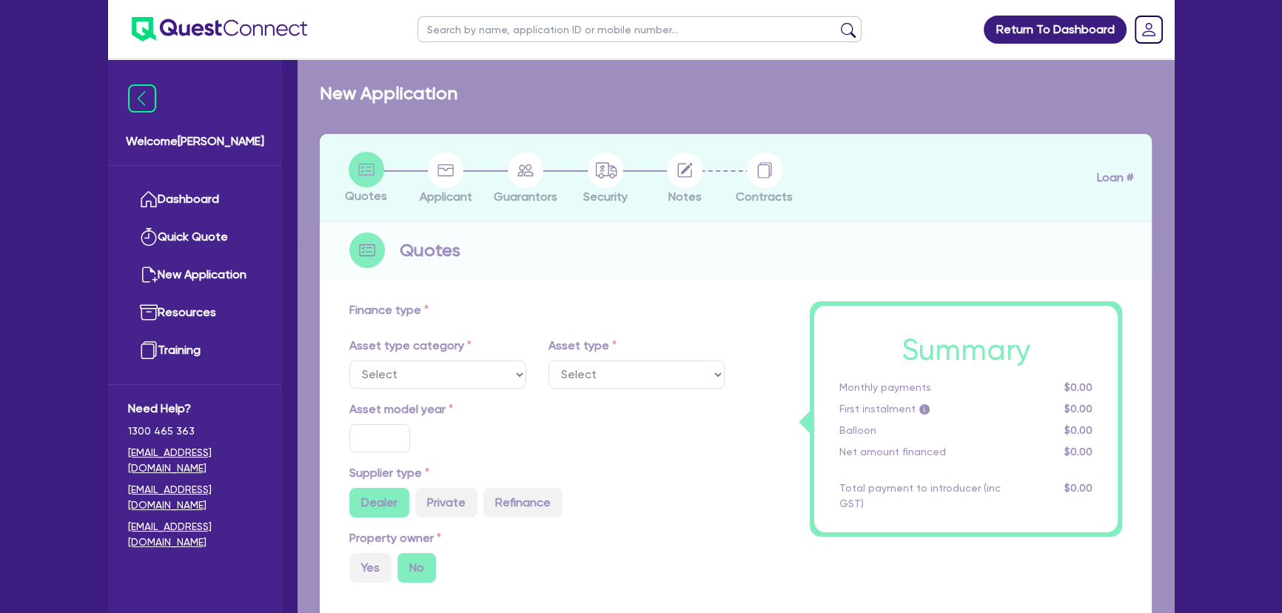
radio input "true"
type input "75,000"
type input "6"
type input "4,539.27"
type input "17"
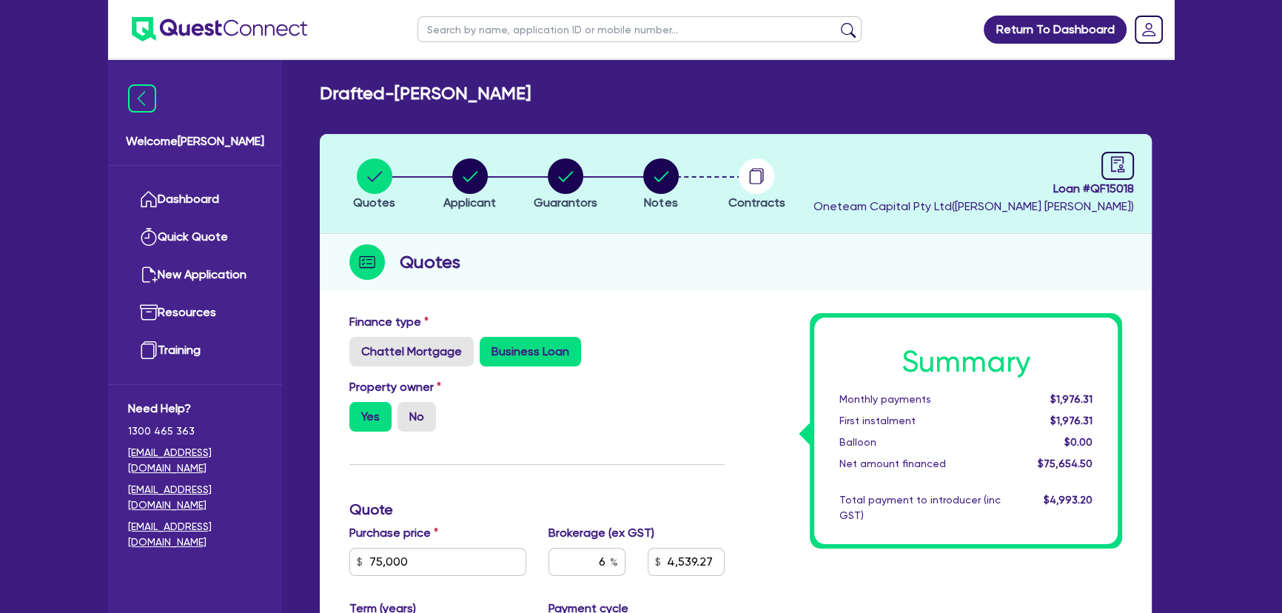
click at [679, 172] on li "Notes" at bounding box center [660, 184] width 95 height 52
click at [664, 176] on circle "button" at bounding box center [661, 176] width 36 height 36
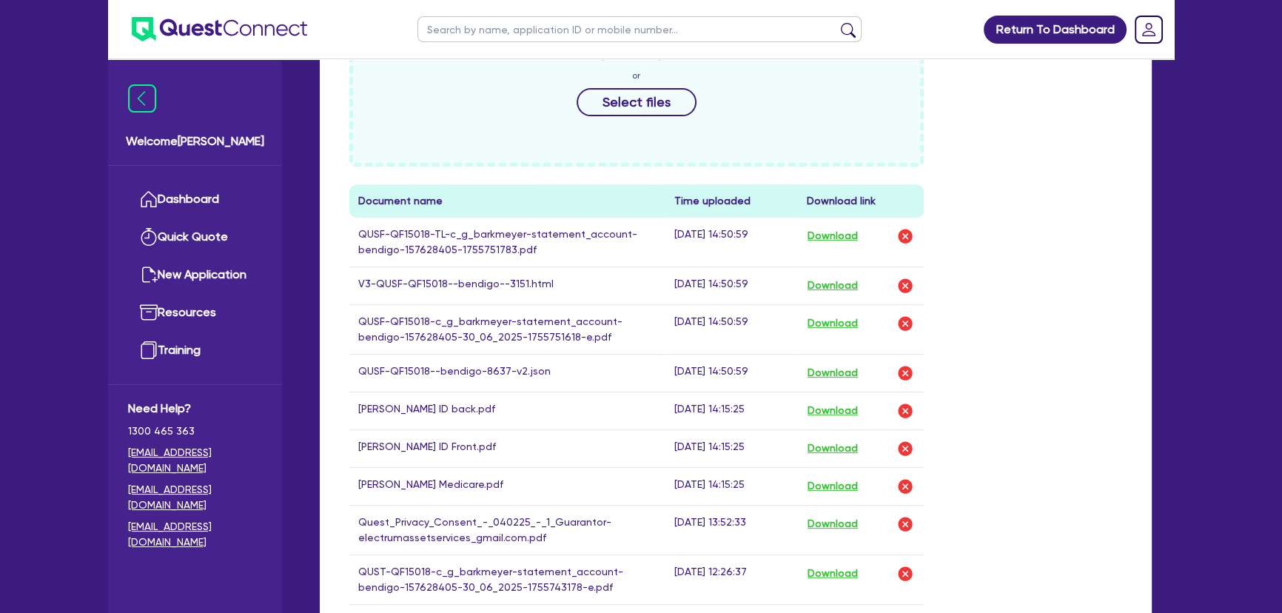
scroll to position [874, 0]
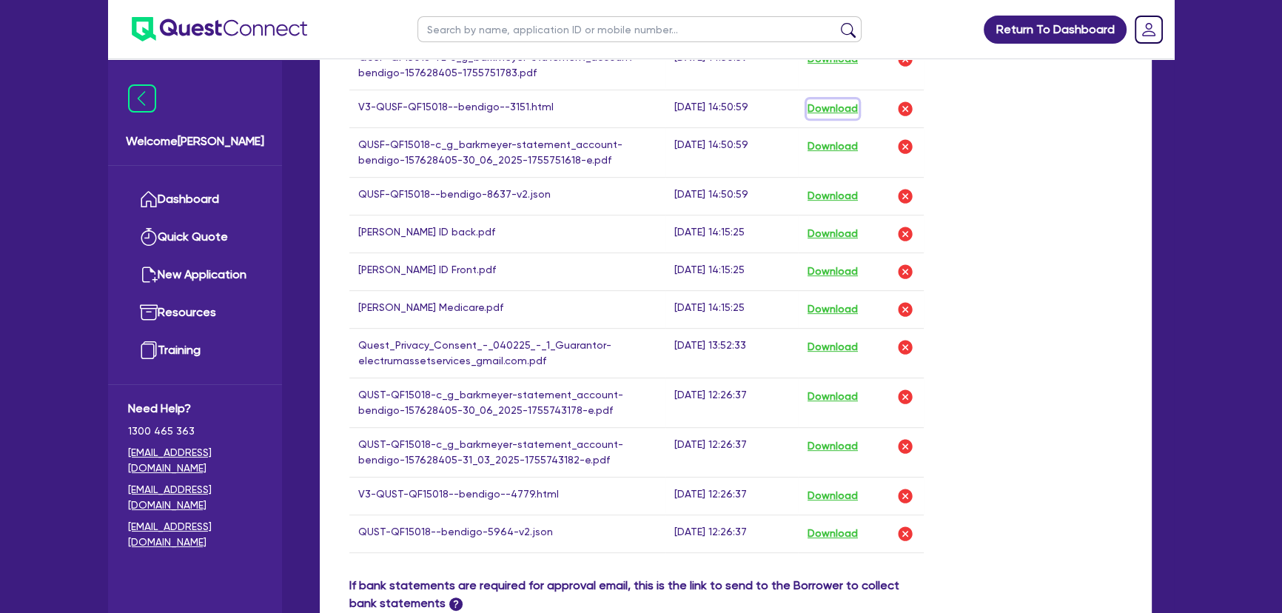
click at [859, 107] on button "Download" at bounding box center [833, 108] width 52 height 19
click at [859, 105] on button "Download" at bounding box center [833, 108] width 52 height 19
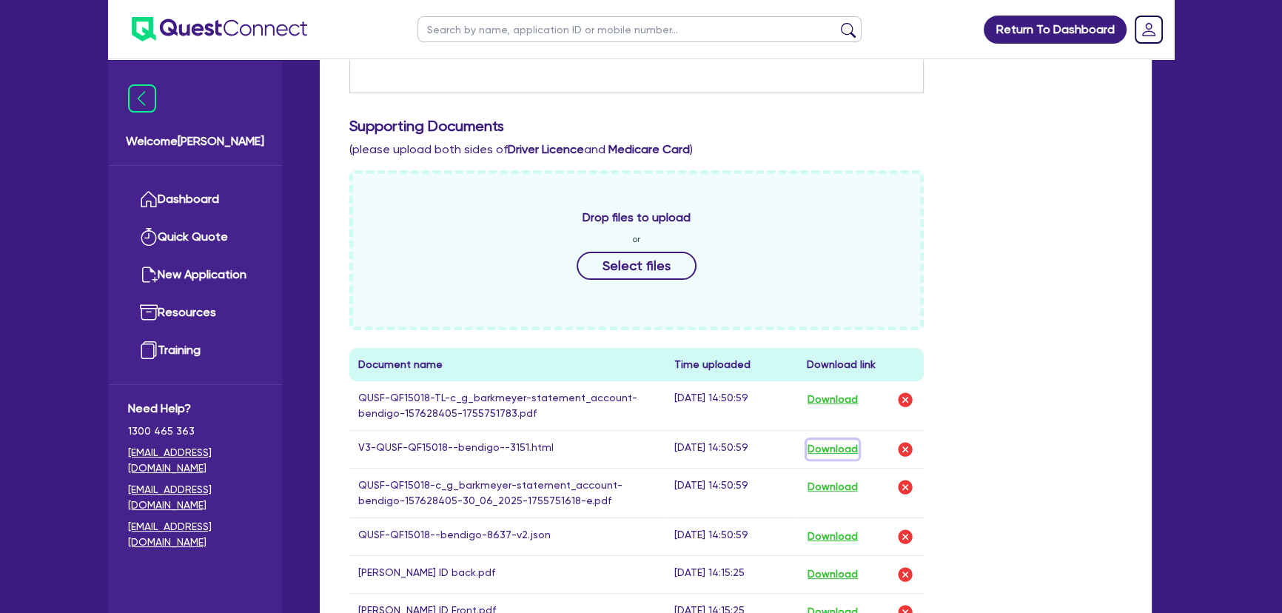
scroll to position [538, 0]
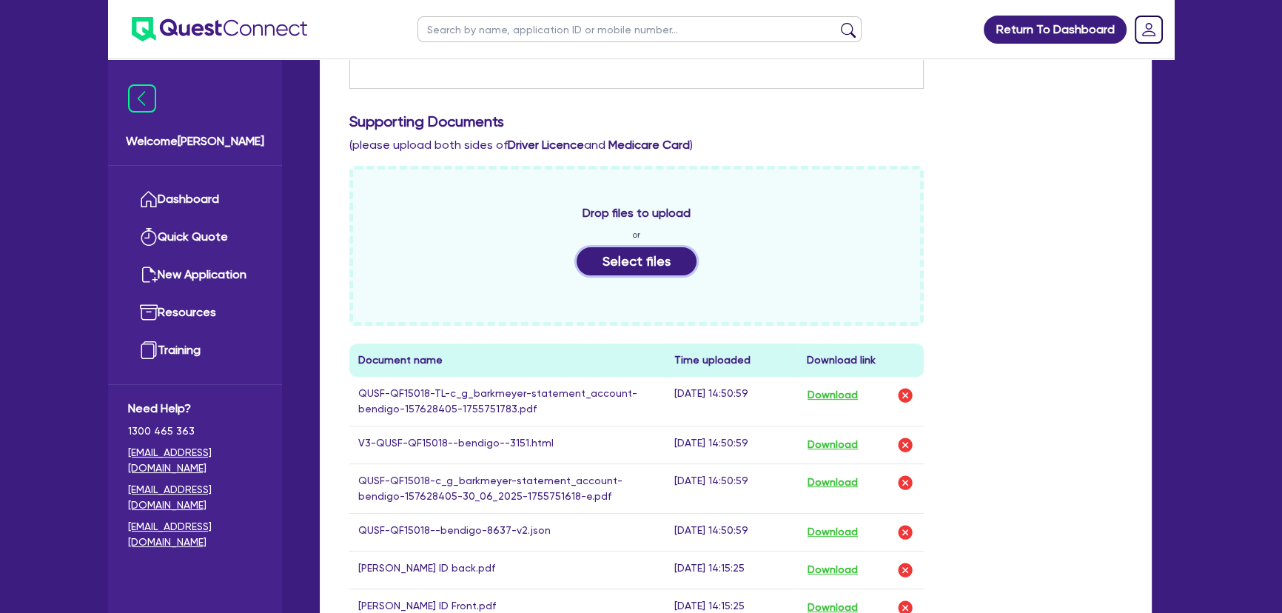
click at [610, 264] on button "Select files" at bounding box center [637, 261] width 120 height 28
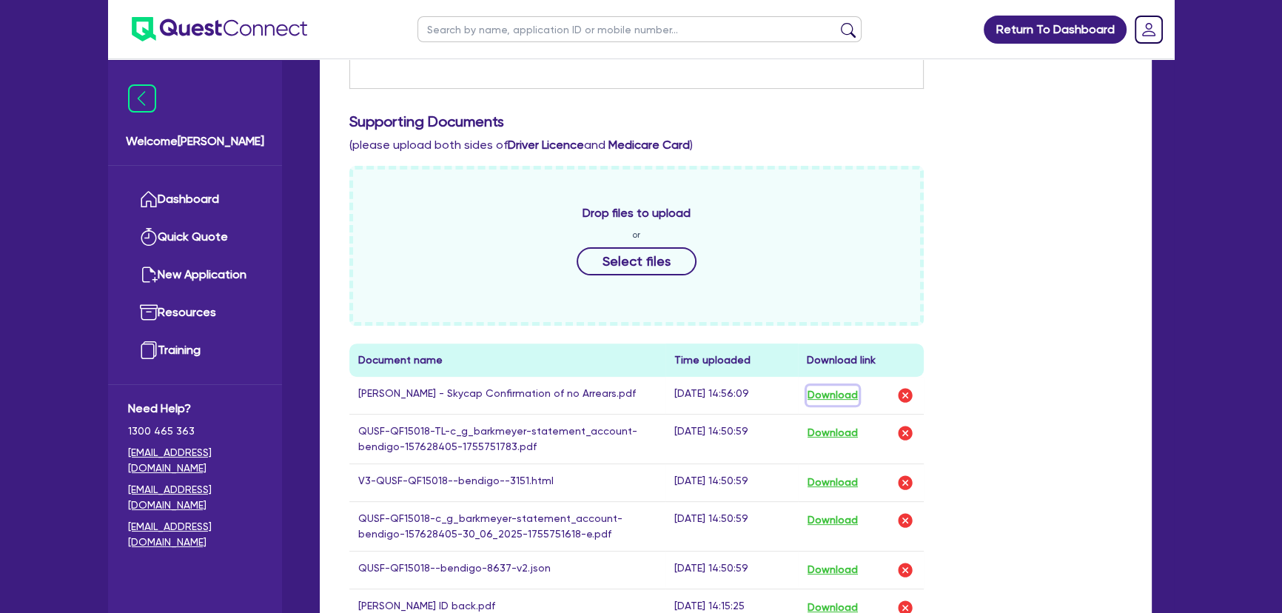
click at [844, 392] on button "Download" at bounding box center [833, 395] width 52 height 19
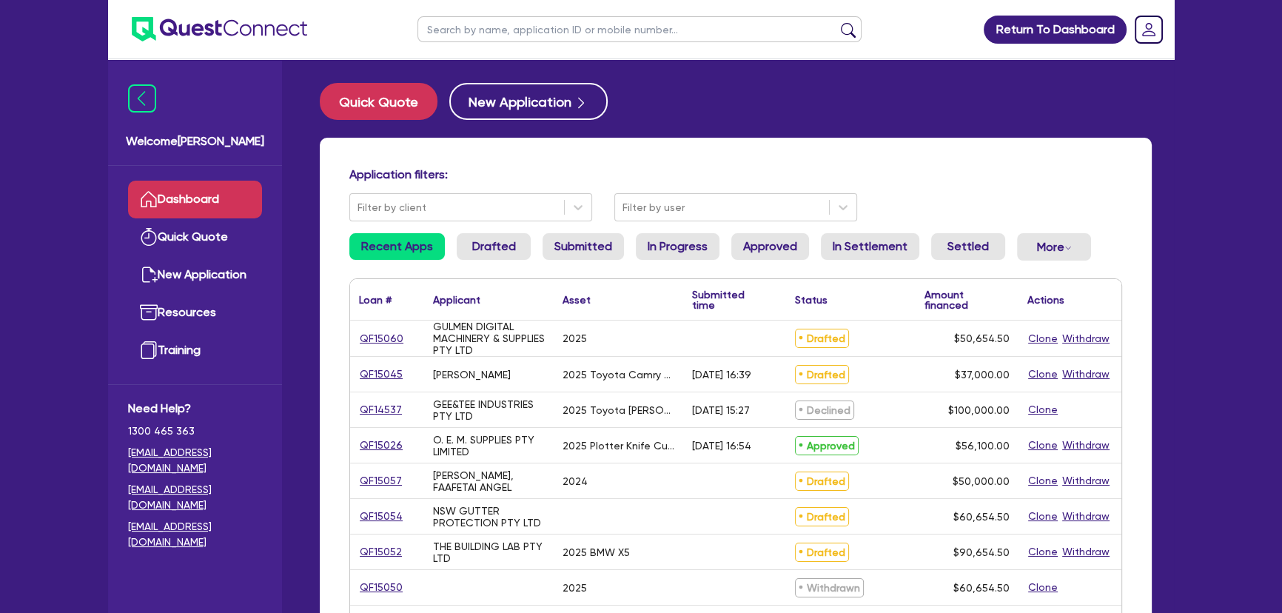
click at [533, 33] on input "text" at bounding box center [639, 29] width 444 height 26
type input "[PERSON_NAME]"
click at [836, 22] on button "submit" at bounding box center [848, 32] width 24 height 21
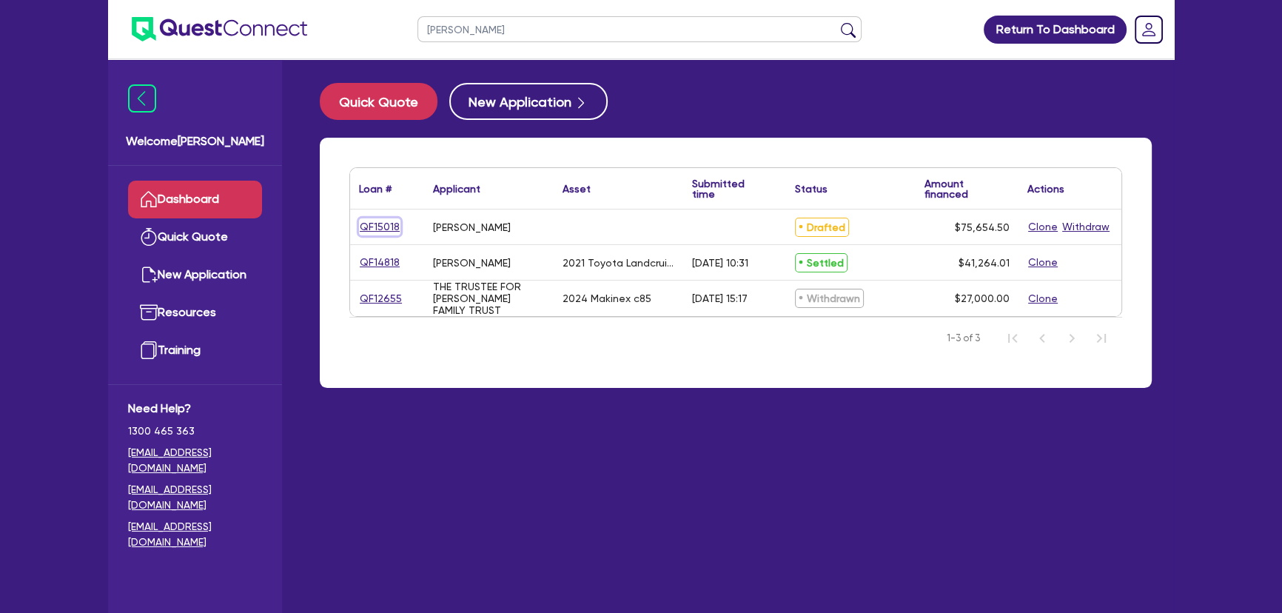
click at [374, 229] on link "QF15018" at bounding box center [379, 226] width 41 height 17
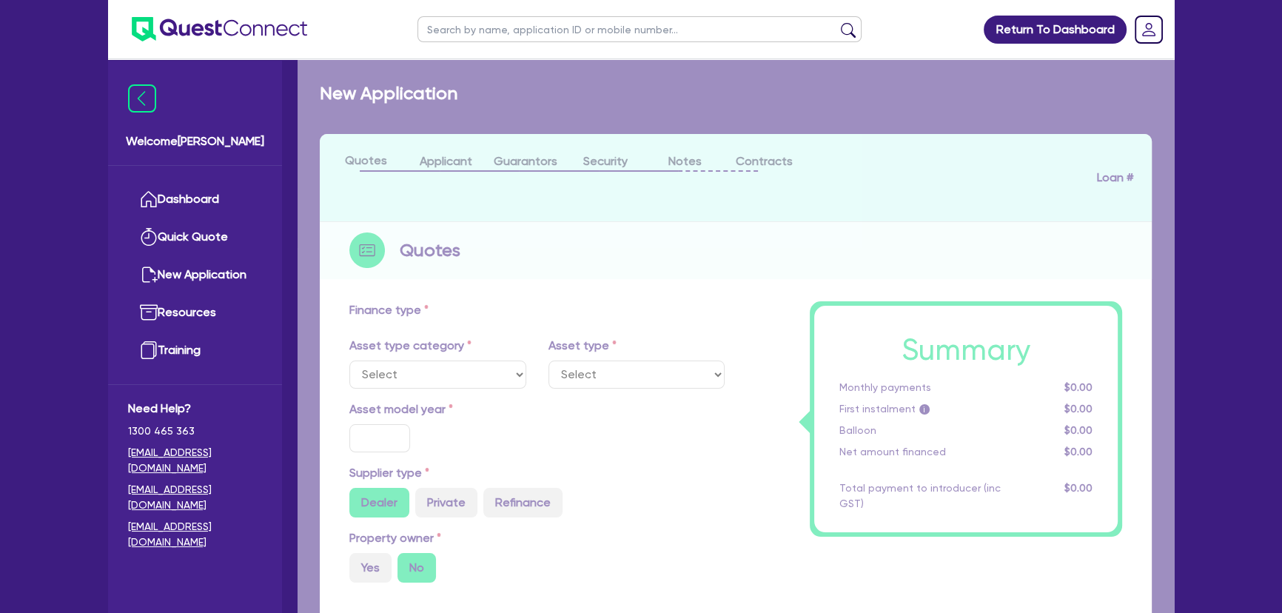
radio input "true"
type input "75,000"
type input "6"
type input "4,539.27"
type input "17"
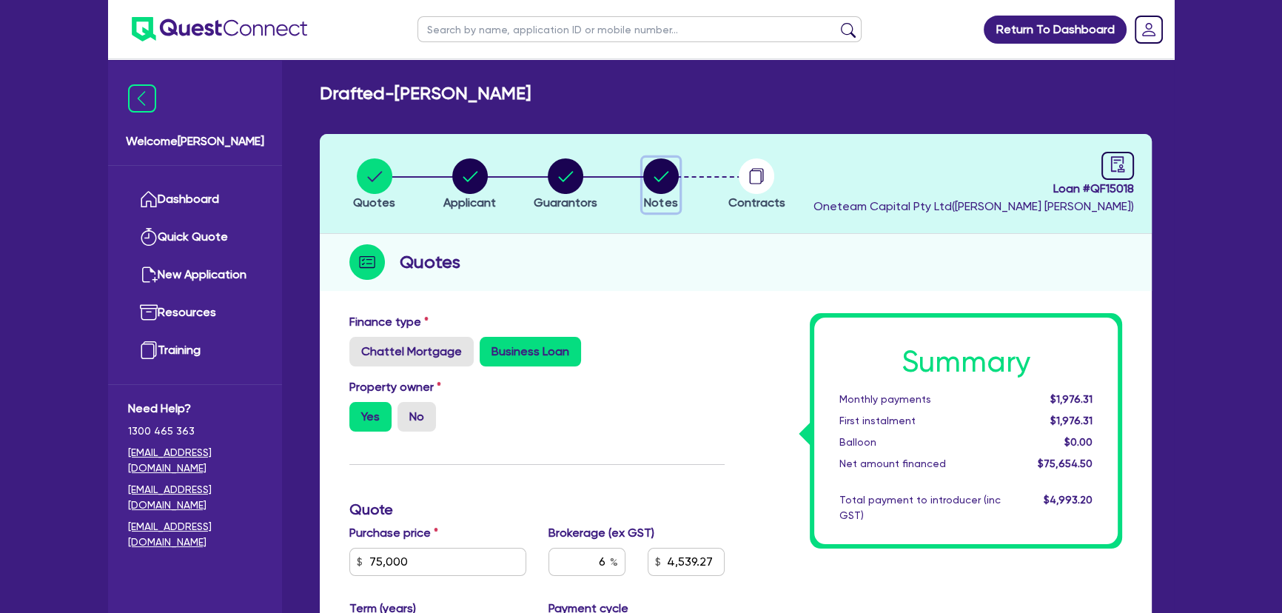
click at [647, 187] on circle "button" at bounding box center [661, 176] width 36 height 36
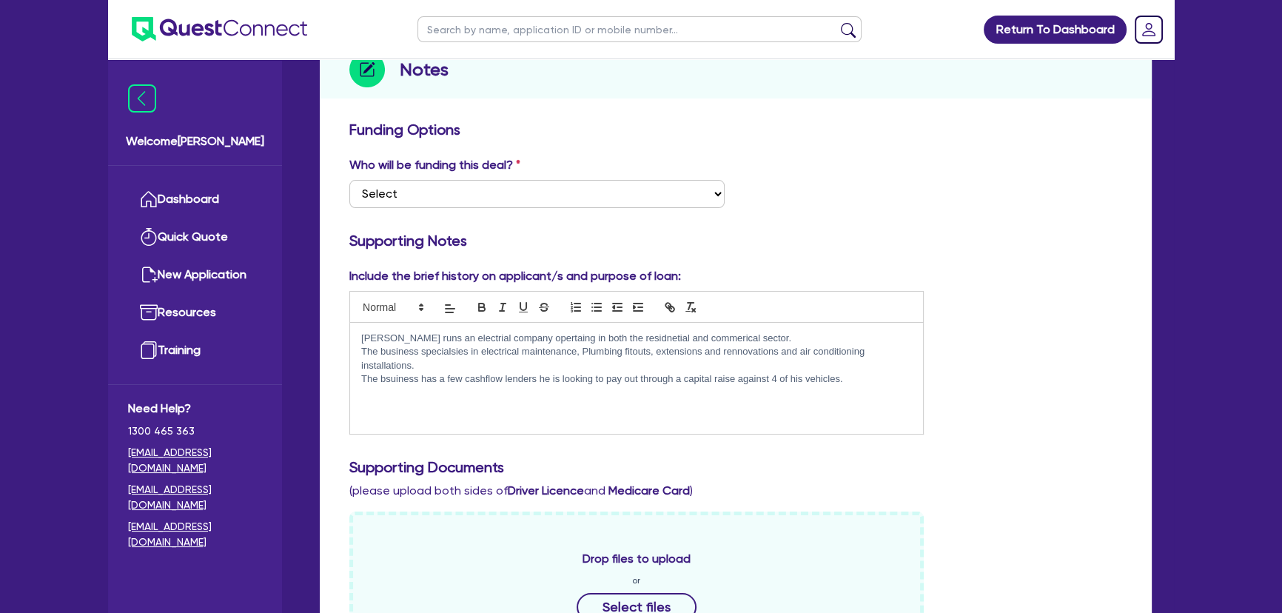
scroll to position [403, 0]
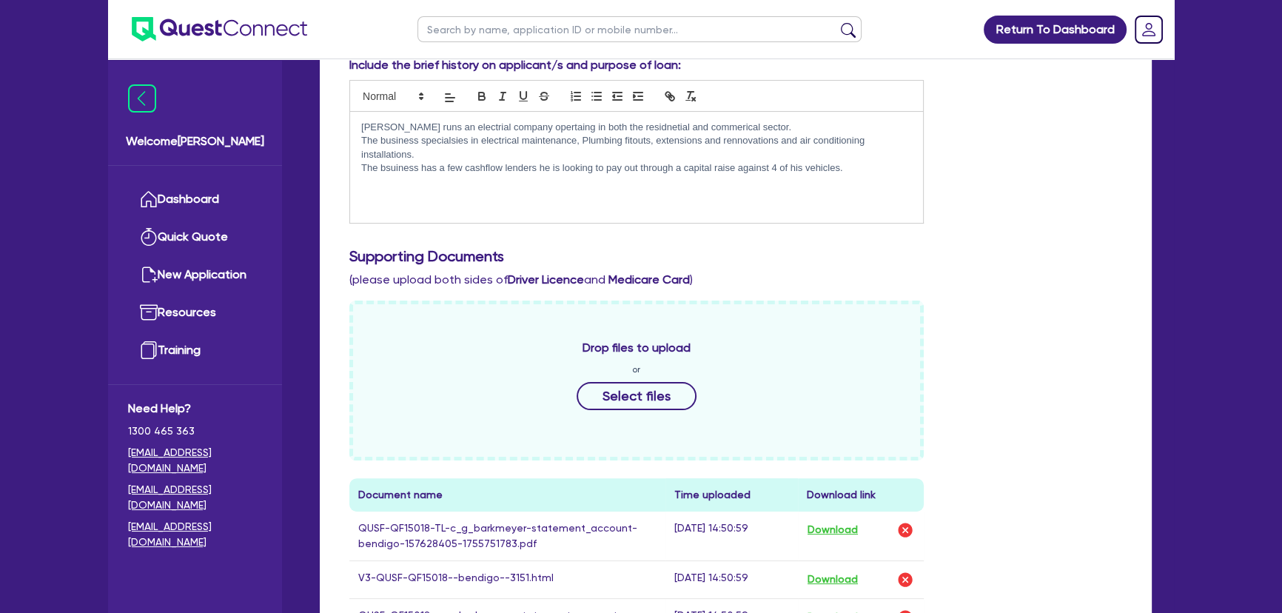
click at [504, 201] on div "[PERSON_NAME] runs an electrial company opertaing in both the residnetial and c…" at bounding box center [636, 167] width 573 height 111
click at [854, 167] on p "The bsuiness has a few cashflow lenders he is looking to pay out through a capi…" at bounding box center [636, 167] width 551 height 13
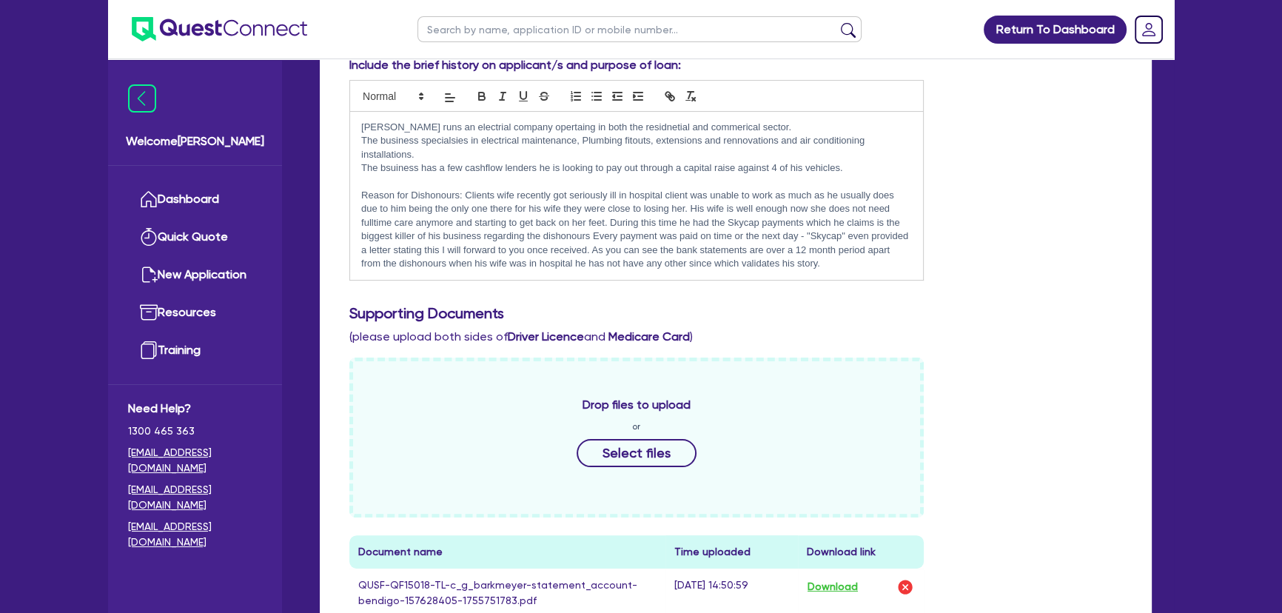
click at [1023, 269] on div "Include the brief history on applicant/s and purpose of loan: [PERSON_NAME] run…" at bounding box center [735, 174] width 795 height 236
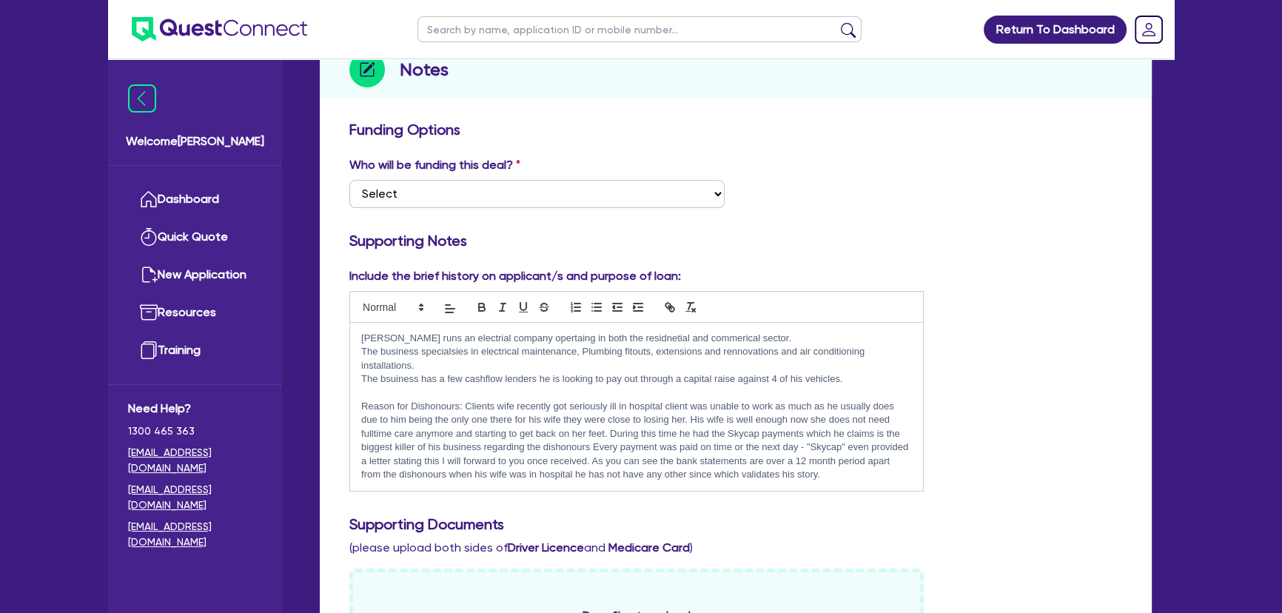
scroll to position [336, 0]
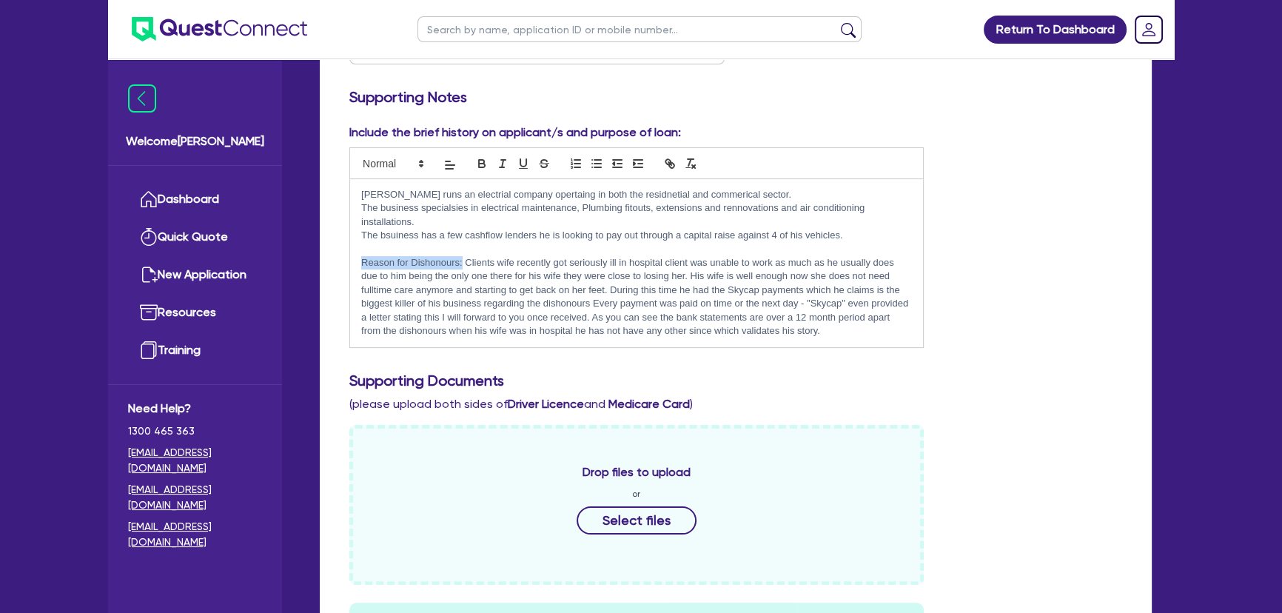
drag, startPoint x: 362, startPoint y: 262, endPoint x: 460, endPoint y: 258, distance: 98.5
click at [460, 258] on p "Reason for Dishonours: Clients wife recently got seriously ill in hospital clie…" at bounding box center [636, 297] width 551 height 82
click at [483, 160] on icon "button" at bounding box center [481, 162] width 5 height 4
click at [469, 259] on strong "Reason for Dishonours:" at bounding box center [416, 262] width 110 height 11
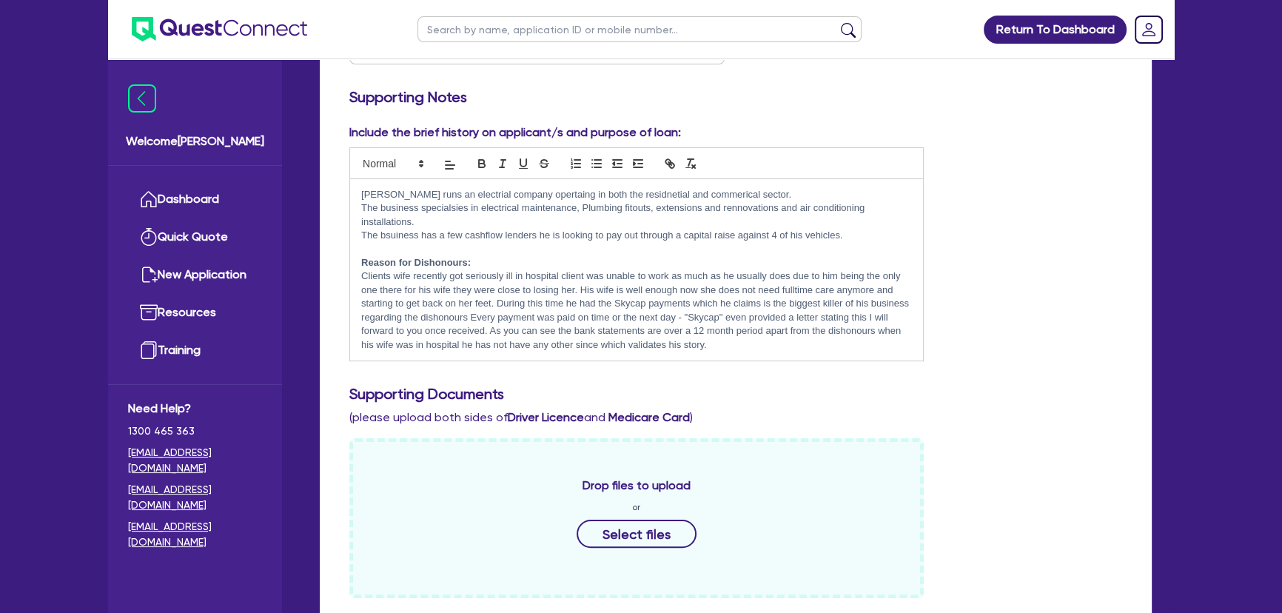
drag, startPoint x: 1021, startPoint y: 293, endPoint x: 1017, endPoint y: 278, distance: 16.0
click at [1021, 283] on div "Include the brief history on applicant/s and purpose of loan: [PERSON_NAME] run…" at bounding box center [735, 248] width 795 height 249
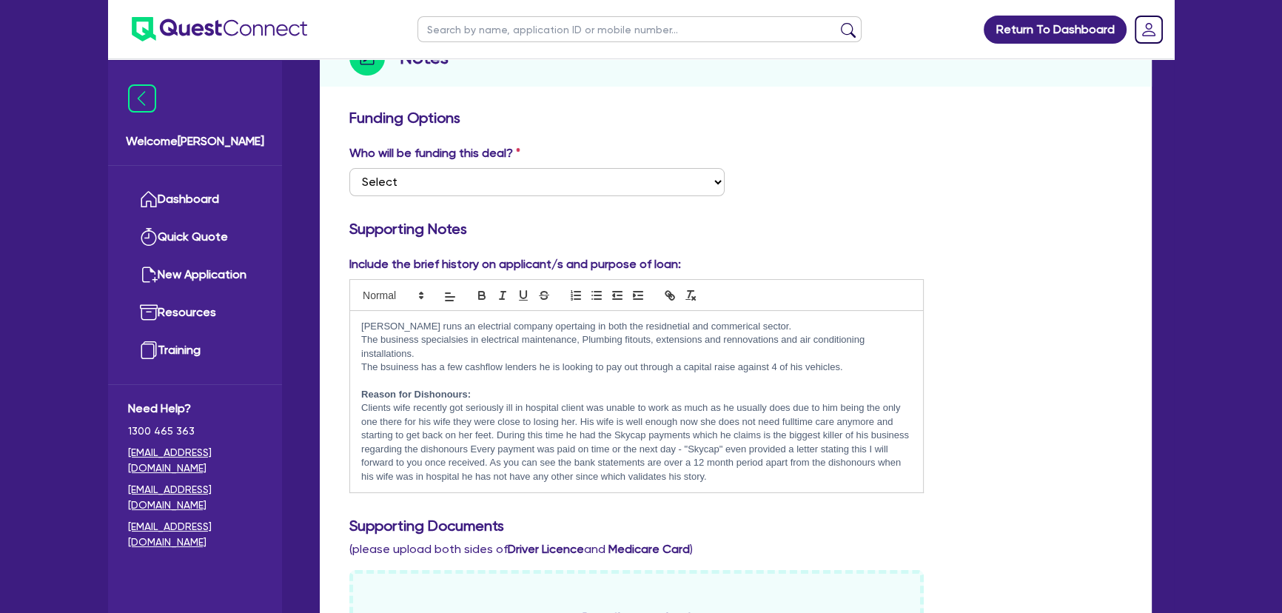
scroll to position [67, 0]
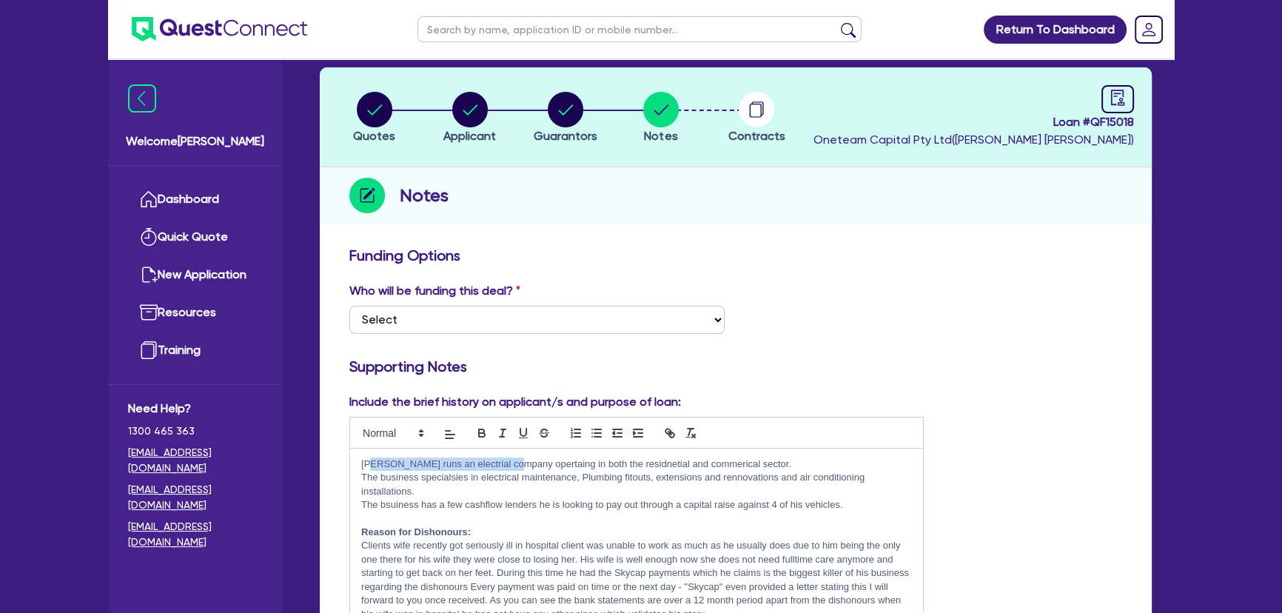
drag, startPoint x: 374, startPoint y: 466, endPoint x: 508, endPoint y: 467, distance: 133.2
click at [508, 467] on p "[PERSON_NAME] runs an electrial company opertaing in both the residnetial and c…" at bounding box center [636, 463] width 551 height 13
click at [554, 507] on p "The bsuiness has a few cashflow lenders he is looking to pay out through a capi…" at bounding box center [636, 504] width 551 height 13
drag, startPoint x: 492, startPoint y: 468, endPoint x: 754, endPoint y: 468, distance: 262.0
click at [754, 468] on div "[PERSON_NAME] runs an electrial company opertaing in both the residnetial and c…" at bounding box center [636, 538] width 573 height 181
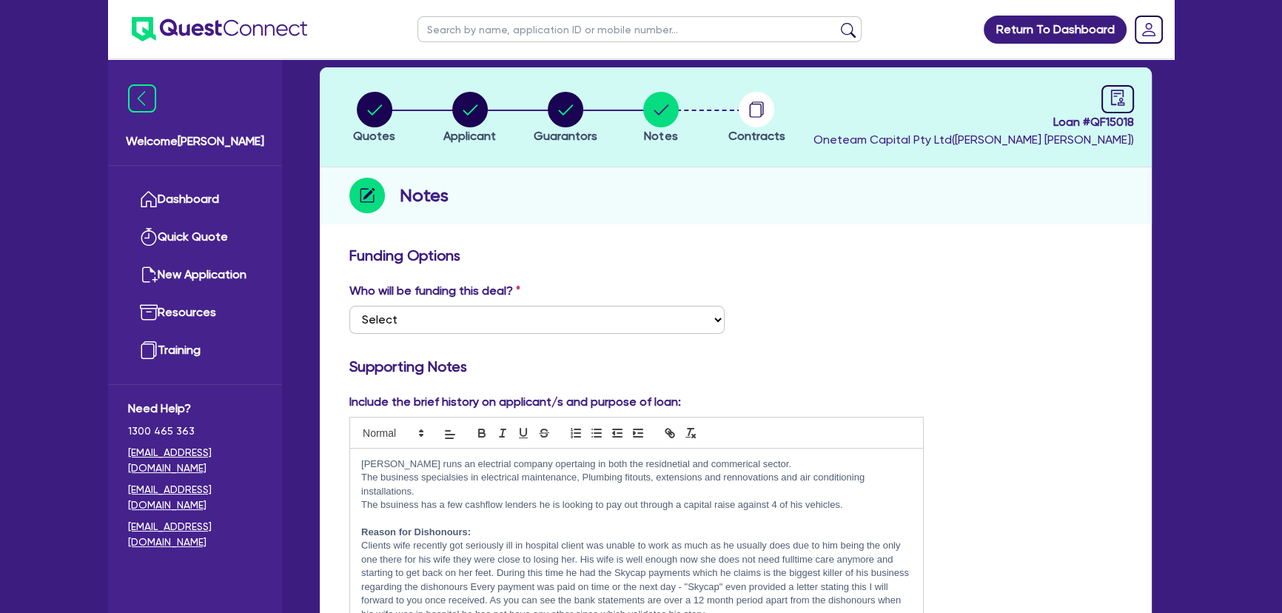
drag, startPoint x: 740, startPoint y: 508, endPoint x: 728, endPoint y: 509, distance: 12.7
click at [736, 509] on p "The bsuiness has a few cashflow lenders he is looking to pay out through a capi…" at bounding box center [636, 504] width 551 height 13
drag, startPoint x: 574, startPoint y: 498, endPoint x: 404, endPoint y: 505, distance: 169.6
click at [571, 498] on p "The bsuiness has a few cashflow lenders he is looking to pay out through a capi…" at bounding box center [636, 504] width 551 height 13
drag, startPoint x: 392, startPoint y: 483, endPoint x: 560, endPoint y: 487, distance: 168.0
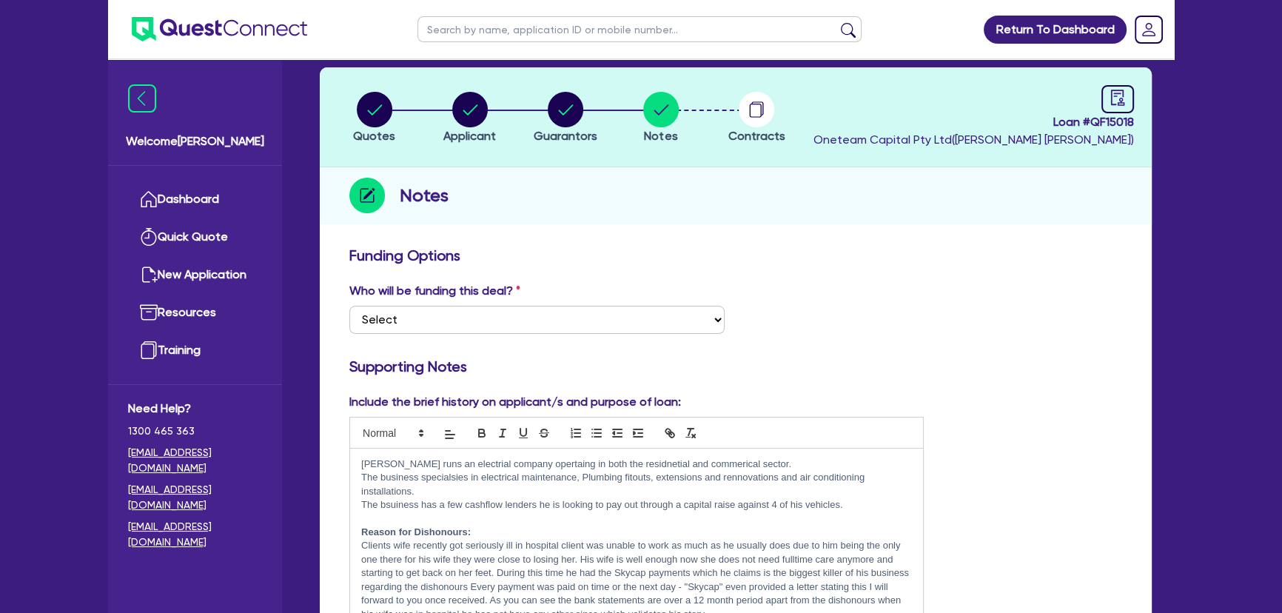
click at [560, 487] on p "The business specialsies in electrical maintenance, Plumbing fitouts, extension…" at bounding box center [636, 484] width 551 height 27
click at [612, 492] on p "The business specialsies in electrical maintenance, Plumbing fitouts, extension…" at bounding box center [636, 484] width 551 height 27
drag, startPoint x: 555, startPoint y: 480, endPoint x: 705, endPoint y: 474, distance: 149.6
click at [705, 474] on p "The business specialsies in electrical maintenance, Plumbing fitouts, extension…" at bounding box center [636, 484] width 551 height 27
click at [700, 488] on p "The business specialsies in electrical maintenance, Plumbing fitouts, extension…" at bounding box center [636, 484] width 551 height 27
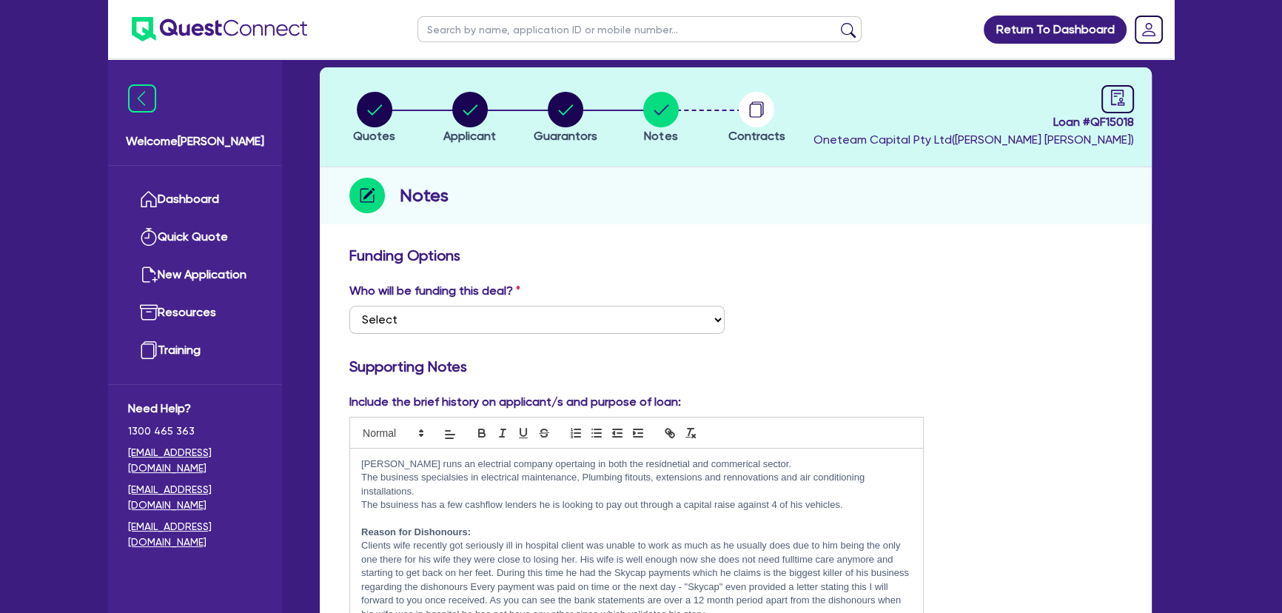
drag, startPoint x: 859, startPoint y: 496, endPoint x: 682, endPoint y: 486, distance: 177.1
click at [682, 486] on p "The business specialsies in electrical maintenance, Plumbing fitouts, extension…" at bounding box center [636, 484] width 551 height 27
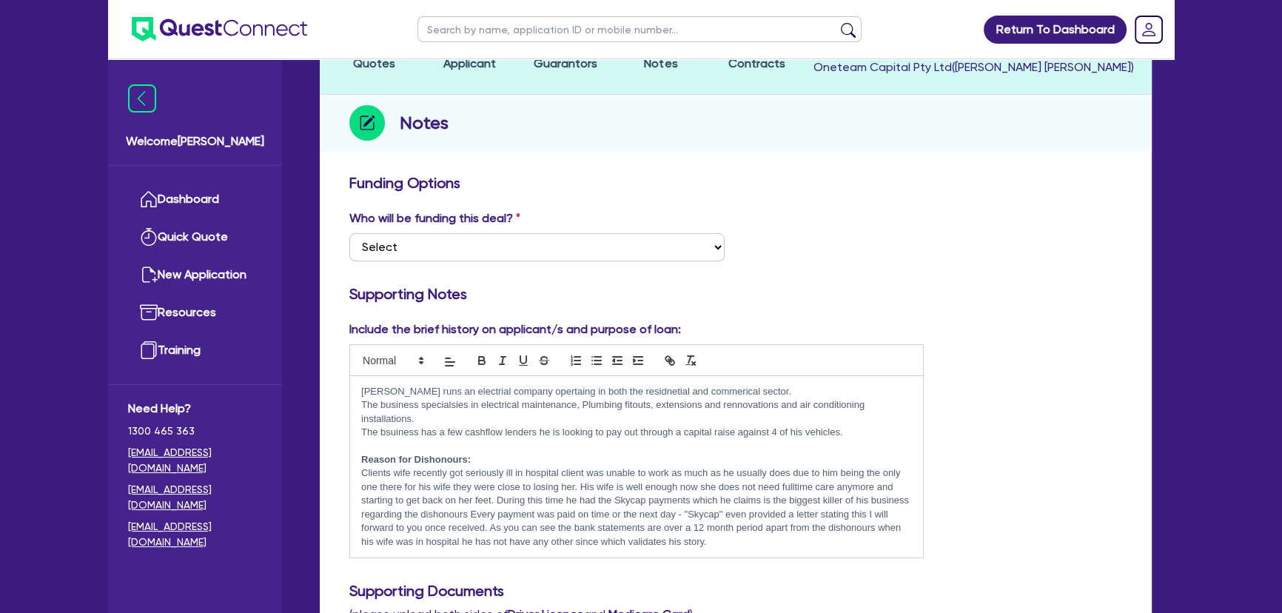
scroll to position [269, 0]
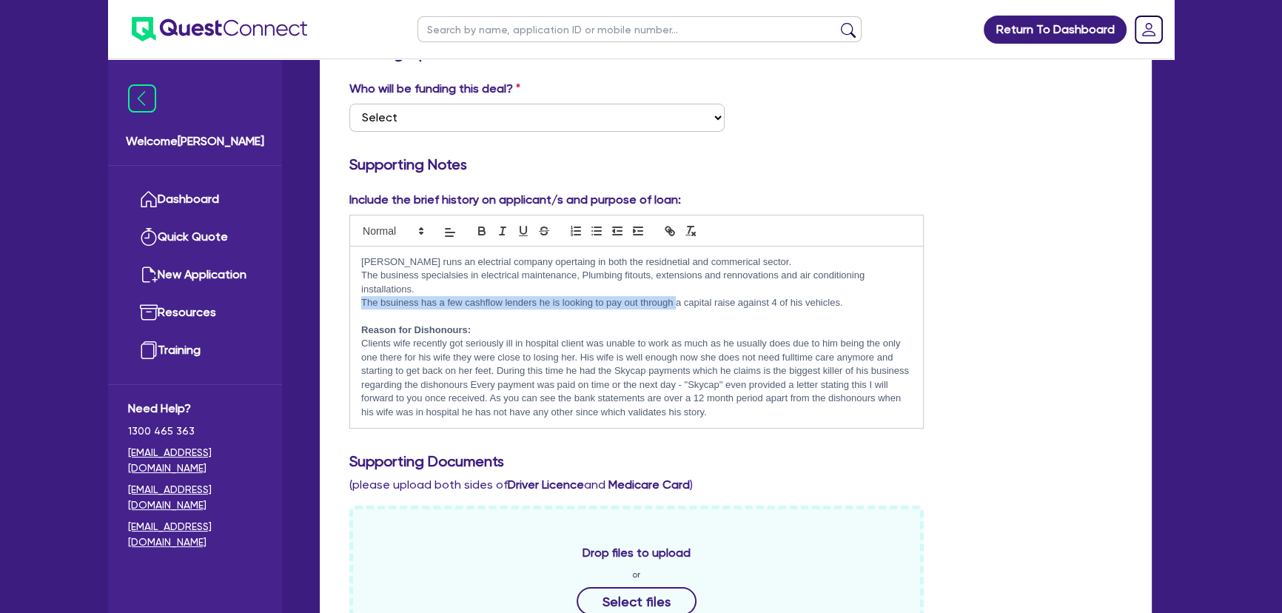
drag, startPoint x: 360, startPoint y: 298, endPoint x: 677, endPoint y: 298, distance: 316.8
click at [677, 298] on p "The bsuiness has a few cashflow lenders he is looking to pay out through a capi…" at bounding box center [636, 302] width 551 height 13
click at [392, 310] on p at bounding box center [636, 315] width 551 height 13
click at [392, 306] on p "The bsuiness has a few cashflow lenders he is looking to pay out through a capi…" at bounding box center [636, 302] width 551 height 13
click at [861, 289] on p "The business specialsies in electrical maintenance, Plumbing fitouts, extension…" at bounding box center [636, 282] width 551 height 27
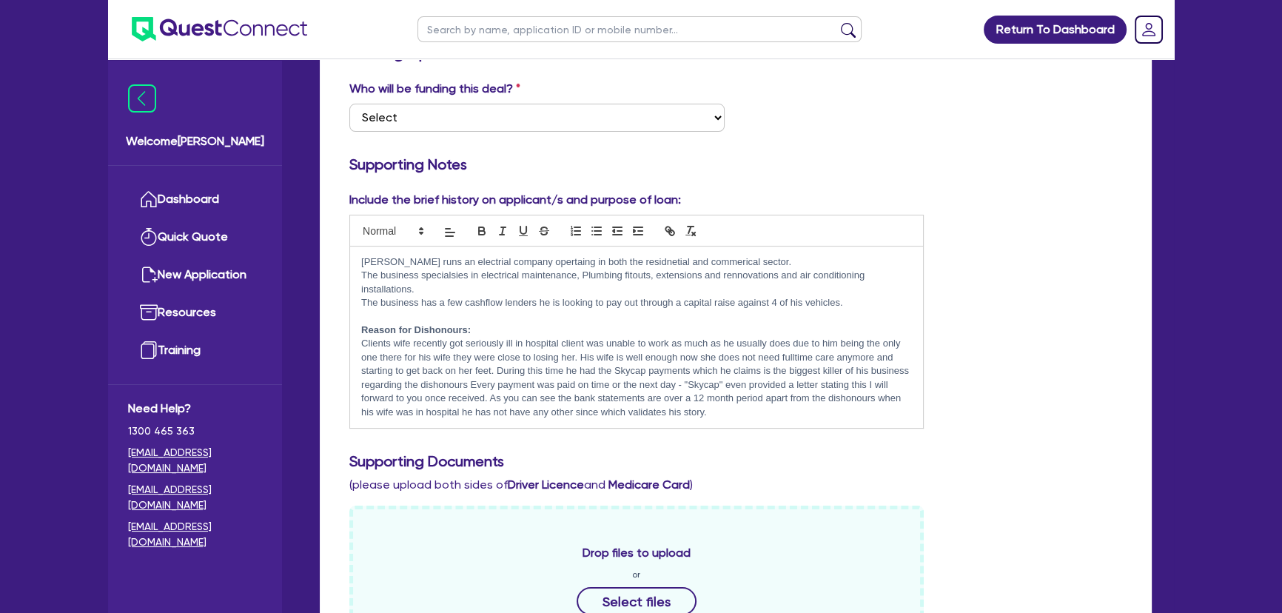
click at [856, 304] on p "The business has a few cashflow lenders he is looking to pay out through a capi…" at bounding box center [636, 302] width 551 height 13
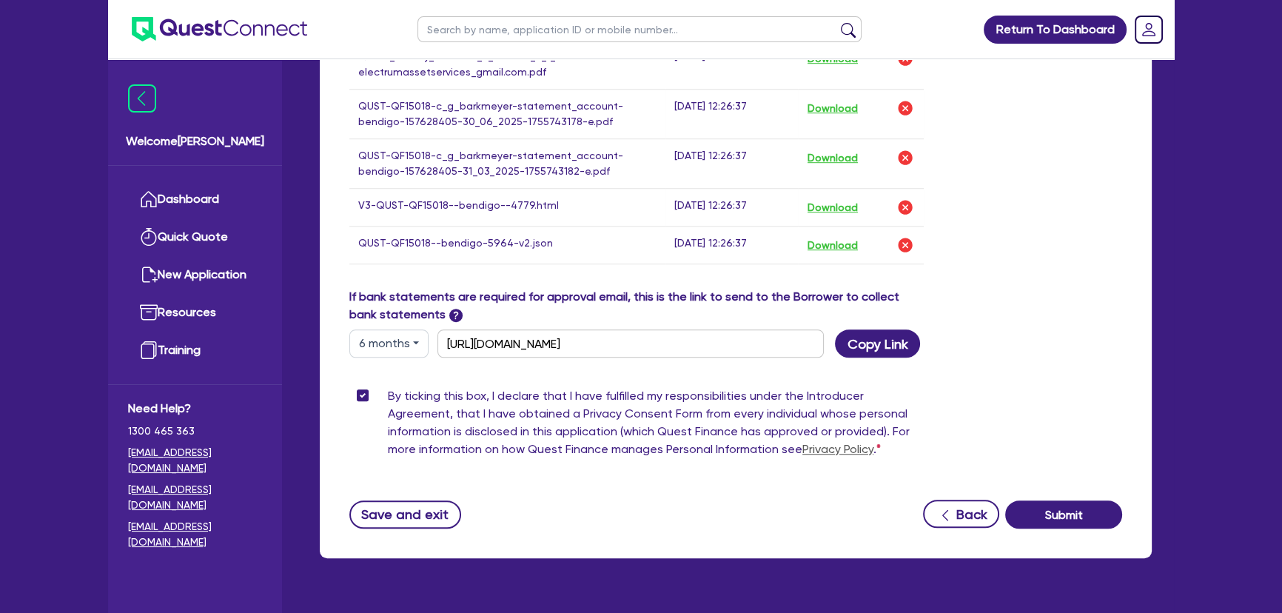
scroll to position [1266, 0]
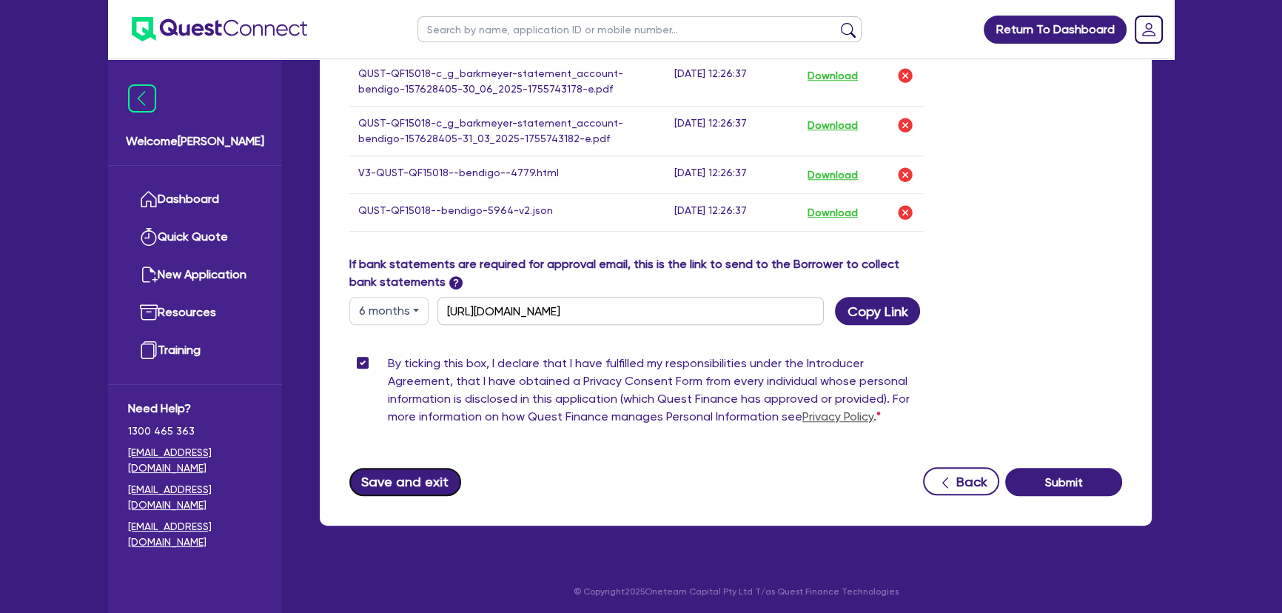
click at [410, 475] on button "Save and exit" at bounding box center [405, 482] width 112 height 28
